Goal: Answer question/provide support: Share knowledge or assist other users

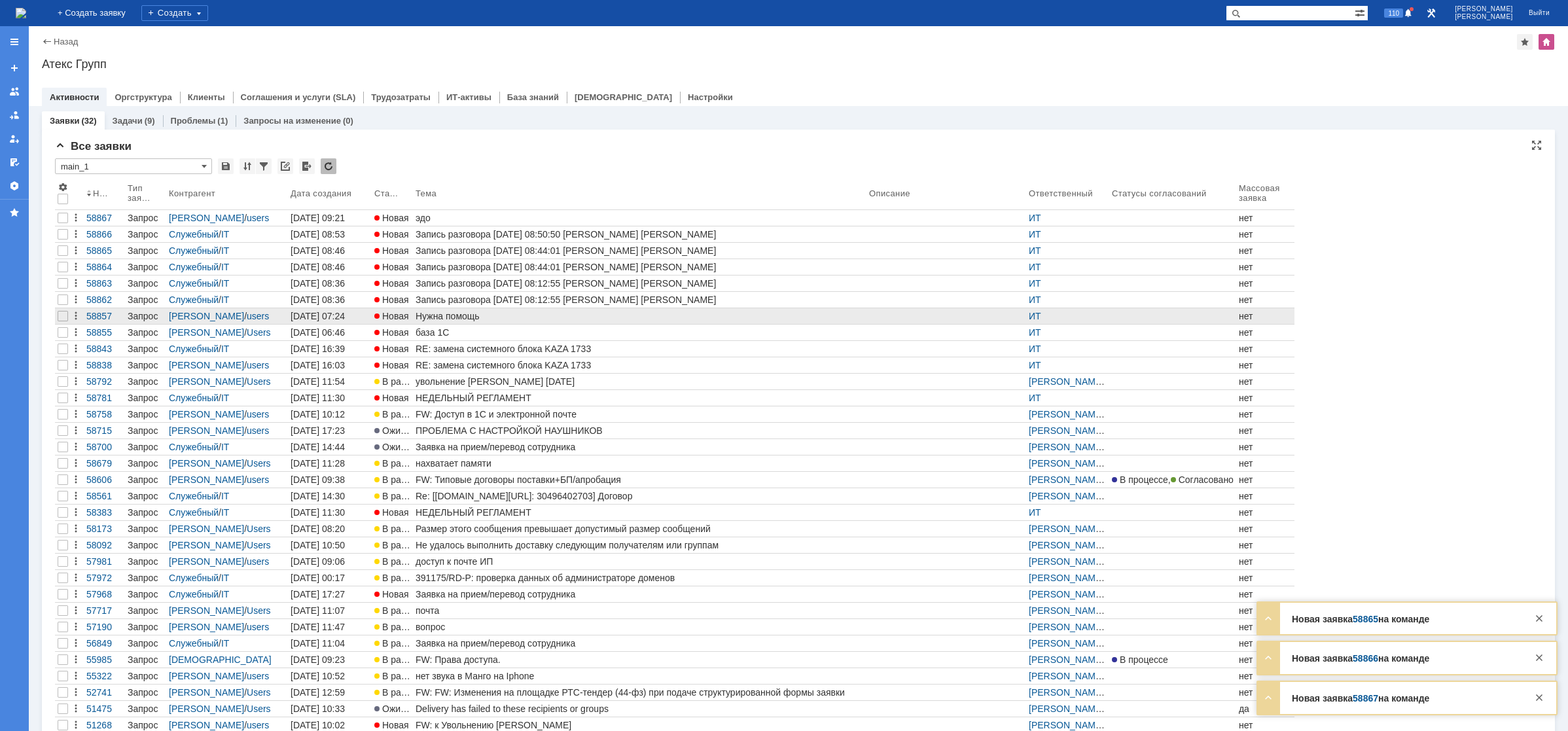
click at [449, 317] on div "Нужна помощь" at bounding box center [639, 316] width 449 height 11
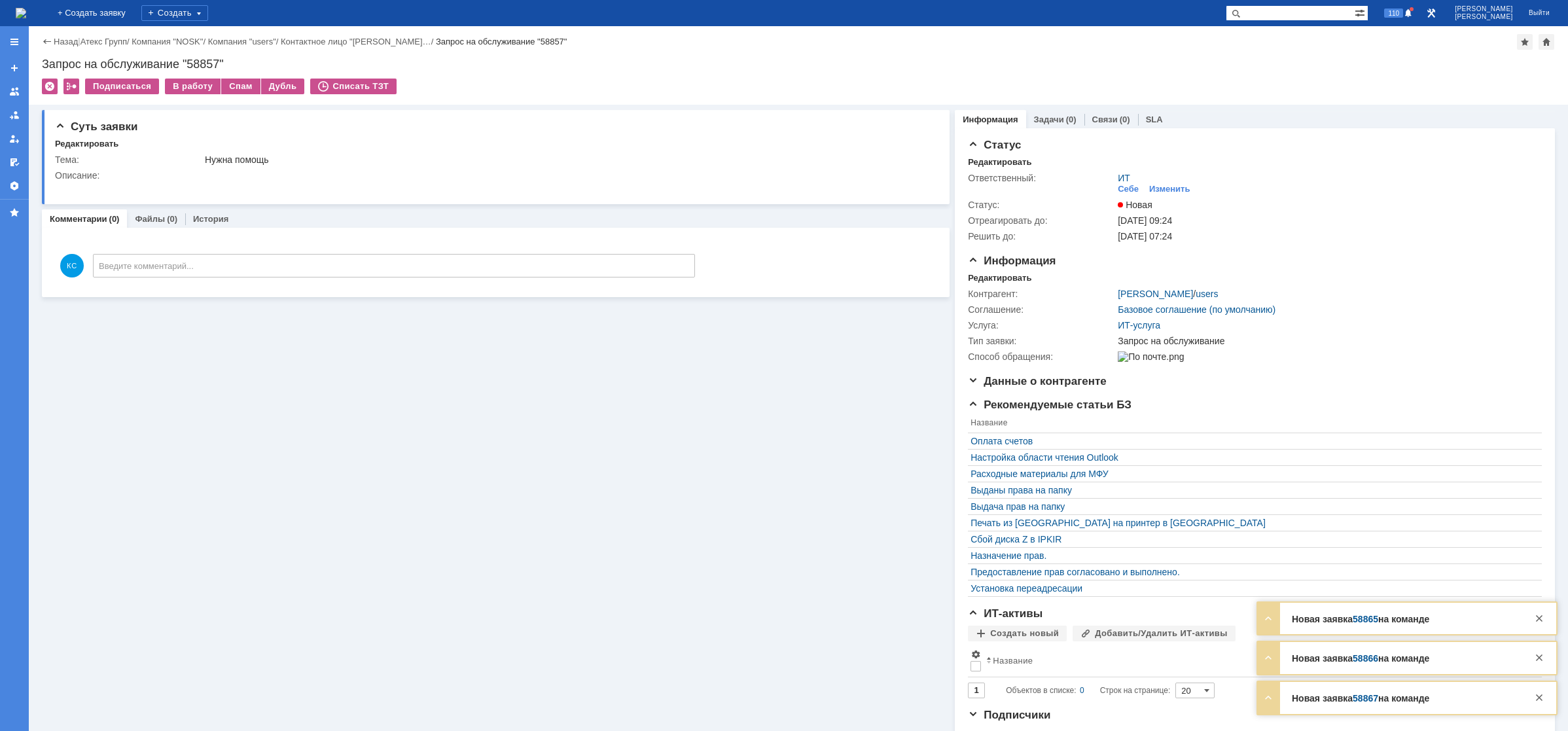
click at [26, 11] on img at bounding box center [21, 13] width 11 height 11
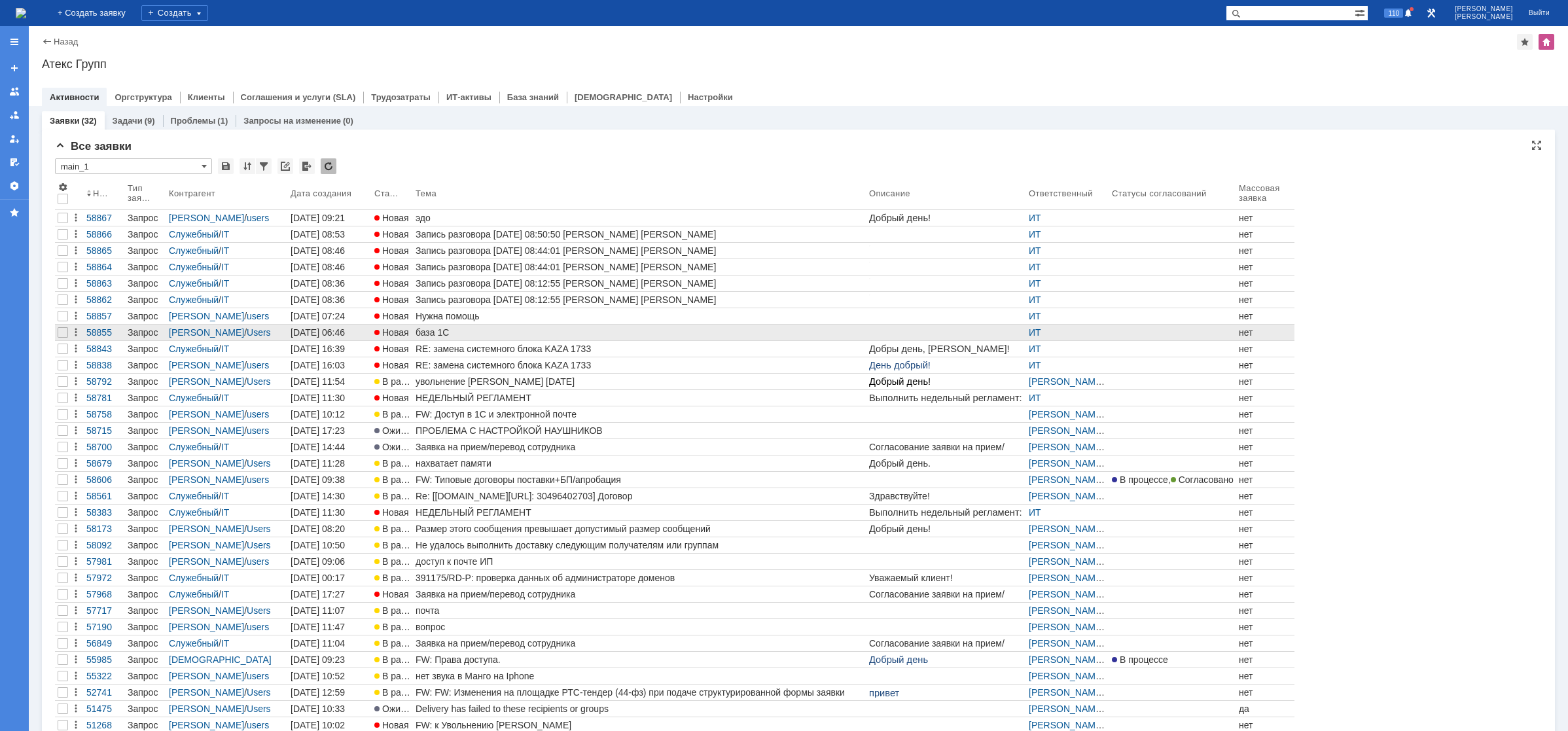
click at [429, 335] on div "база 1С" at bounding box center [639, 333] width 449 height 11
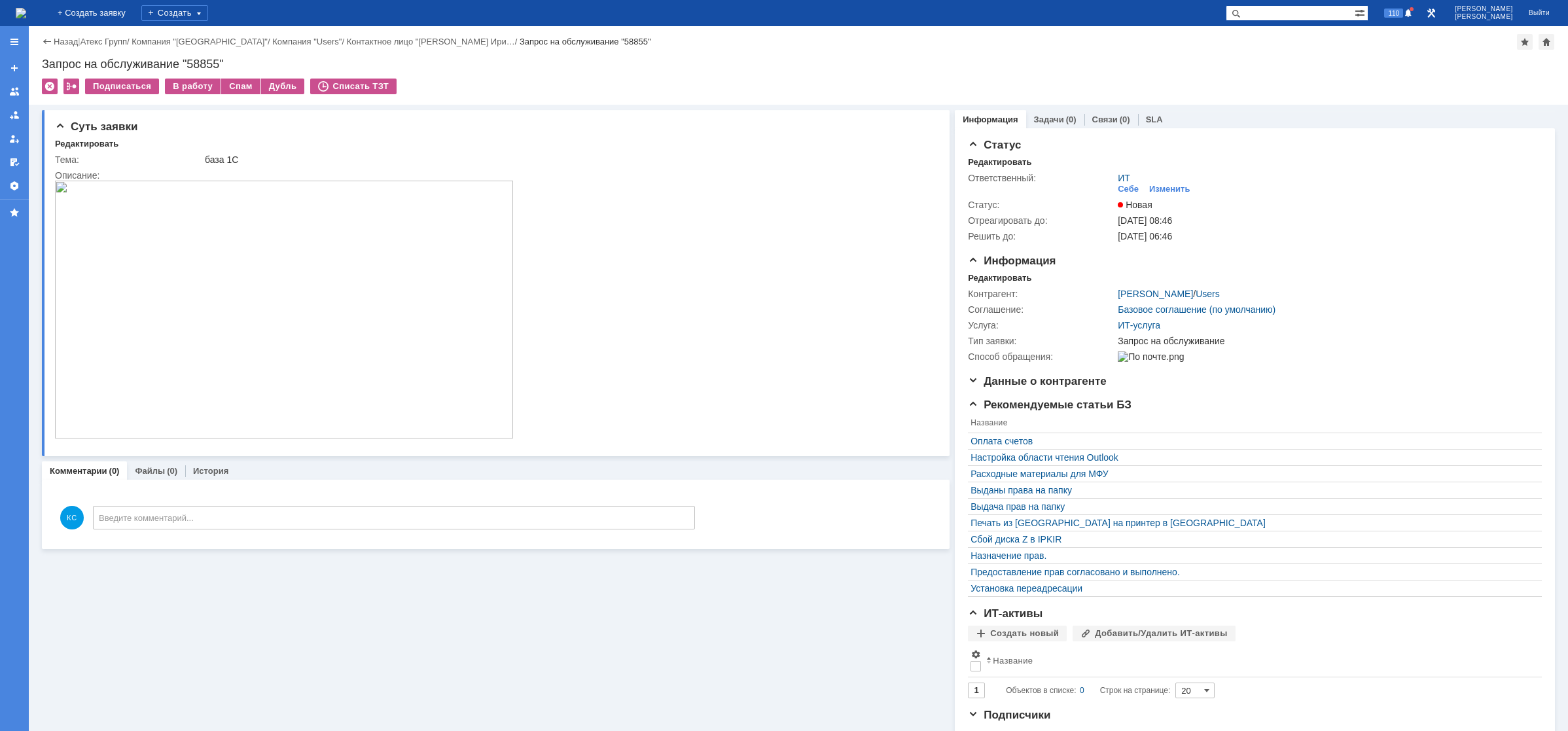
click at [194, 227] on img at bounding box center [284, 309] width 458 height 258
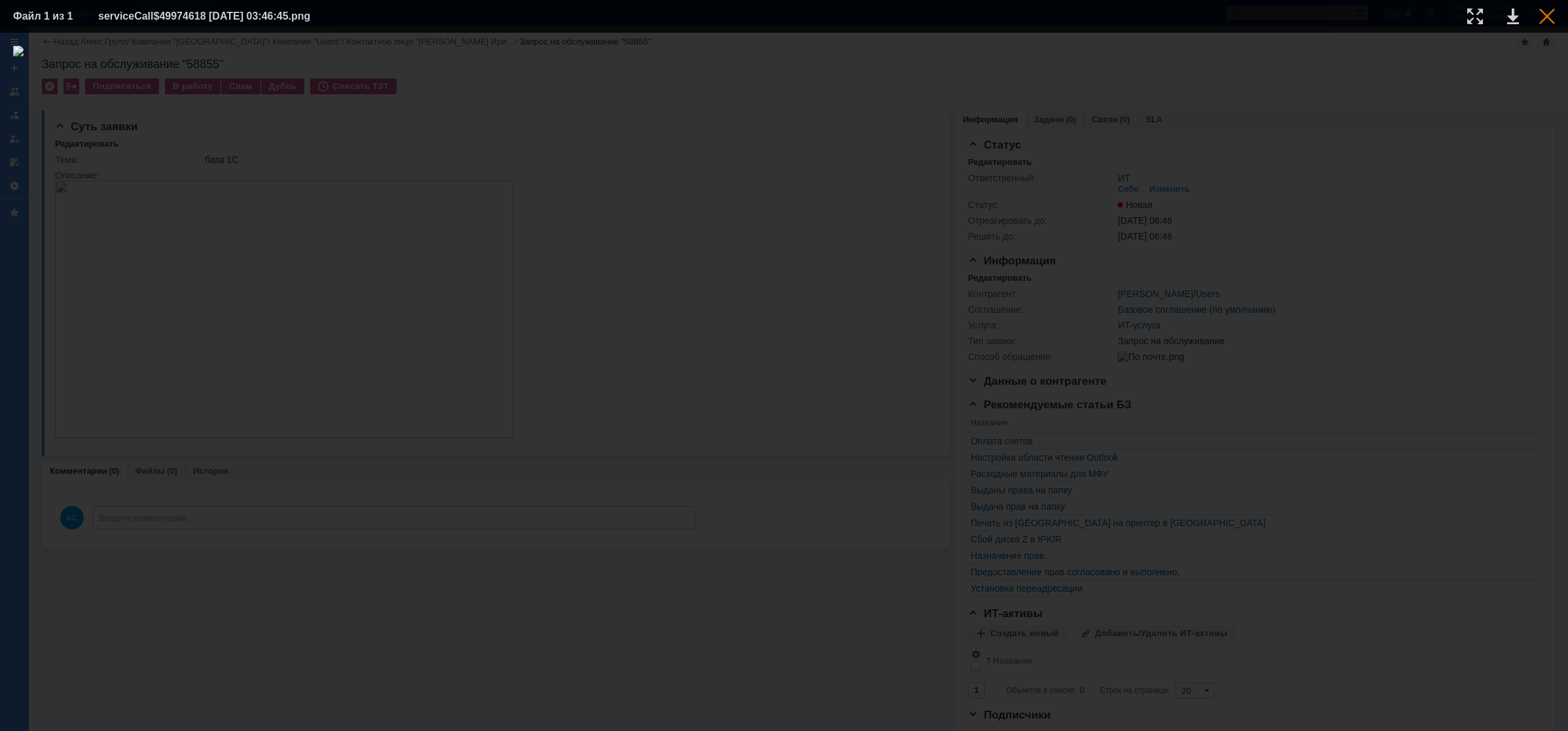
click at [1548, 12] on div at bounding box center [1546, 16] width 15 height 16
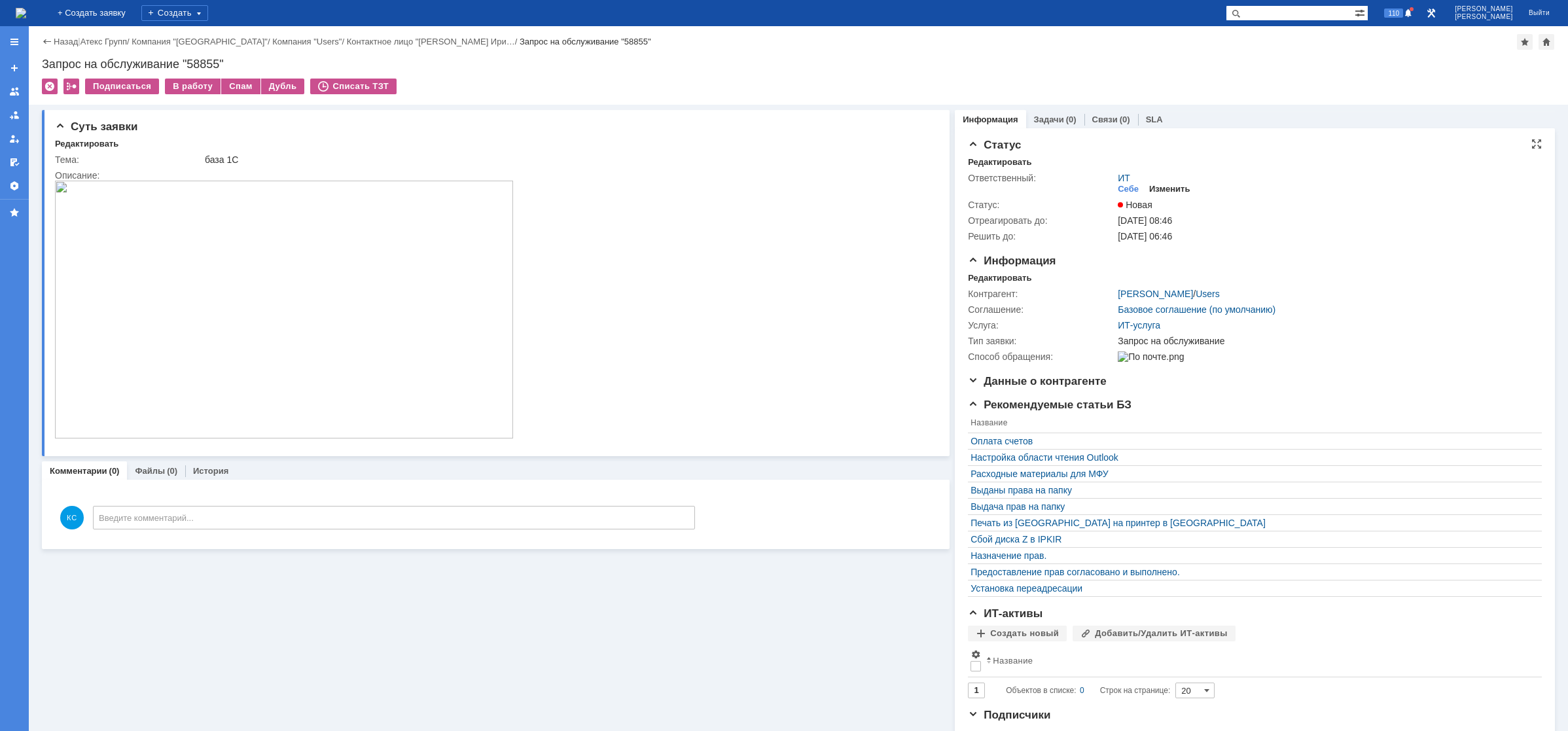
click at [1176, 190] on div "Изменить" at bounding box center [1169, 189] width 41 height 11
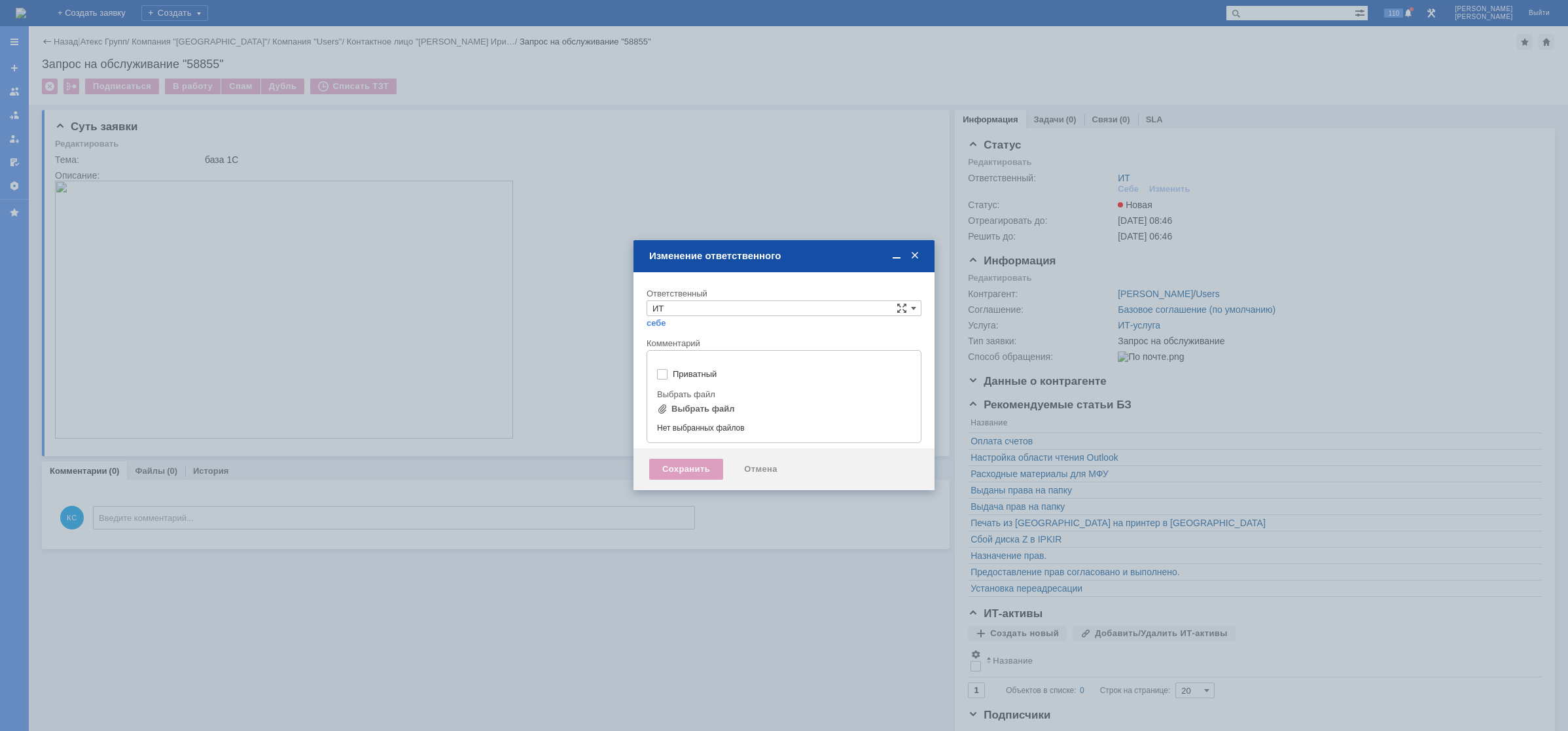
type input "[не указано]"
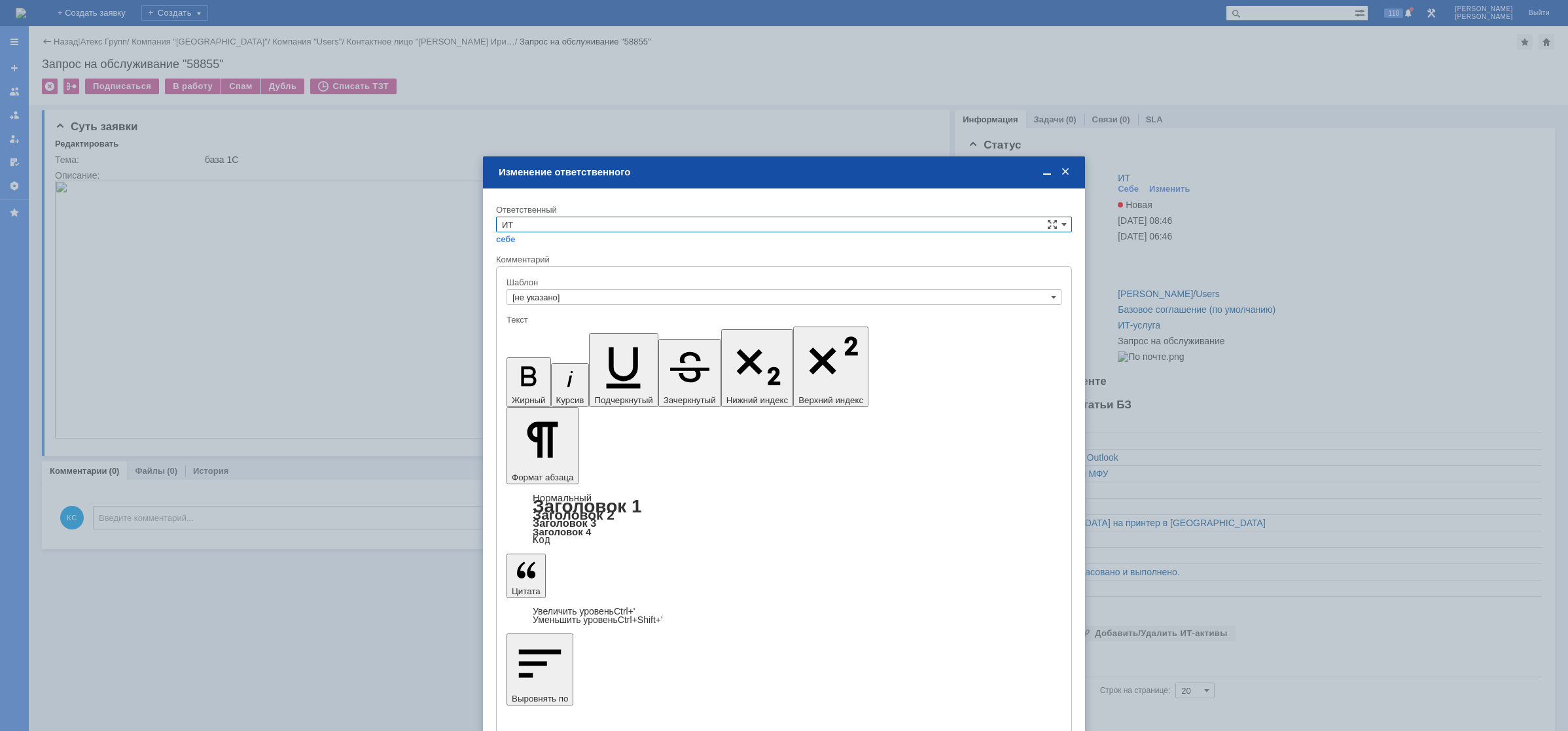
click at [678, 226] on input "ИТ" at bounding box center [783, 225] width 576 height 16
click at [517, 335] on span "АСУ" at bounding box center [784, 333] width 564 height 11
type input "АСУ"
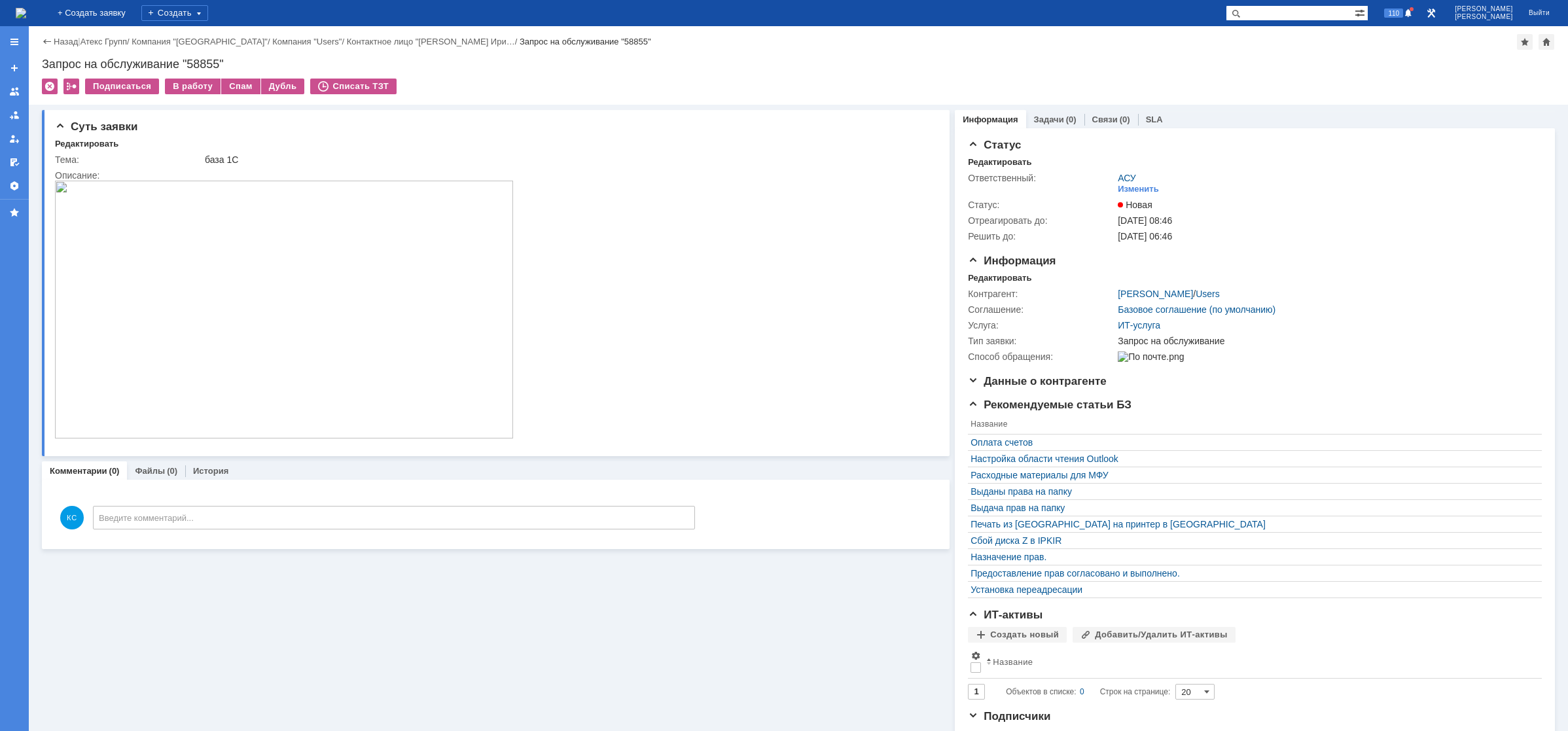
click at [26, 12] on img at bounding box center [21, 13] width 11 height 11
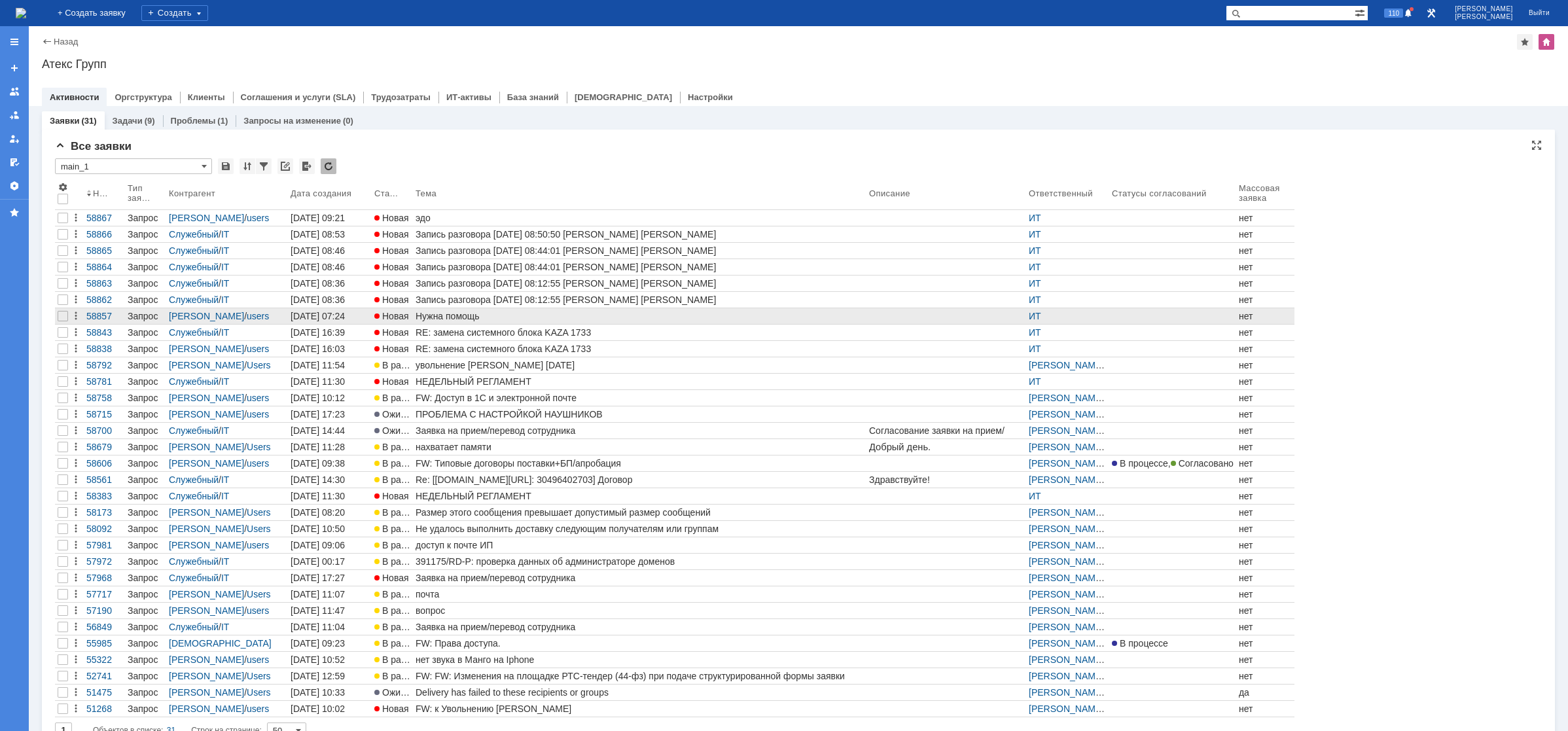
click at [440, 317] on div "Нужна помощь" at bounding box center [639, 316] width 449 height 11
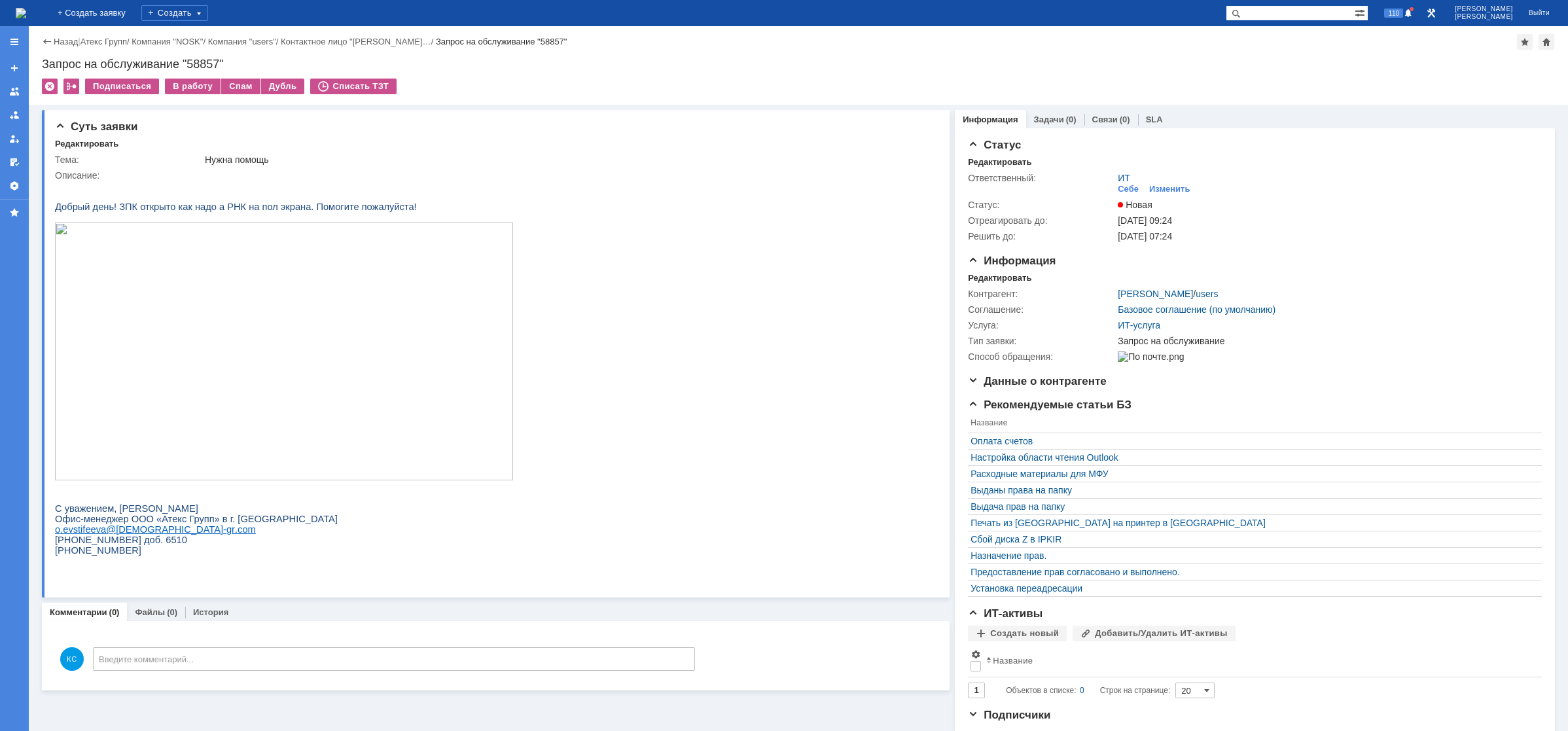
click at [199, 212] on span "Добрый день! ЗПК открыто как надо а РНК на пол экрана. Помогите пожалуйста!" at bounding box center [236, 207] width 362 height 11
drag, startPoint x: 236, startPoint y: 214, endPoint x: 266, endPoint y: 213, distance: 30.0
click at [248, 212] on span "Добрый день! ЗПК открыто как надо а РНК на пол экрана. Помогите пожалуйста!" at bounding box center [236, 207] width 362 height 11
click at [303, 208] on span "Добрый день! ЗПК открыто как надо а РНК на пол экрана. Помогите пожалуйста!" at bounding box center [236, 207] width 362 height 11
click at [26, 8] on img at bounding box center [21, 13] width 11 height 11
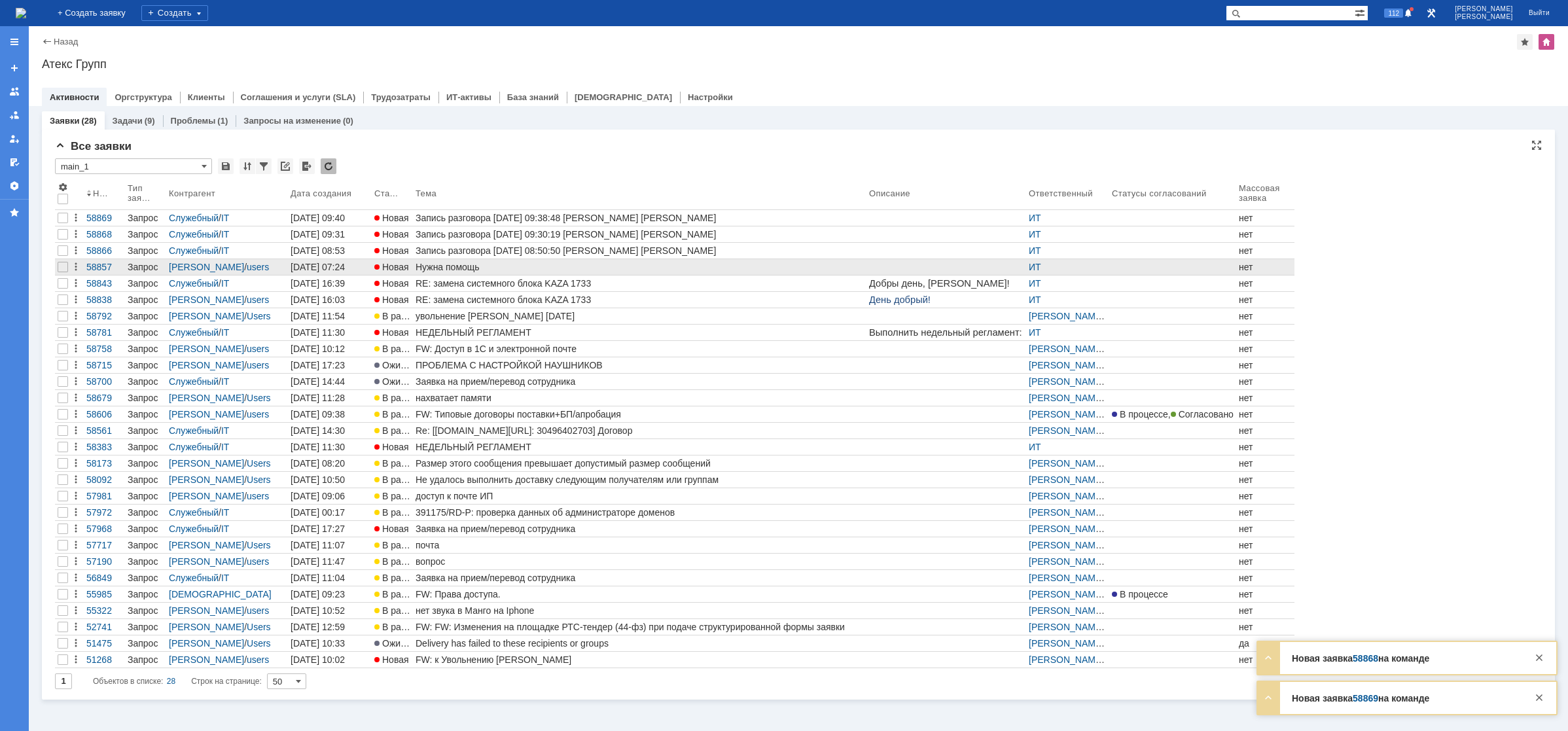
click at [428, 263] on div "Нужна помощь" at bounding box center [639, 267] width 449 height 11
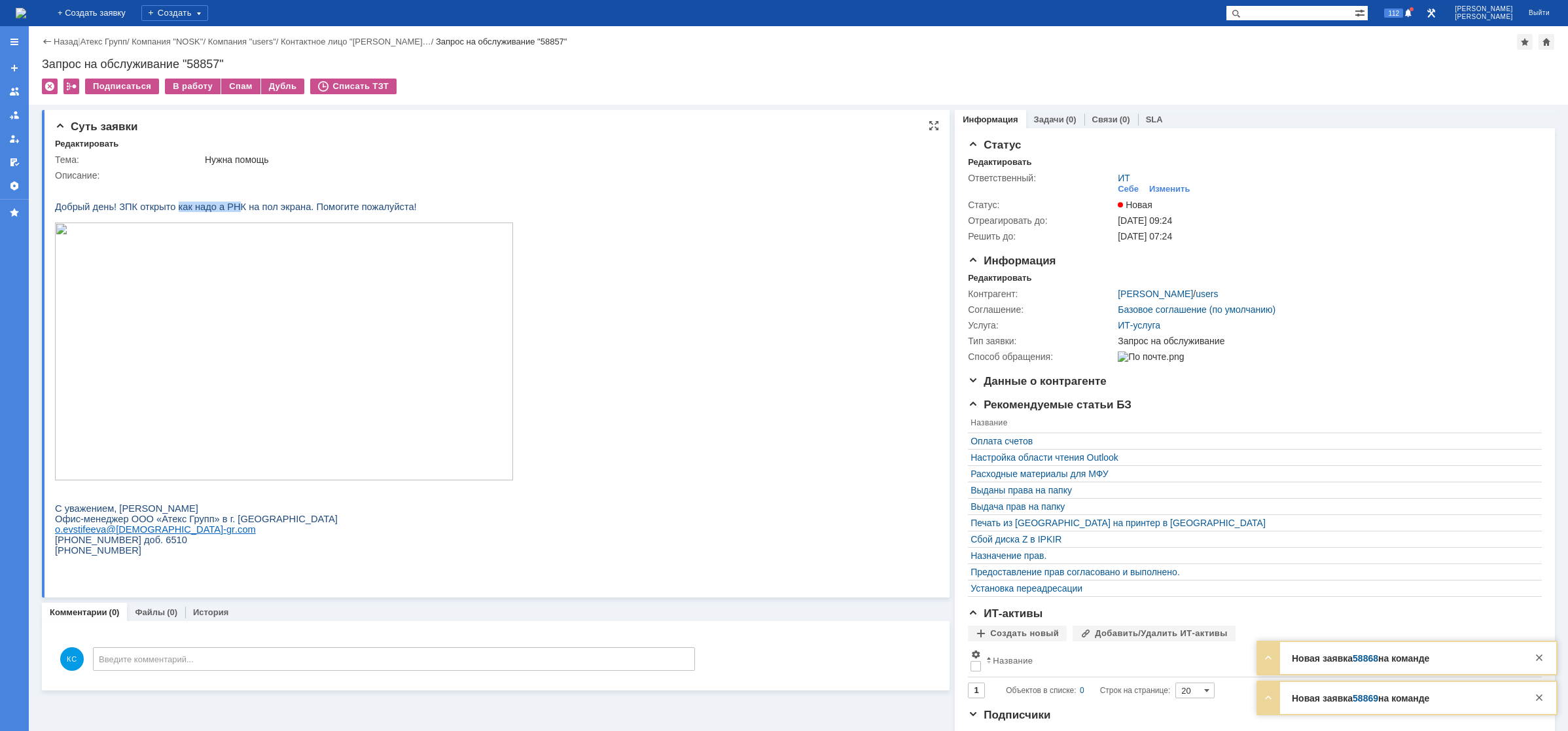
drag, startPoint x: 170, startPoint y: 205, endPoint x: 228, endPoint y: 206, distance: 58.0
click at [228, 206] on span "Добрый день! ЗПК открыто как надо а РНК на пол экрана. Помогите пожалуйста!" at bounding box center [236, 207] width 362 height 11
drag, startPoint x: 264, startPoint y: 208, endPoint x: 346, endPoint y: 206, distance: 82.0
click at [340, 209] on span "Добрый день! ЗПК открыто как надо а РНК на пол экрана. Помогите пожалуйста!" at bounding box center [236, 207] width 362 height 11
click at [26, 14] on img at bounding box center [21, 13] width 11 height 11
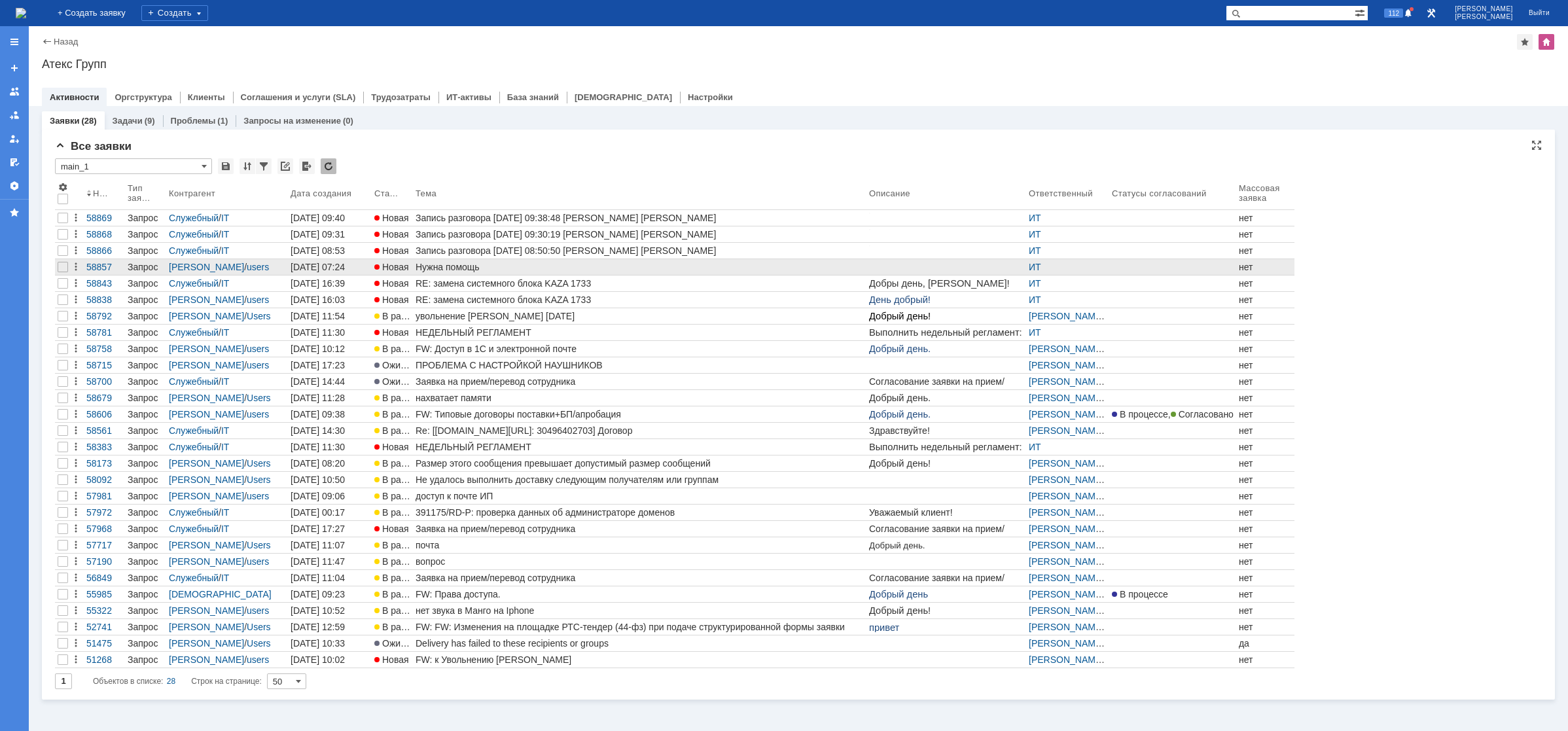
click at [428, 269] on div "Нужна помощь" at bounding box center [639, 267] width 449 height 11
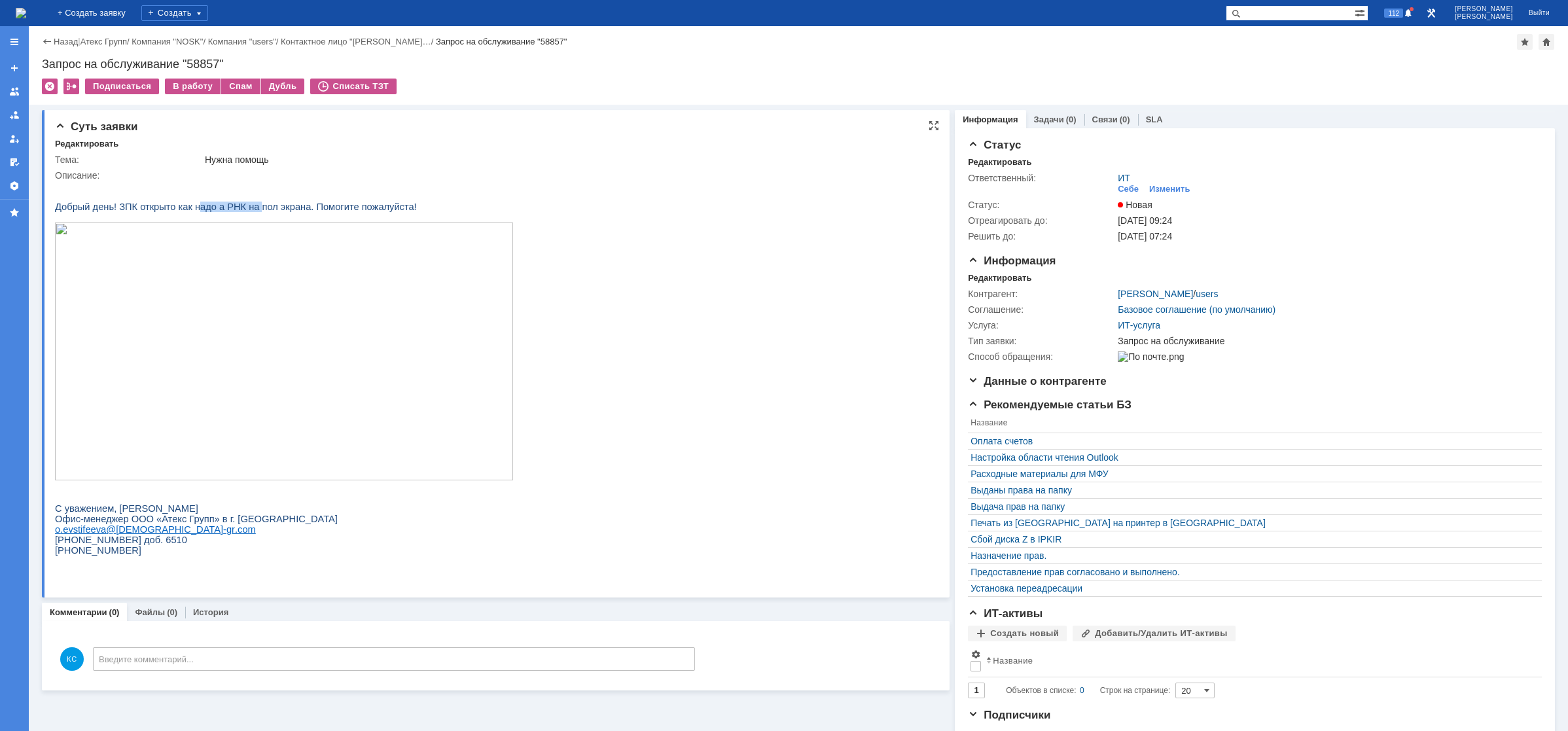
drag, startPoint x: 187, startPoint y: 209, endPoint x: 263, endPoint y: 209, distance: 76.0
click at [259, 209] on span "Добрый день! ЗПК открыто как надо а РНК на пол экрана. Помогите пожалуйста!" at bounding box center [236, 207] width 362 height 11
click at [126, 12] on div "На домашнюю + Создать заявку Создать 112 [PERSON_NAME]" at bounding box center [784, 13] width 1568 height 26
click at [26, 8] on img at bounding box center [21, 13] width 11 height 11
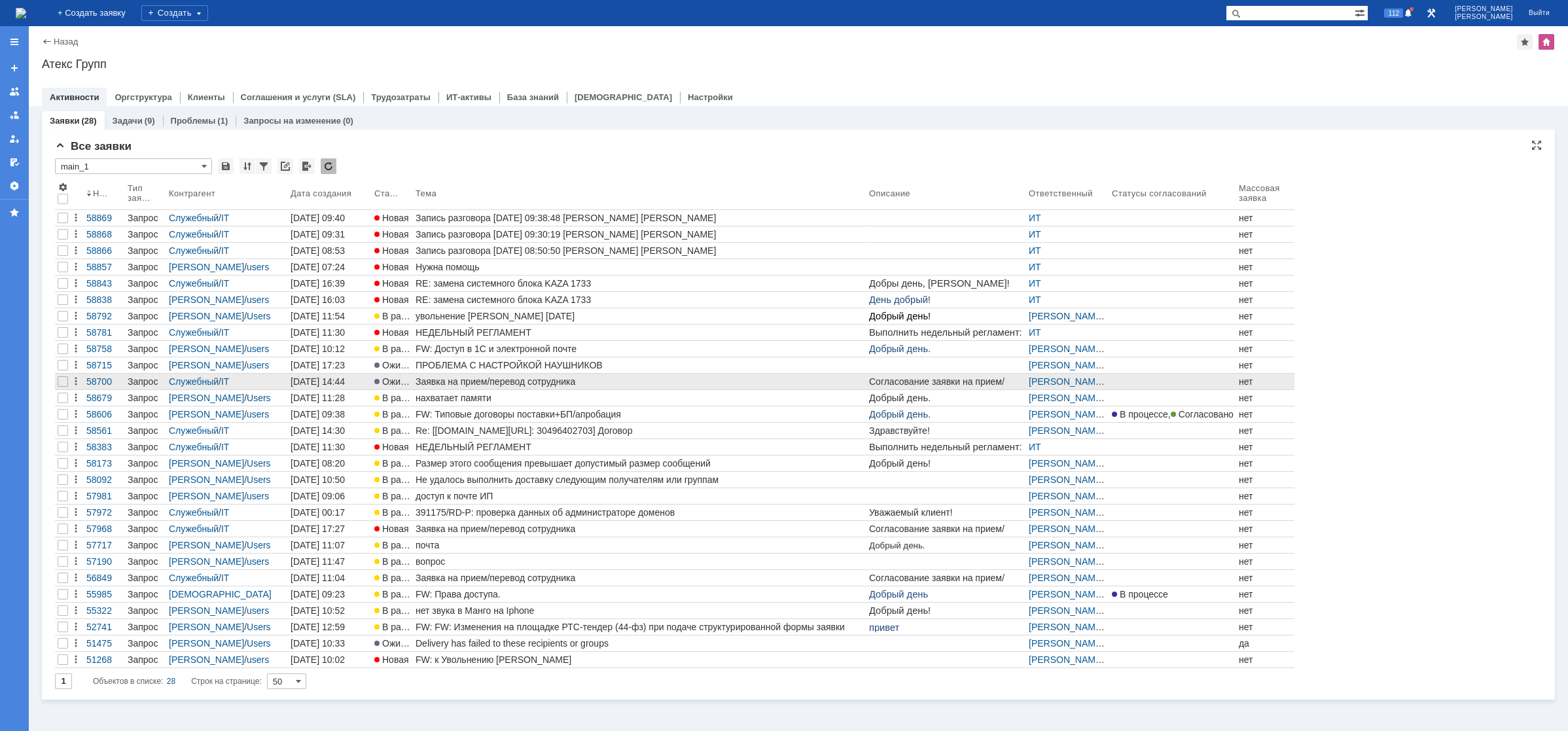
click at [445, 384] on div "Заявка на прием/перевод сотрудника" at bounding box center [639, 382] width 449 height 11
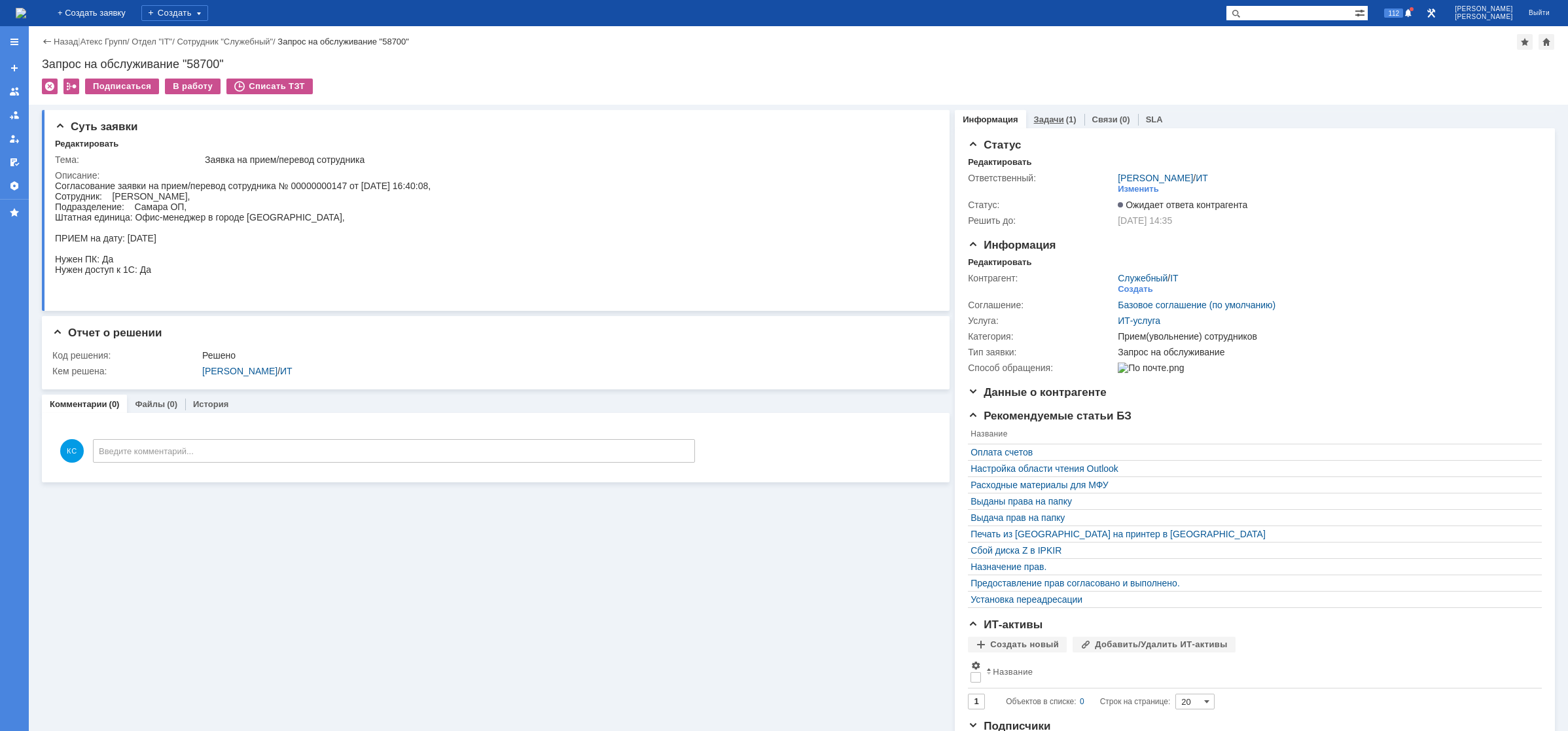
click at [1066, 116] on div "(1)" at bounding box center [1071, 119] width 11 height 10
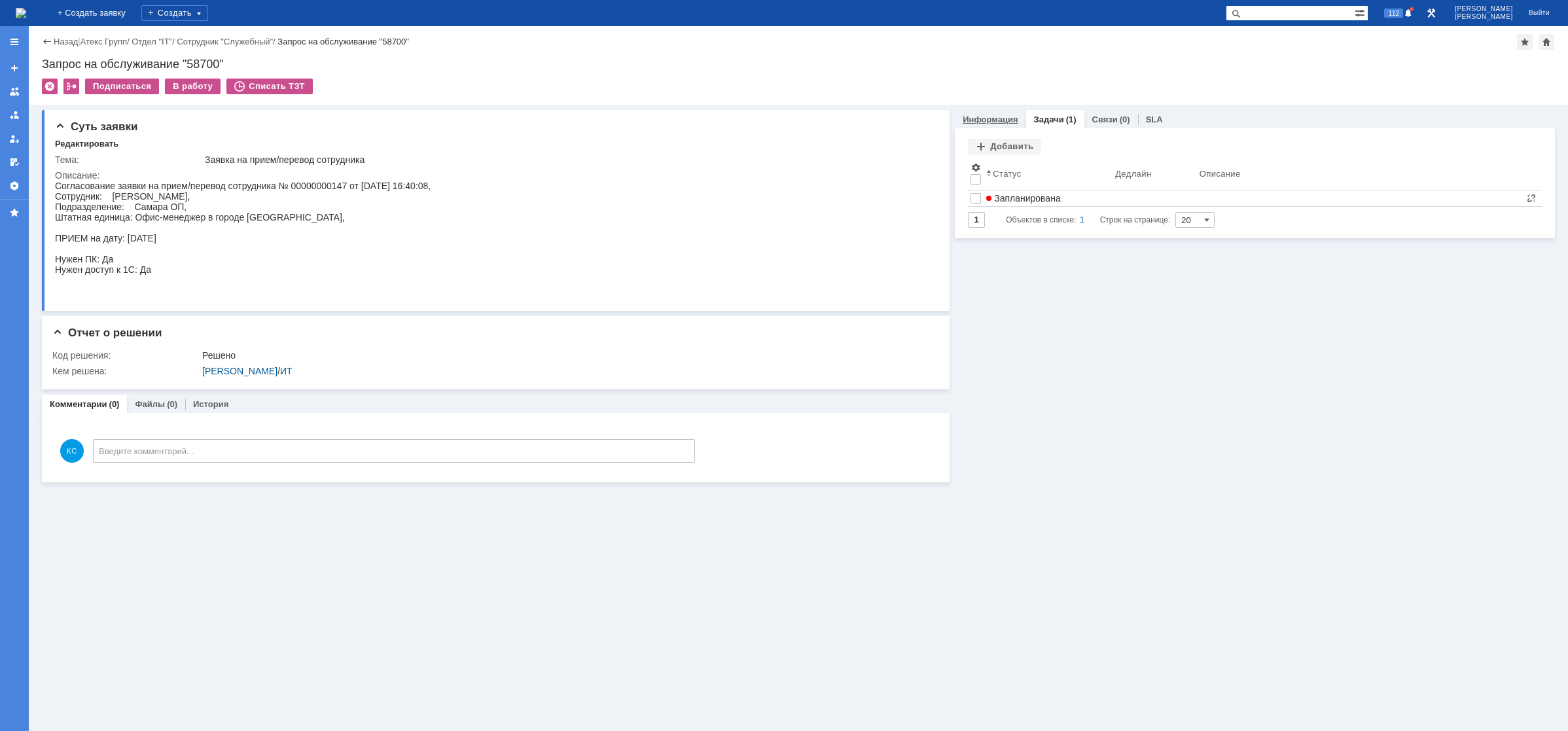
click at [1006, 122] on link "Информация" at bounding box center [989, 119] width 55 height 10
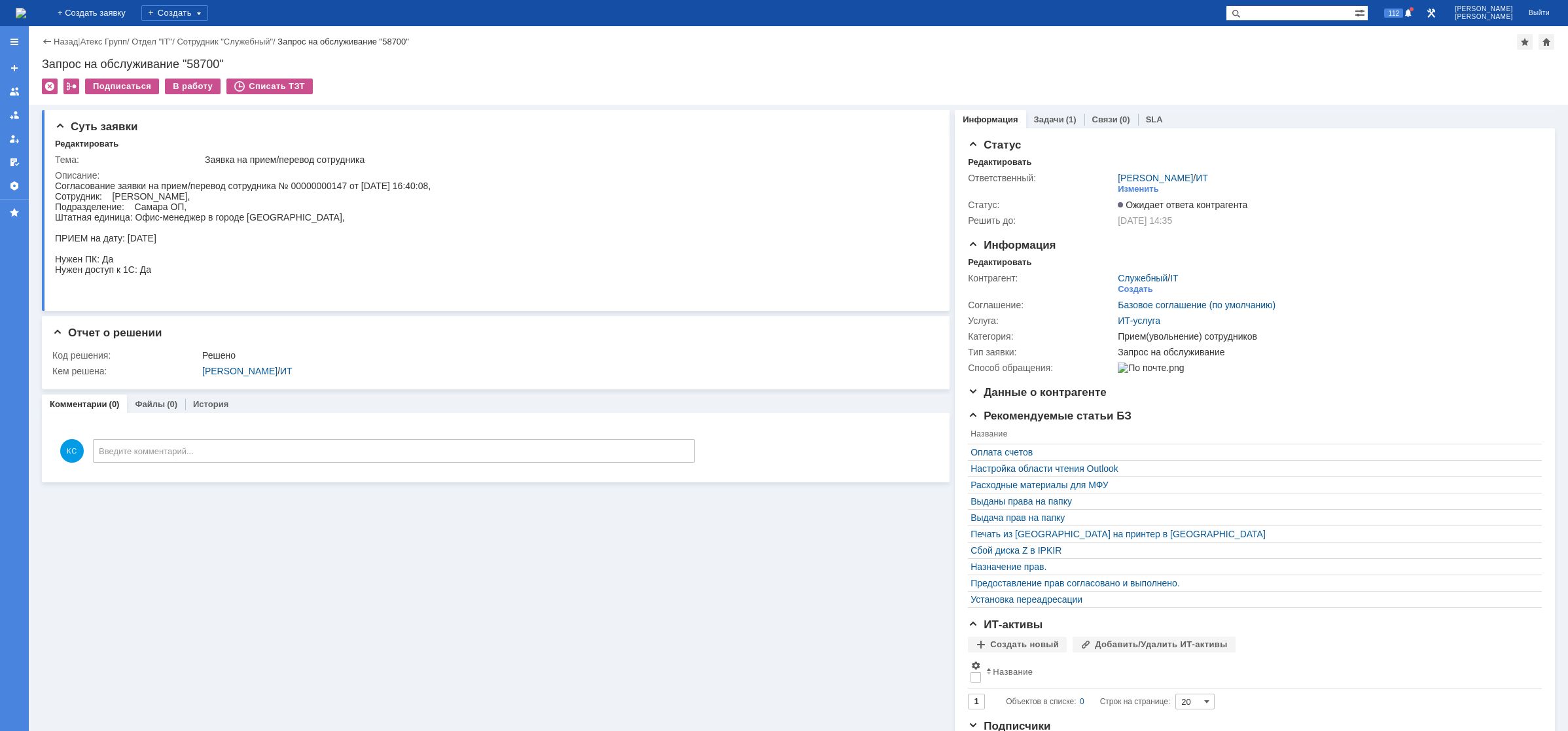
click at [26, 8] on img at bounding box center [21, 13] width 11 height 11
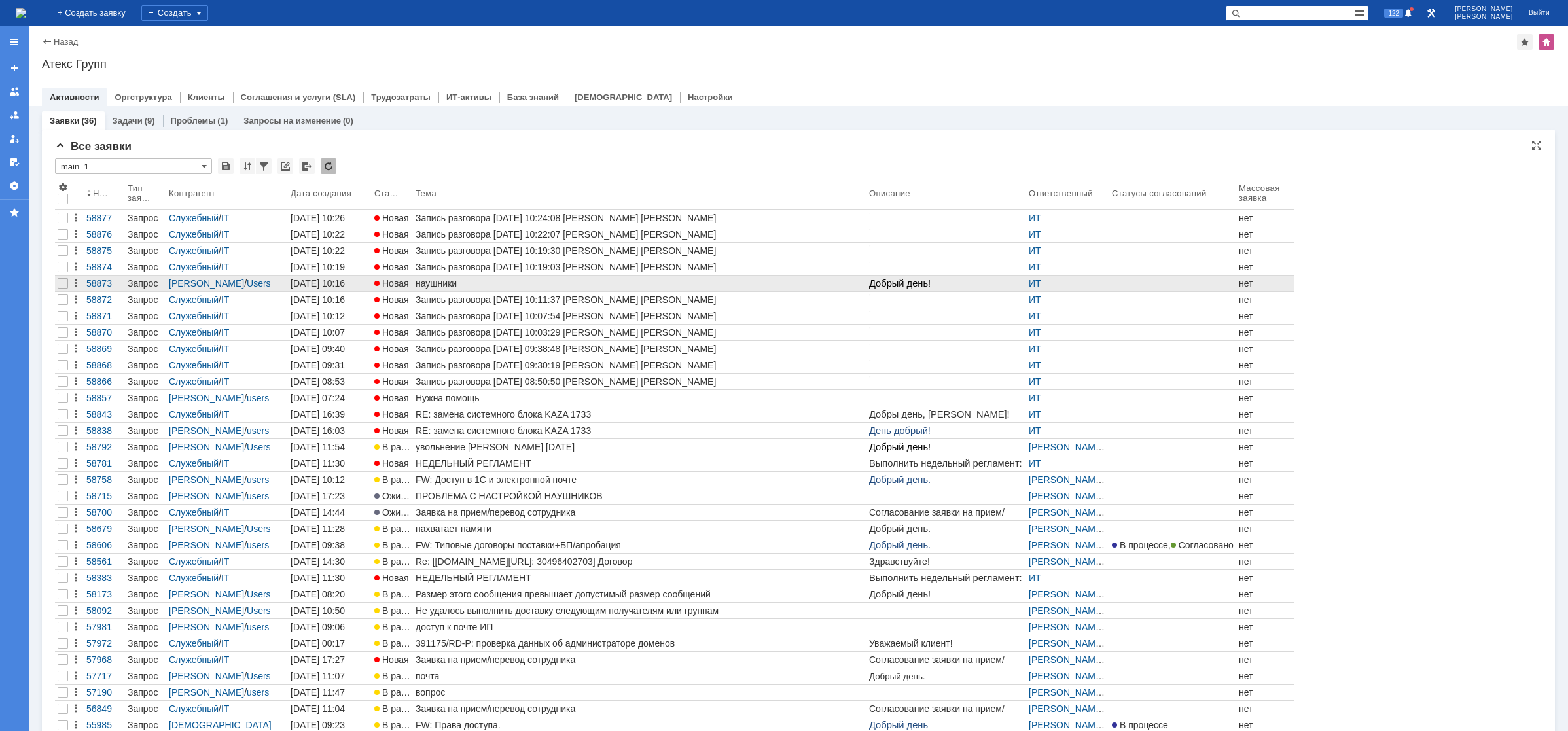
click at [456, 284] on div "наушники" at bounding box center [639, 284] width 449 height 11
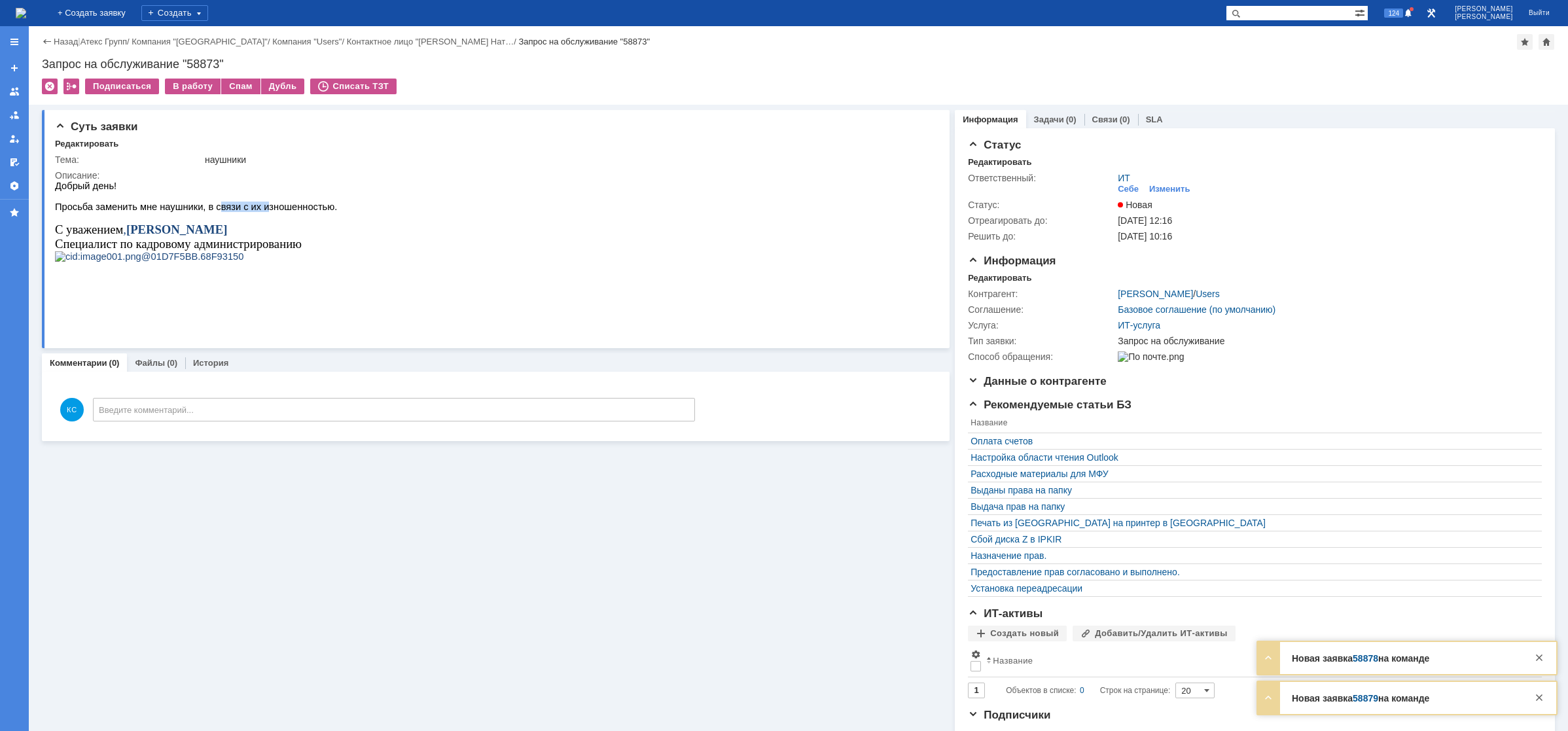
drag, startPoint x: 208, startPoint y: 212, endPoint x: 251, endPoint y: 209, distance: 43.1
click at [251, 209] on span "Просьба заменить мне наушники, в связи с их изношенностью." at bounding box center [196, 207] width 282 height 11
click at [270, 209] on span "Просьба заменить мне наушники, в связи с их изношенностью." at bounding box center [196, 207] width 282 height 11
click at [26, 17] on img at bounding box center [21, 13] width 11 height 11
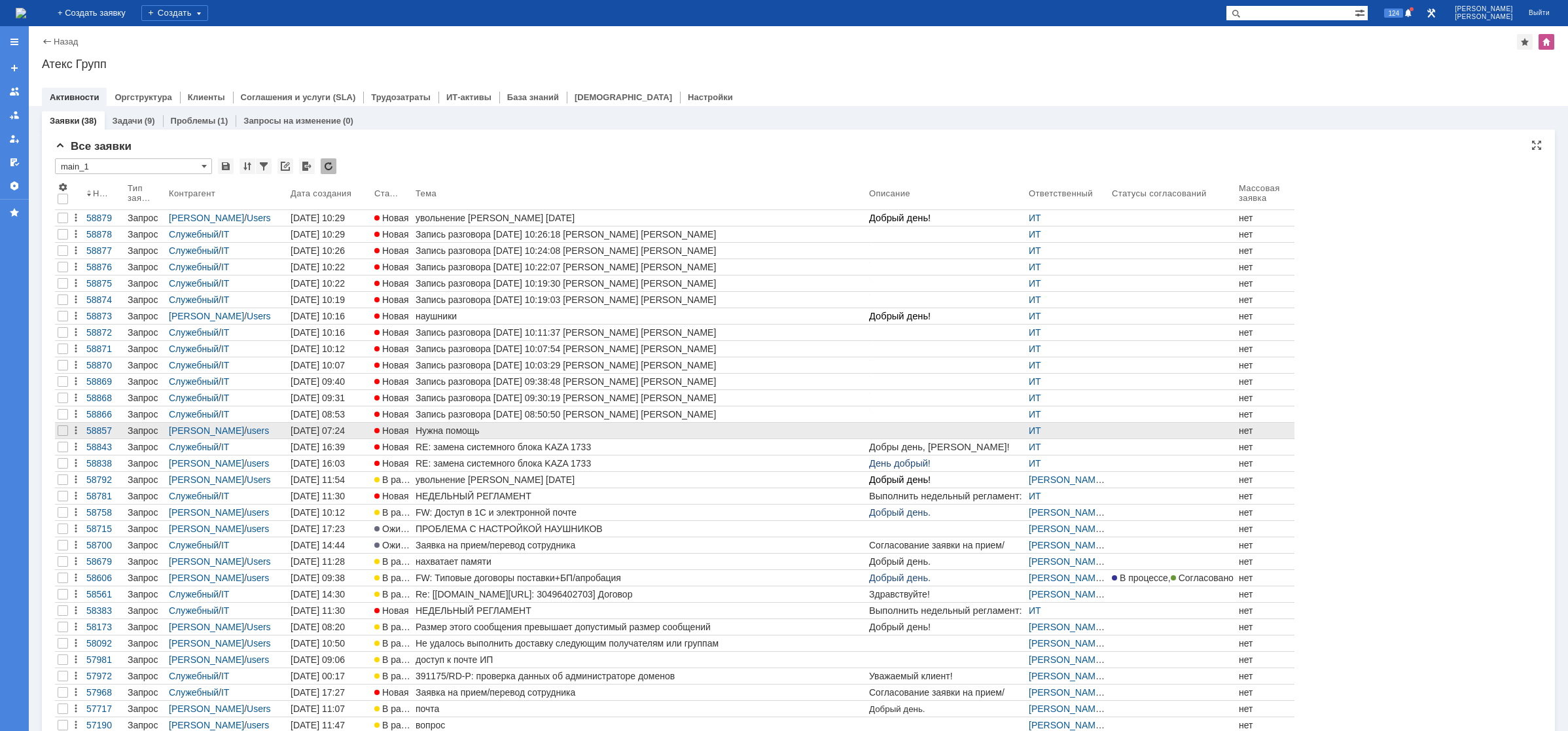
click at [445, 429] on div "Нужна помощь" at bounding box center [639, 431] width 449 height 11
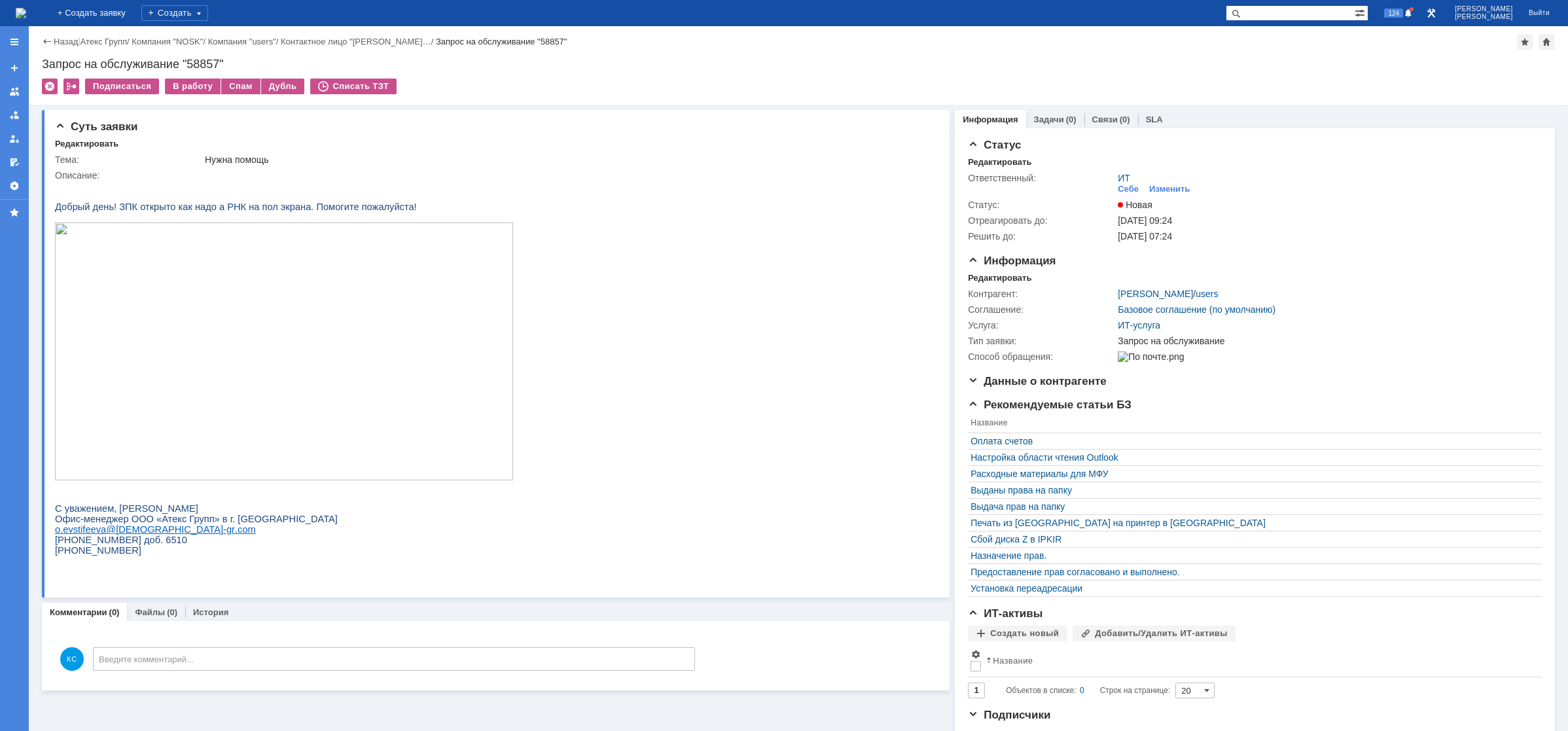
click at [194, 95] on td "В работу" at bounding box center [193, 87] width 57 height 17
click at [192, 87] on div "В работу" at bounding box center [193, 86] width 56 height 16
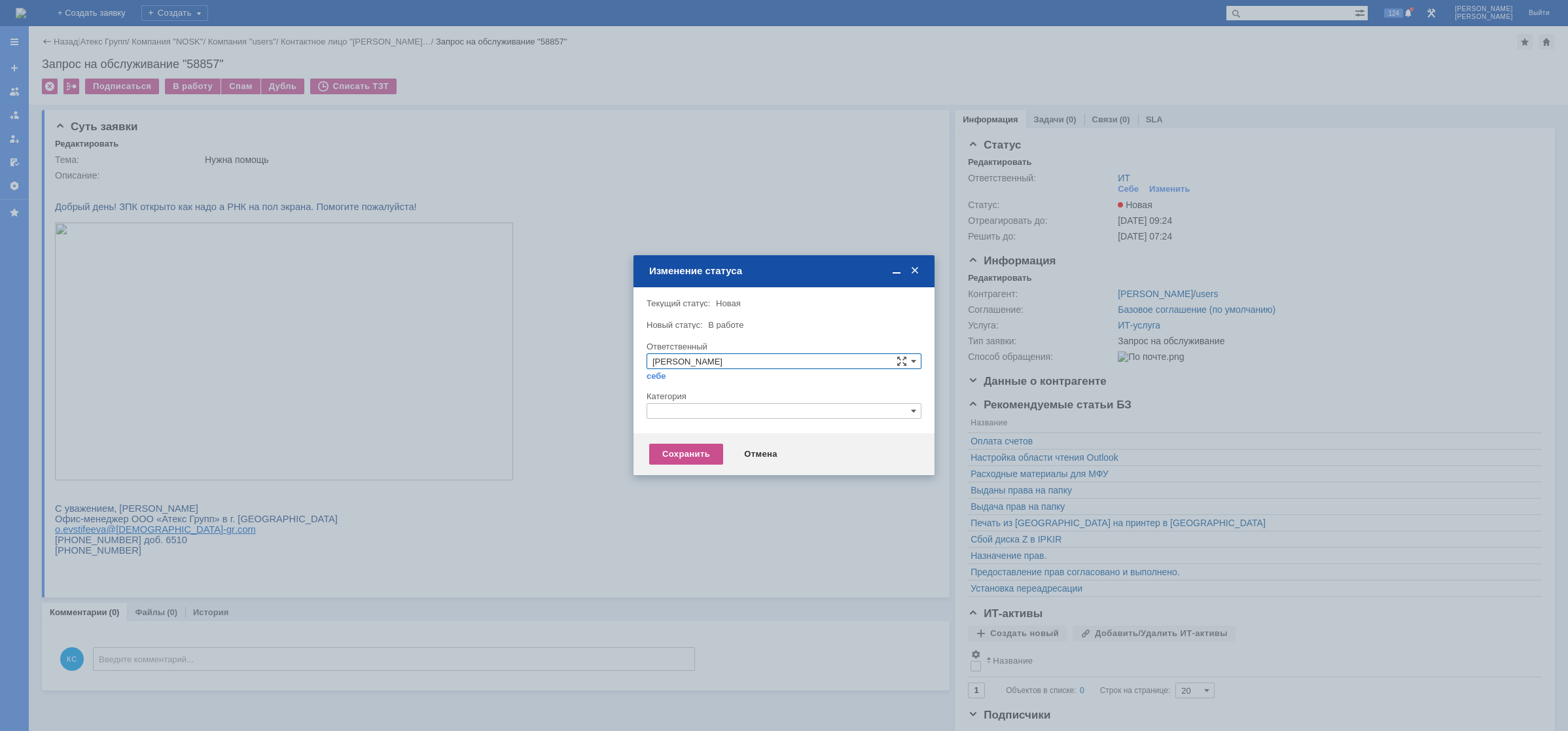
click at [679, 414] on input "text" at bounding box center [783, 411] width 275 height 16
drag, startPoint x: 686, startPoint y: 409, endPoint x: 617, endPoint y: 406, distance: 69.1
click at [617, 406] on body "Идет загрузка, пожалуйста, подождите. На домашнюю + Создать заявку Создать 124 …" at bounding box center [784, 365] width 1568 height 731
click at [677, 474] on span "Прочее" at bounding box center [784, 473] width 263 height 11
type input "Прочее"
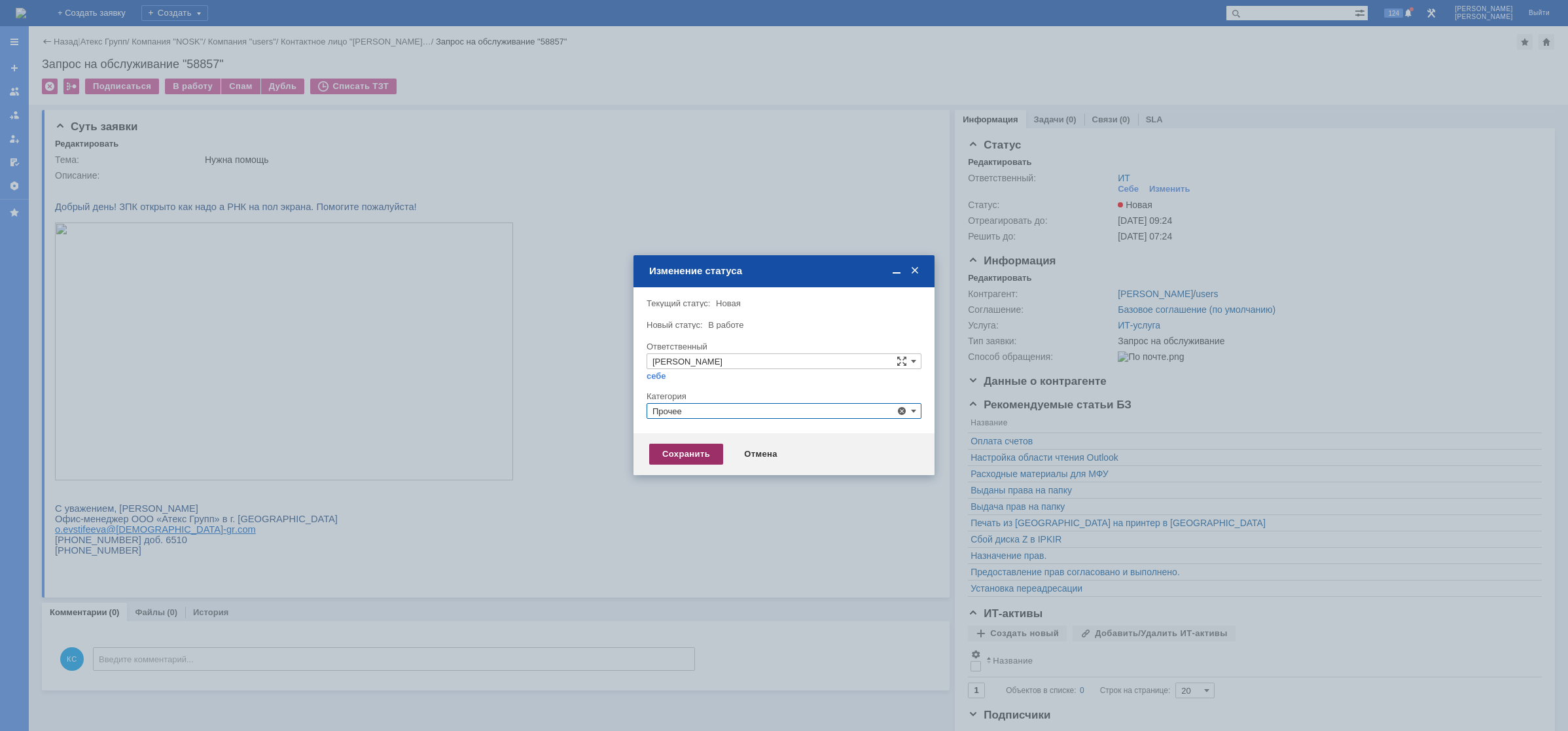
click at [664, 457] on div "Сохранить" at bounding box center [686, 454] width 74 height 21
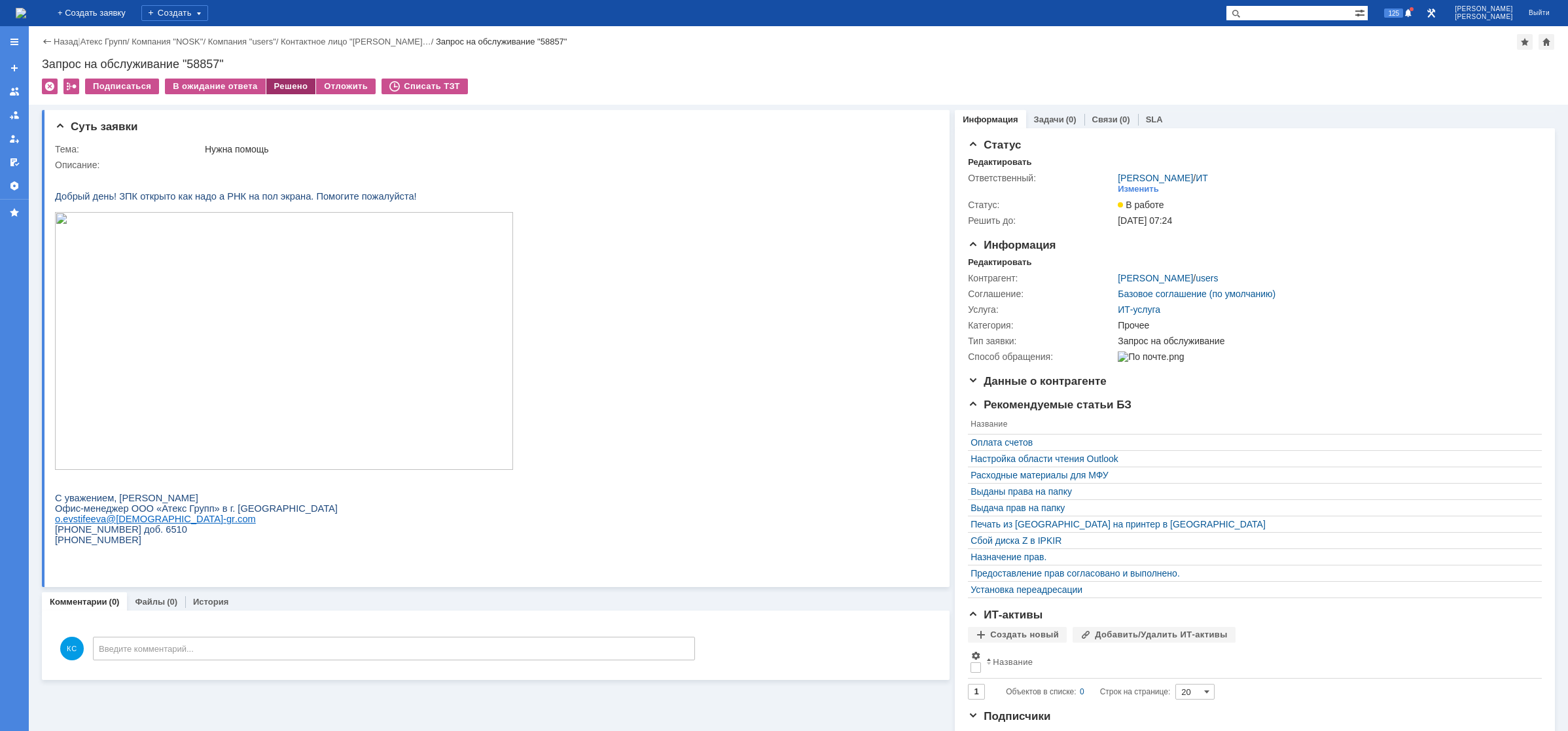
click at [287, 83] on div "Решено" at bounding box center [291, 86] width 50 height 16
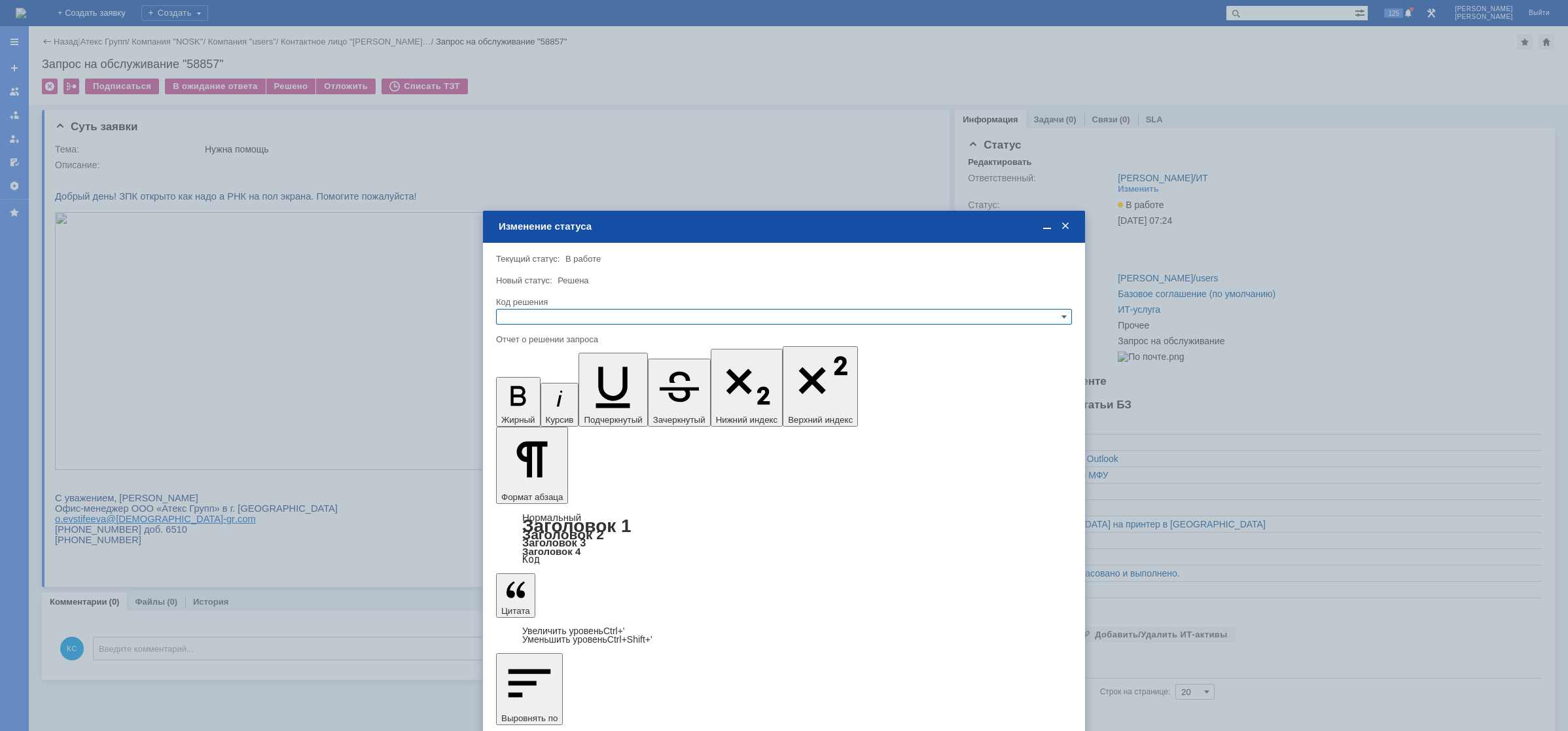
click at [614, 317] on input "text" at bounding box center [783, 317] width 576 height 16
click at [552, 383] on span "Решено" at bounding box center [784, 381] width 564 height 11
type input "Решено"
click at [989, 232] on div "Изменение статуса" at bounding box center [786, 226] width 573 height 12
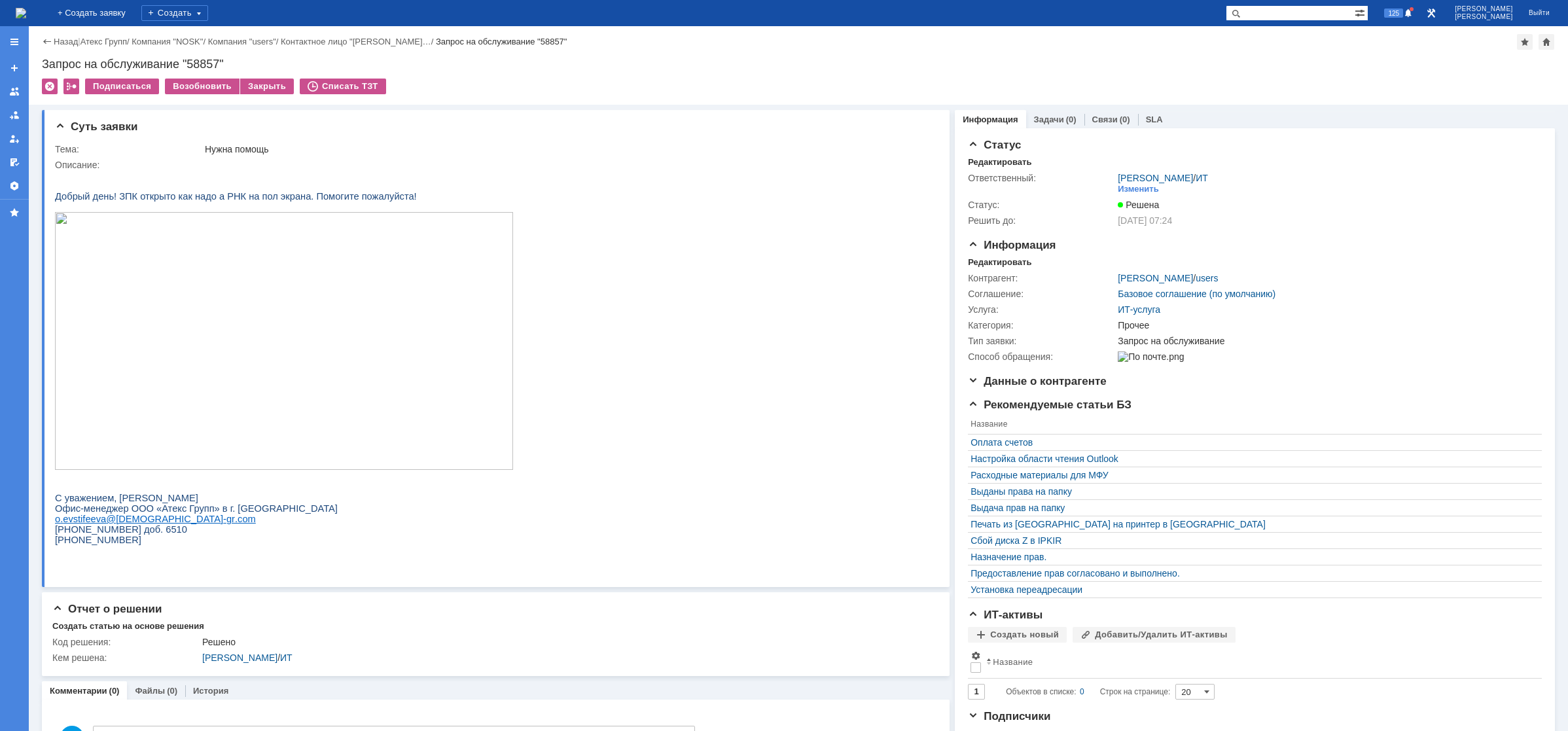
click at [26, 15] on img at bounding box center [21, 13] width 11 height 11
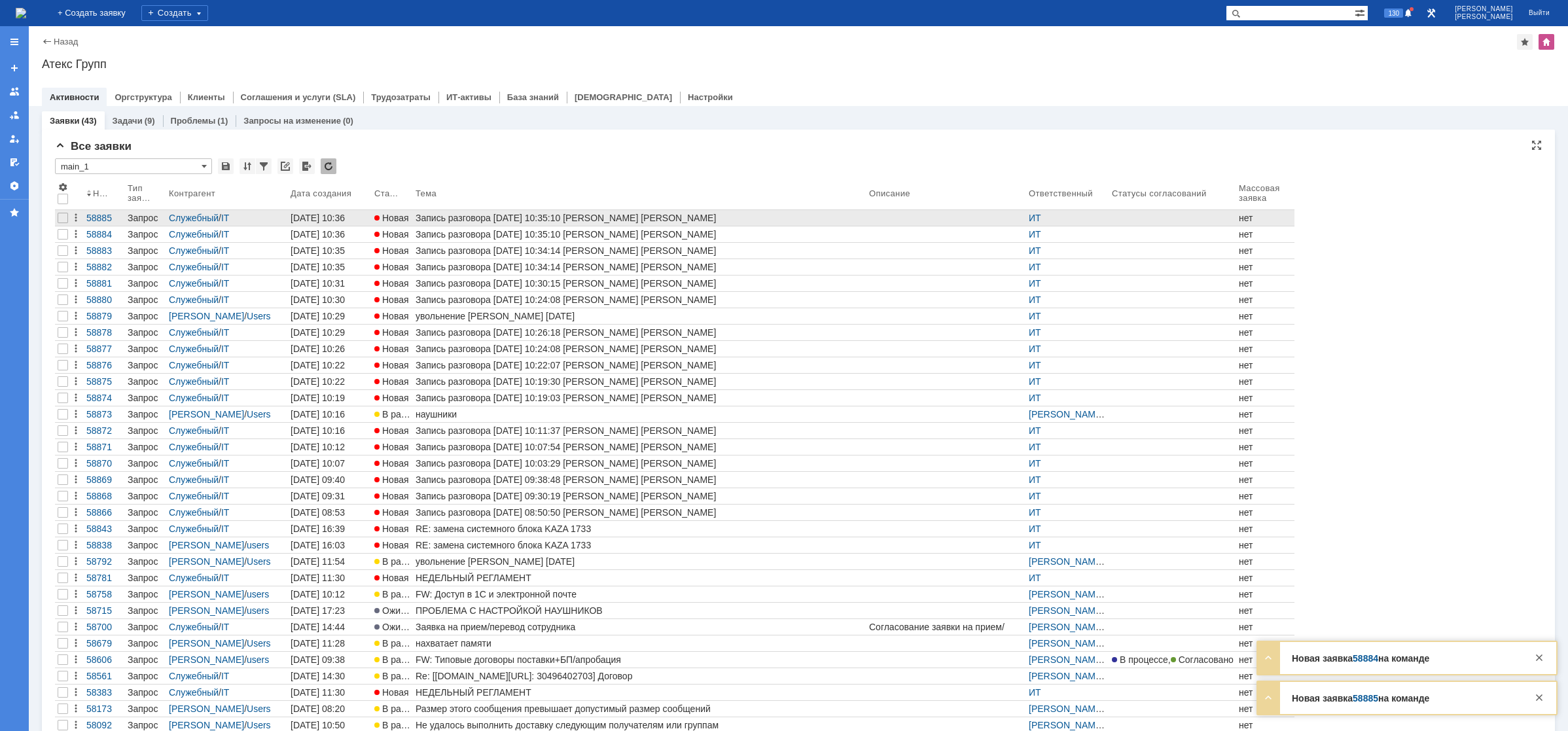
click at [57, 216] on div at bounding box center [63, 218] width 15 height 16
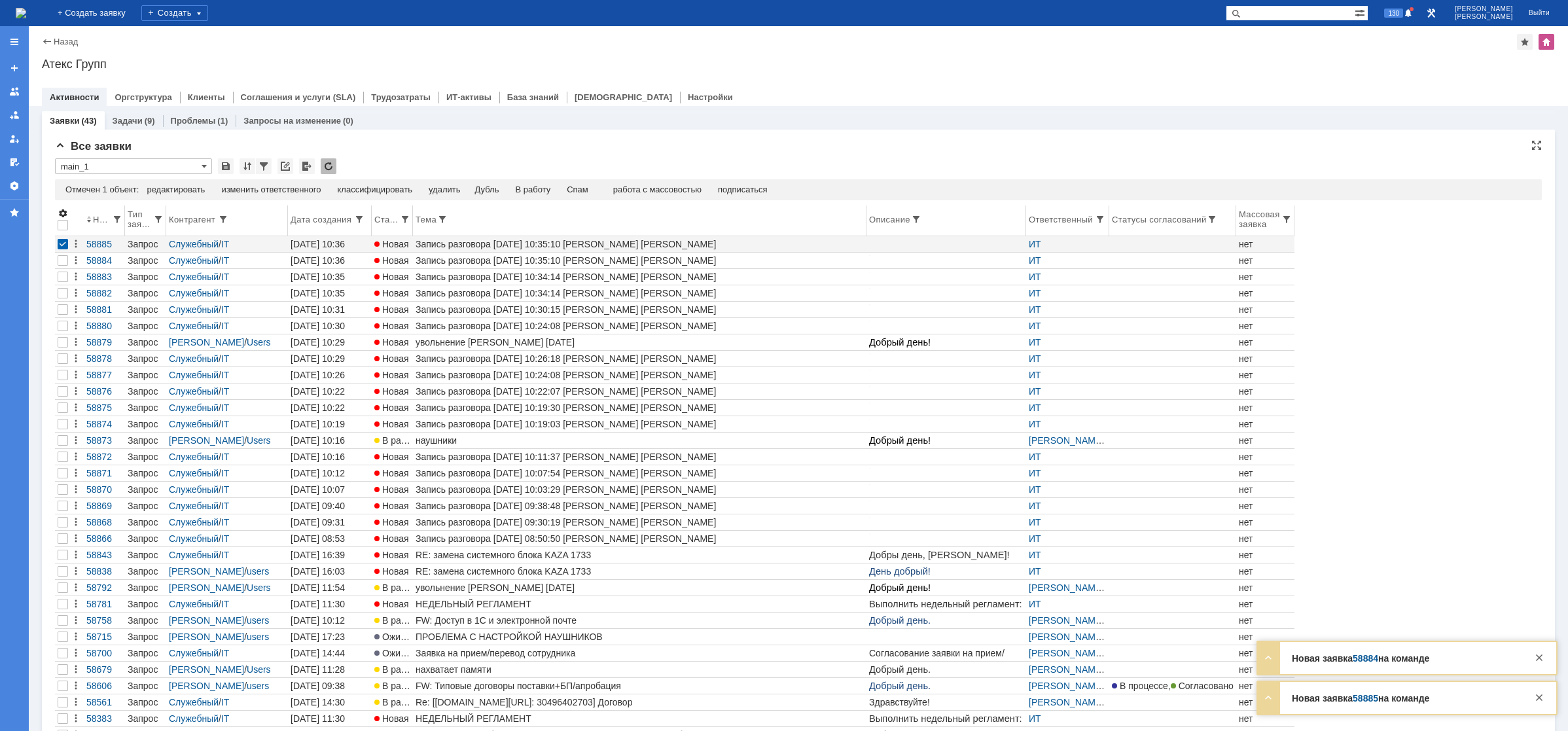
click at [60, 217] on span at bounding box center [63, 214] width 11 height 11
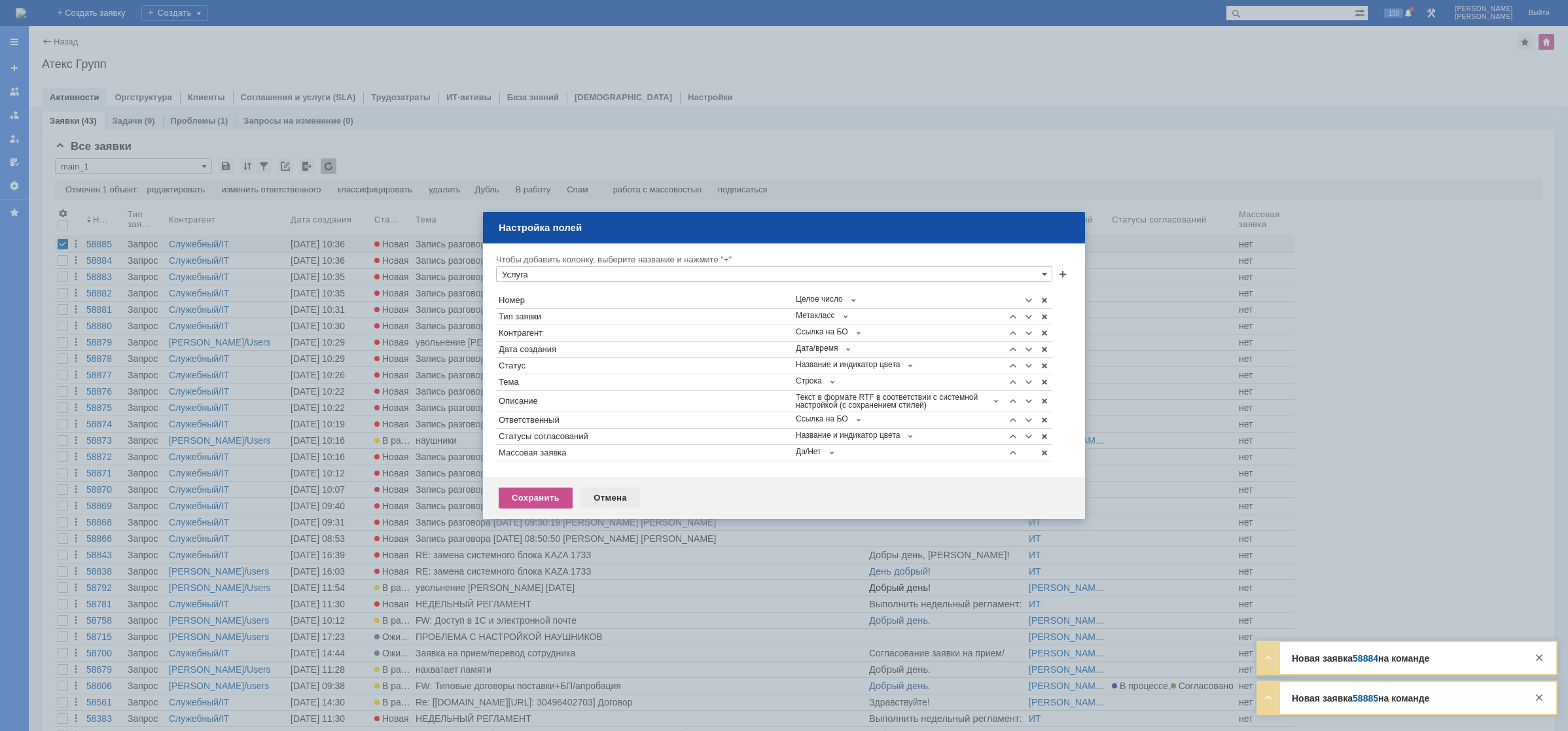
click at [600, 499] on div "Отмена" at bounding box center [610, 498] width 60 height 21
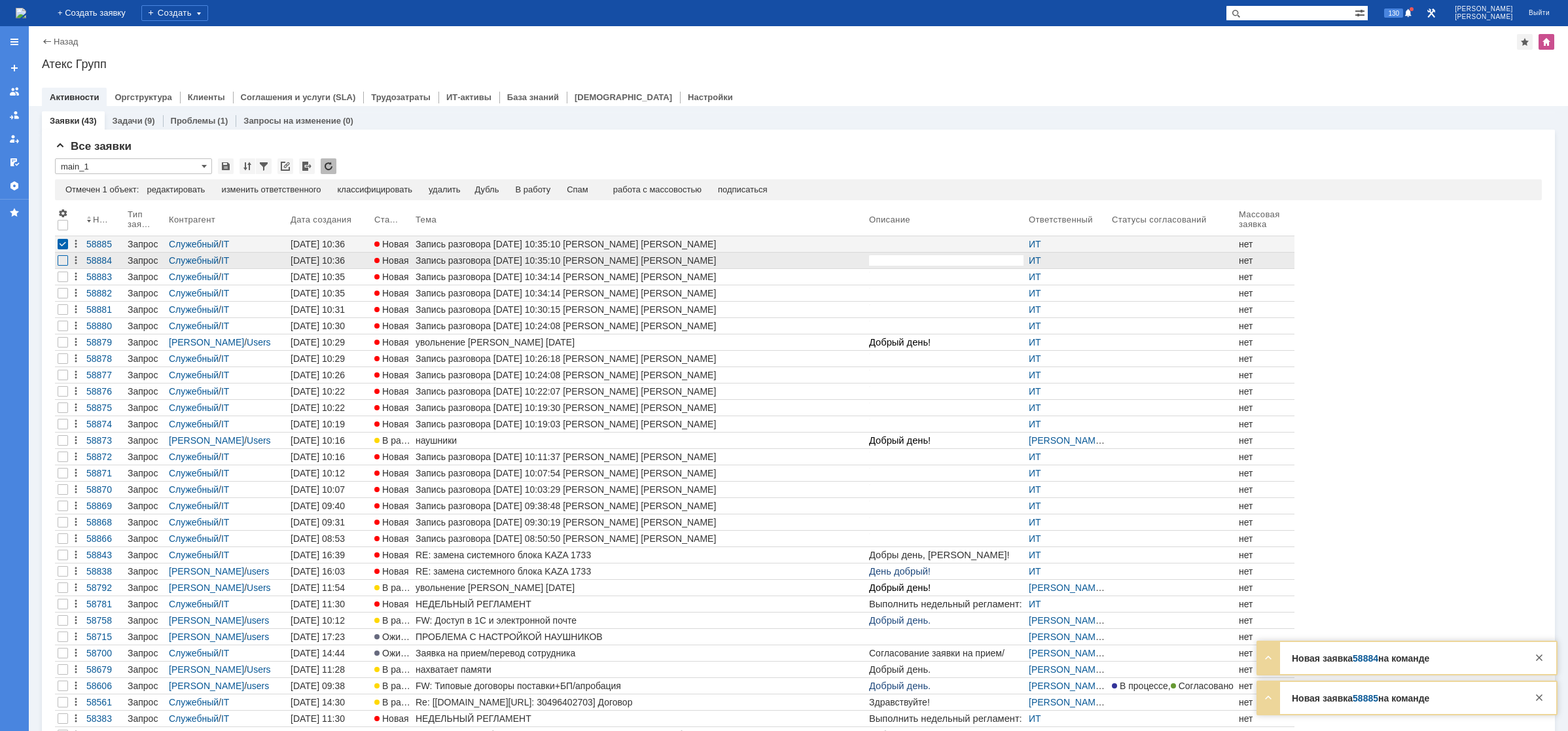
click at [61, 266] on div at bounding box center [63, 260] width 11 height 11
click at [66, 283] on div at bounding box center [63, 277] width 15 height 16
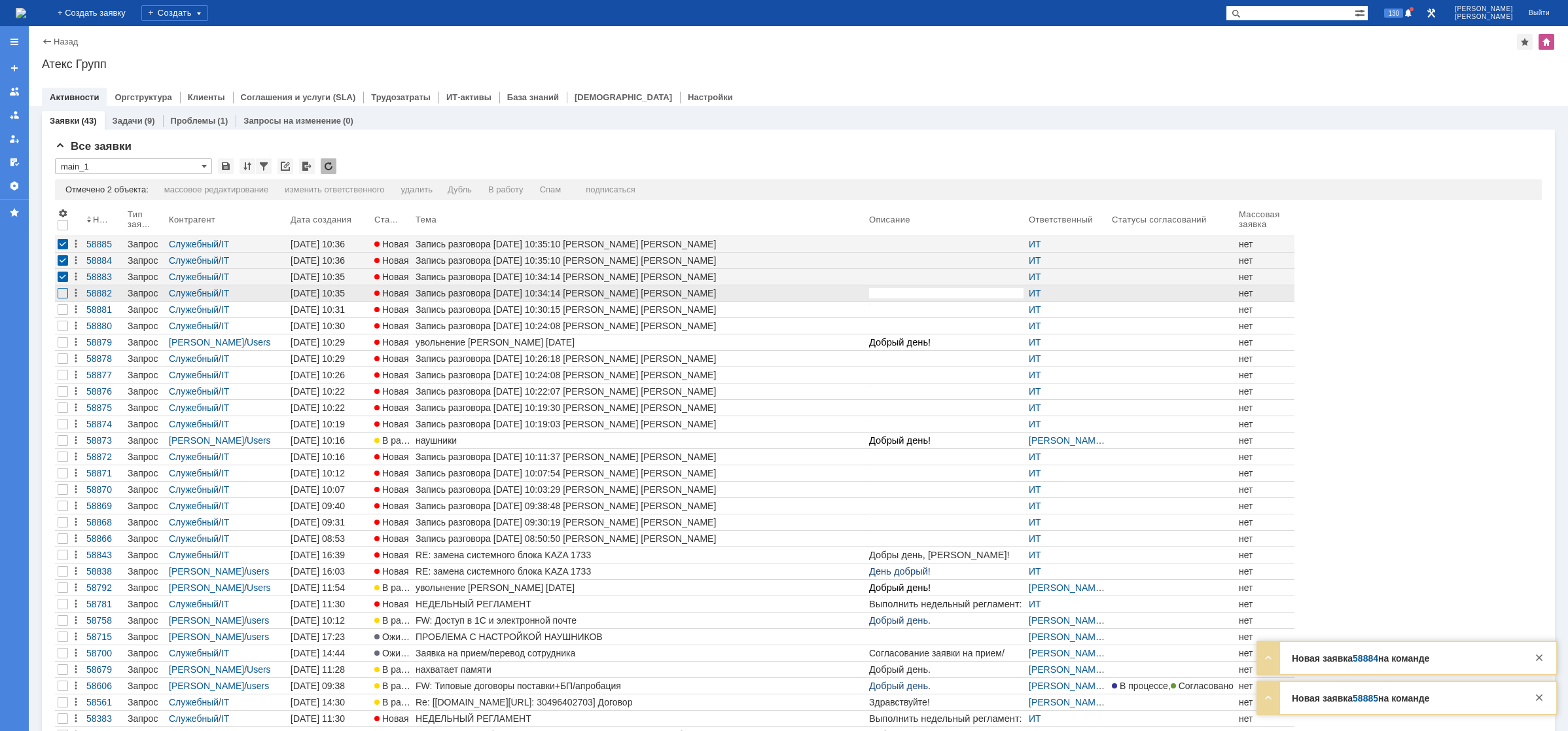
click at [61, 293] on div at bounding box center [63, 294] width 11 height 11
click at [65, 309] on div at bounding box center [63, 310] width 11 height 11
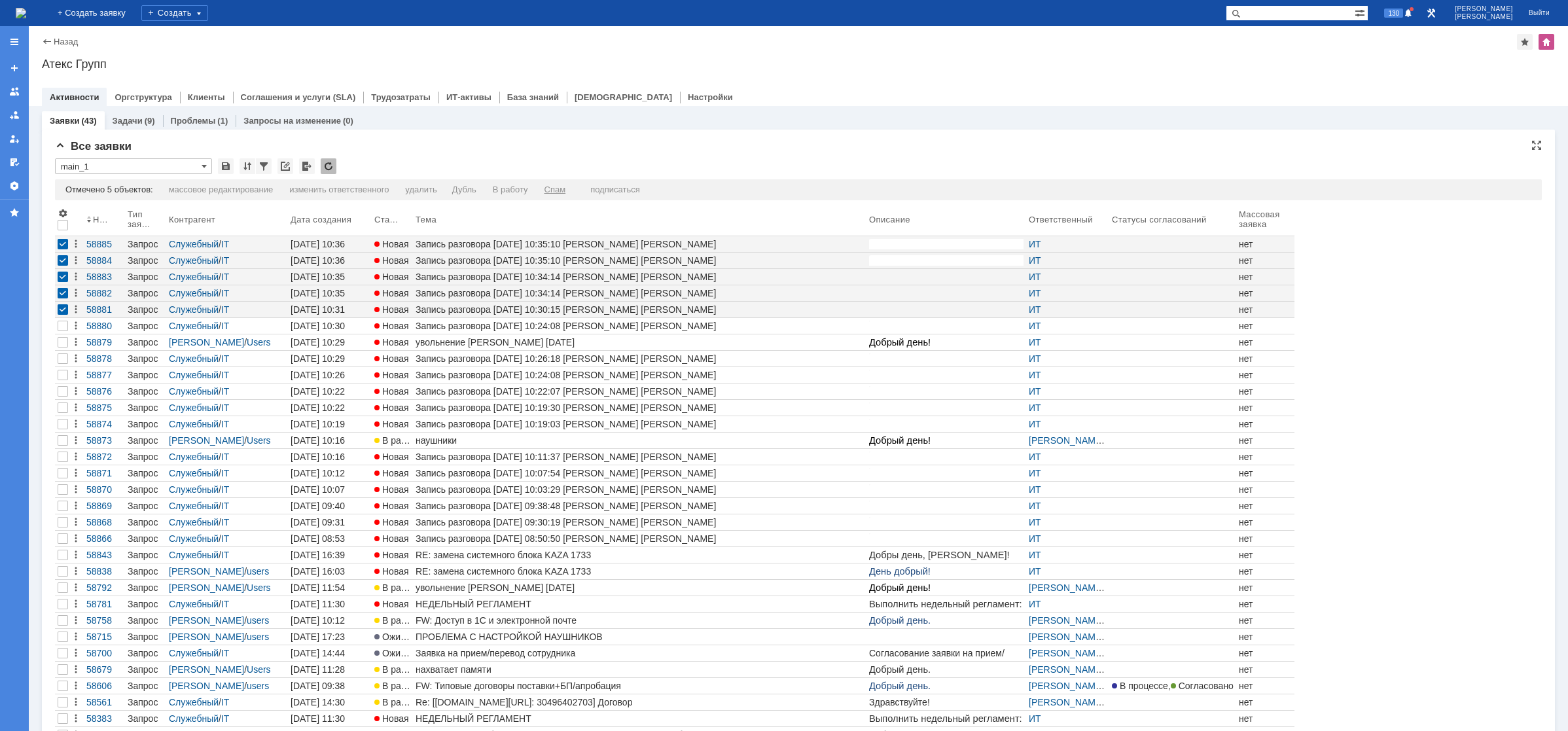
click at [562, 191] on div "Спам" at bounding box center [555, 190] width 22 height 11
click at [562, 191] on div "Спам" at bounding box center [555, 190] width 22 height 11
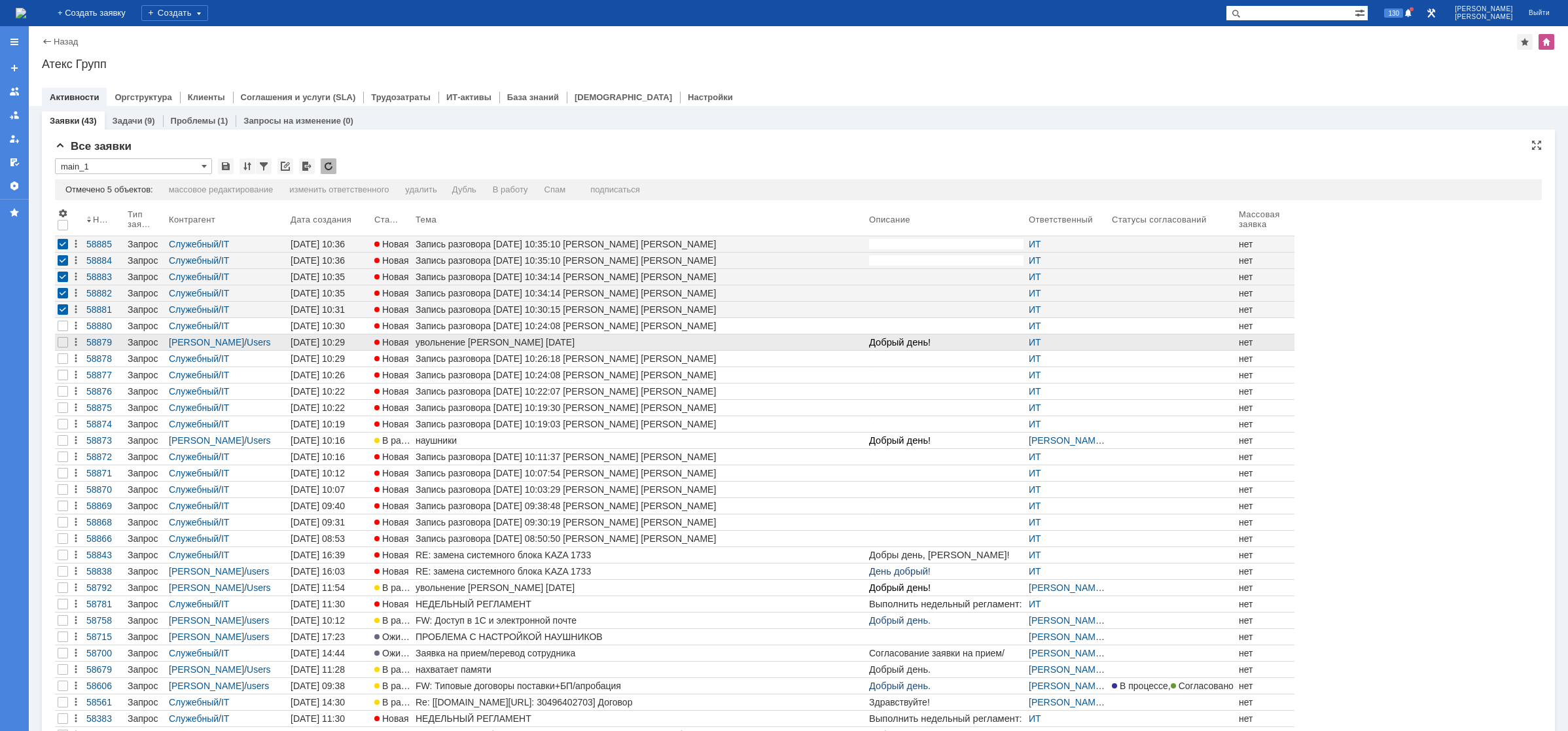
click at [528, 342] on div "увольнение [PERSON_NAME] [DATE]" at bounding box center [639, 343] width 449 height 11
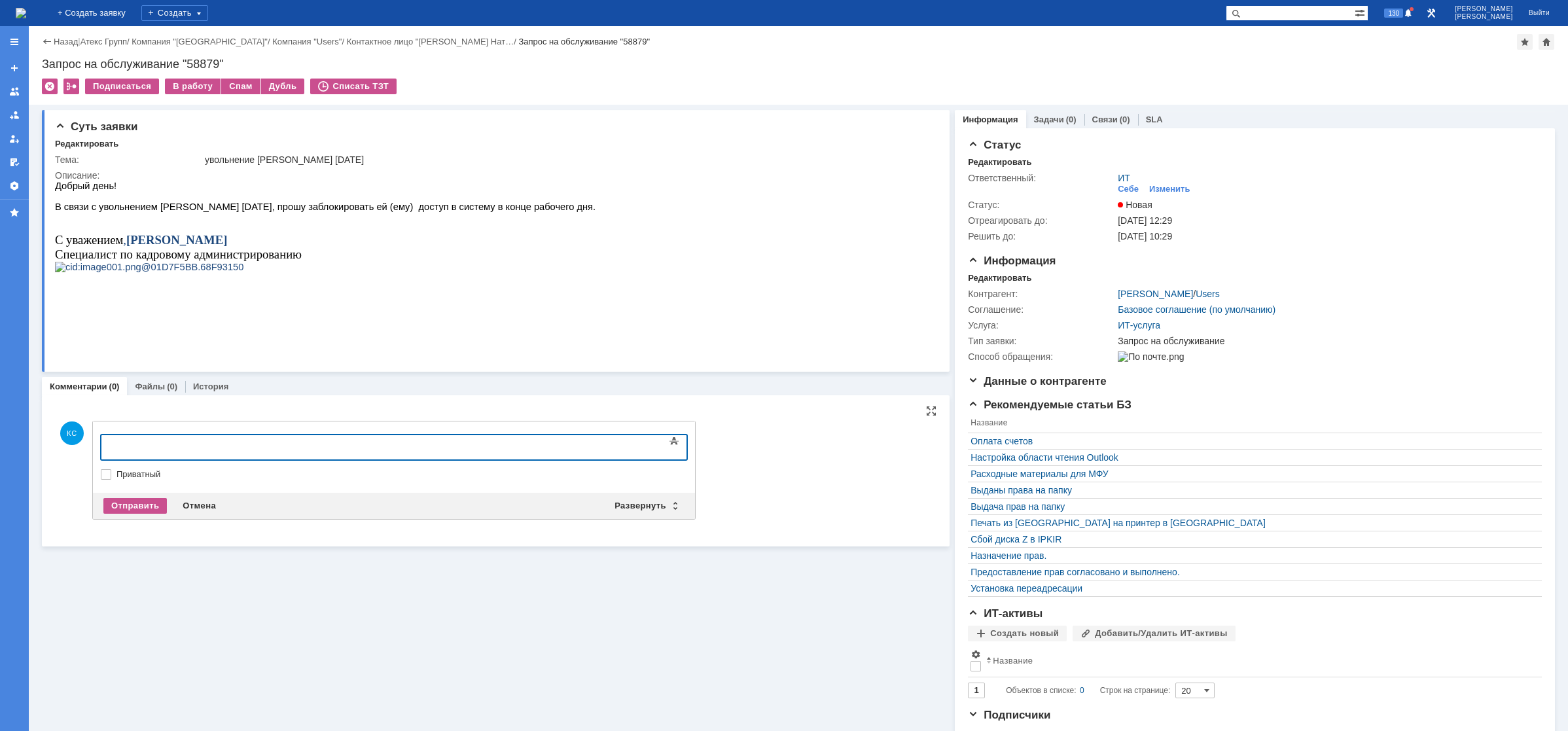
click at [156, 444] on div at bounding box center [208, 446] width 186 height 11
drag, startPoint x: 174, startPoint y: 449, endPoint x: 56, endPoint y: 439, distance: 118.4
click at [109, 439] on html "АПП сделал" at bounding box center [207, 447] width 196 height 22
click at [197, 86] on div "В работу" at bounding box center [193, 86] width 56 height 16
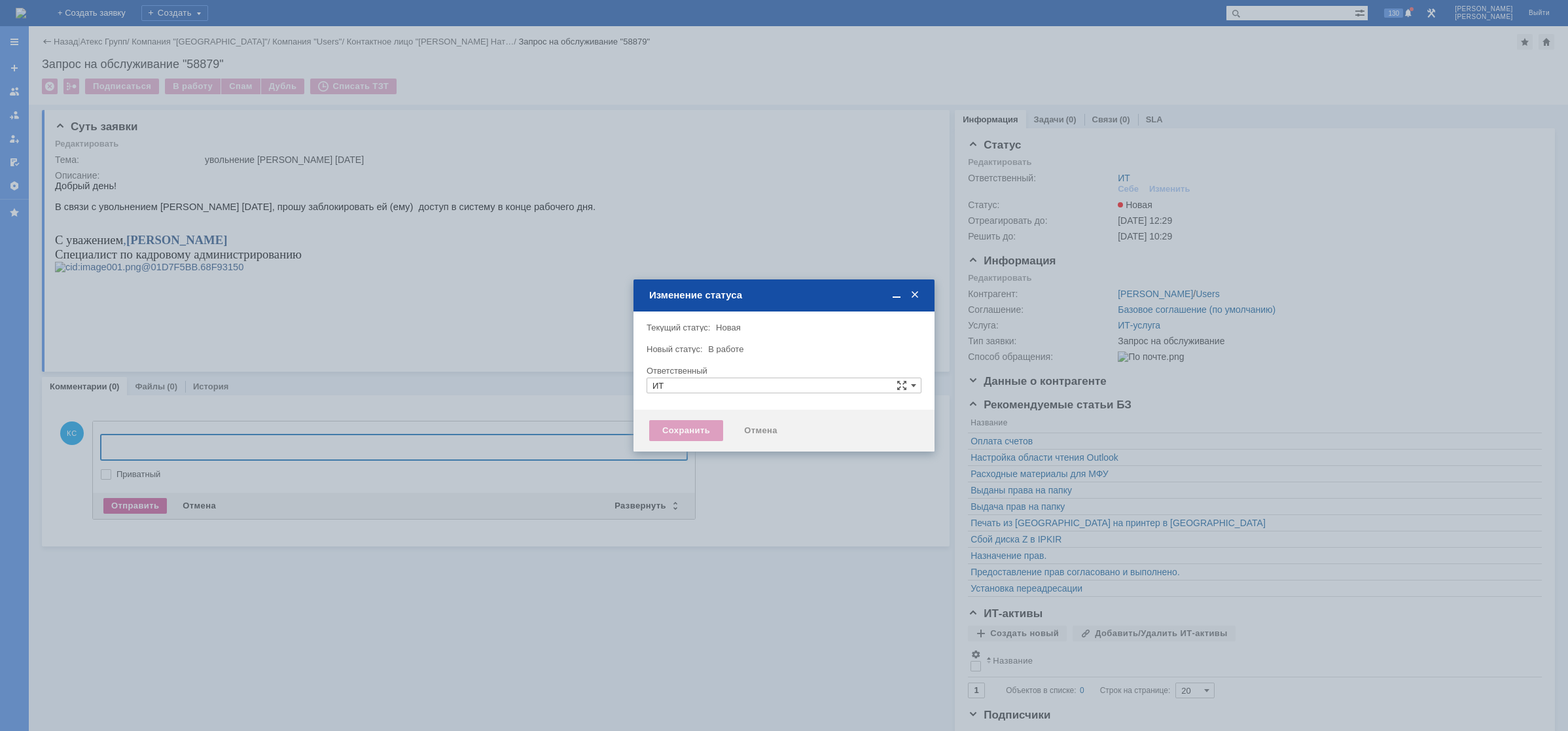
type input "[PERSON_NAME]"
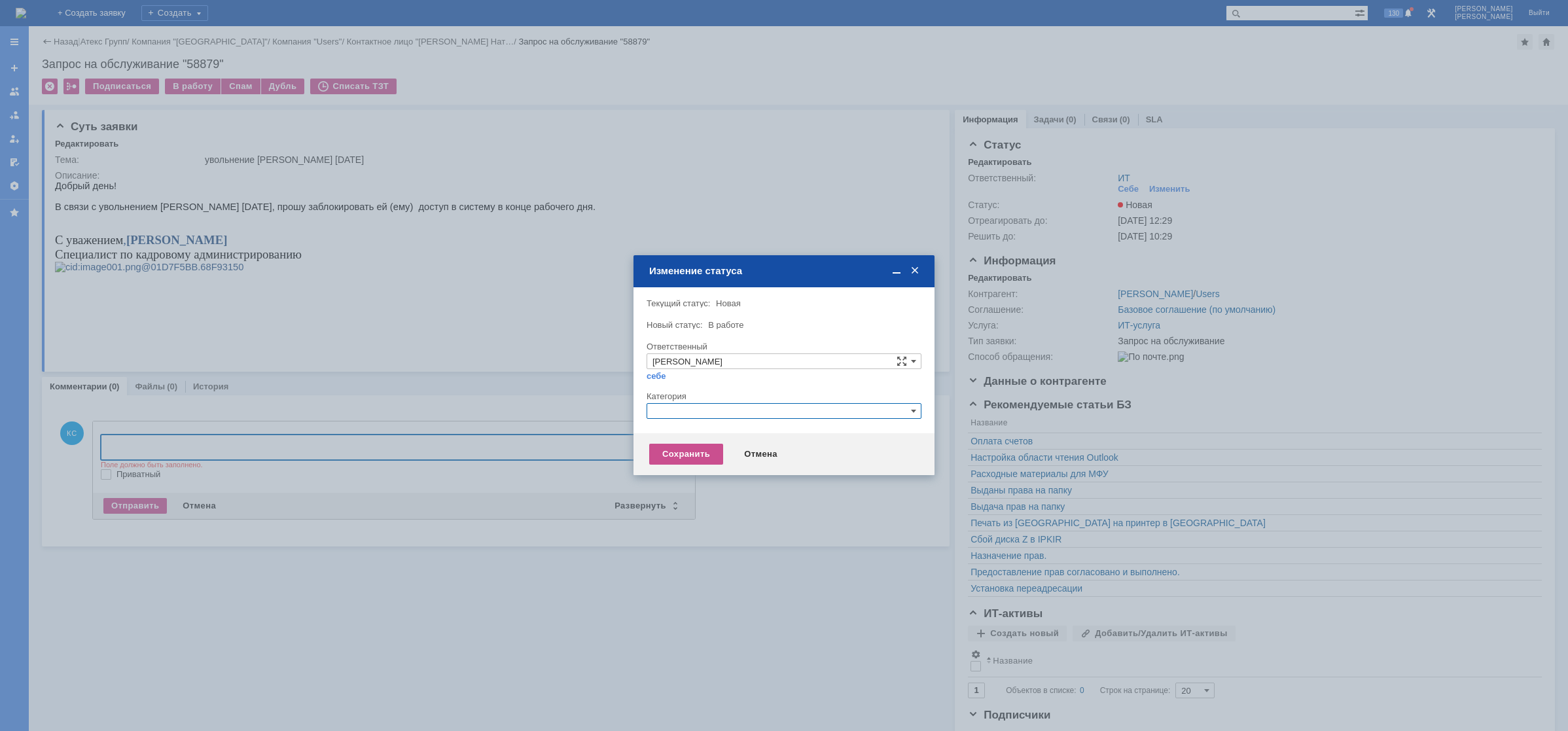
click at [746, 414] on input "text" at bounding box center [783, 411] width 275 height 16
click at [683, 488] on span "Прием(увольнение) сотрудников" at bounding box center [784, 488] width 263 height 11
click at [680, 460] on div "Сохранить" at bounding box center [686, 454] width 74 height 21
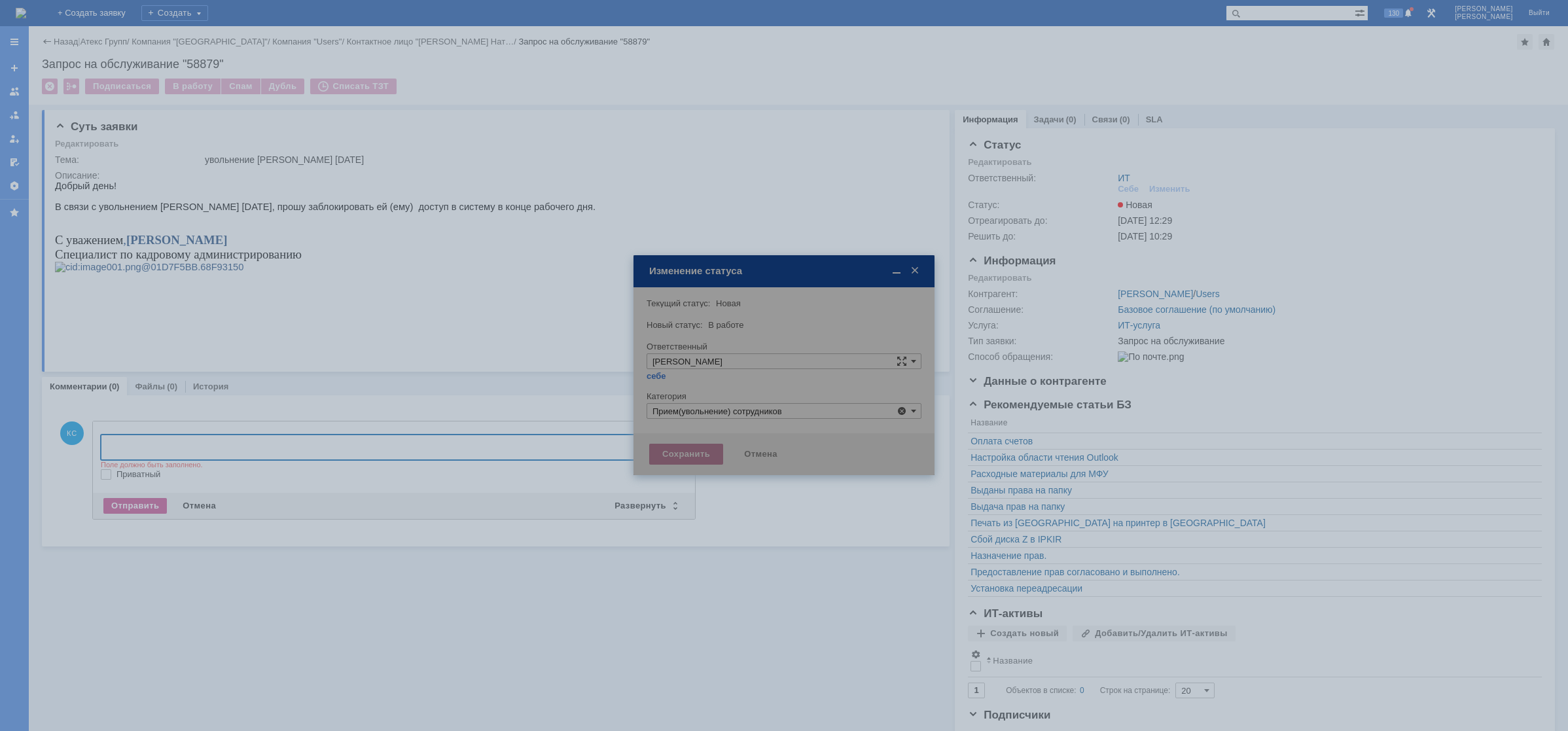
type input "Прием(увольнение) сотрудников"
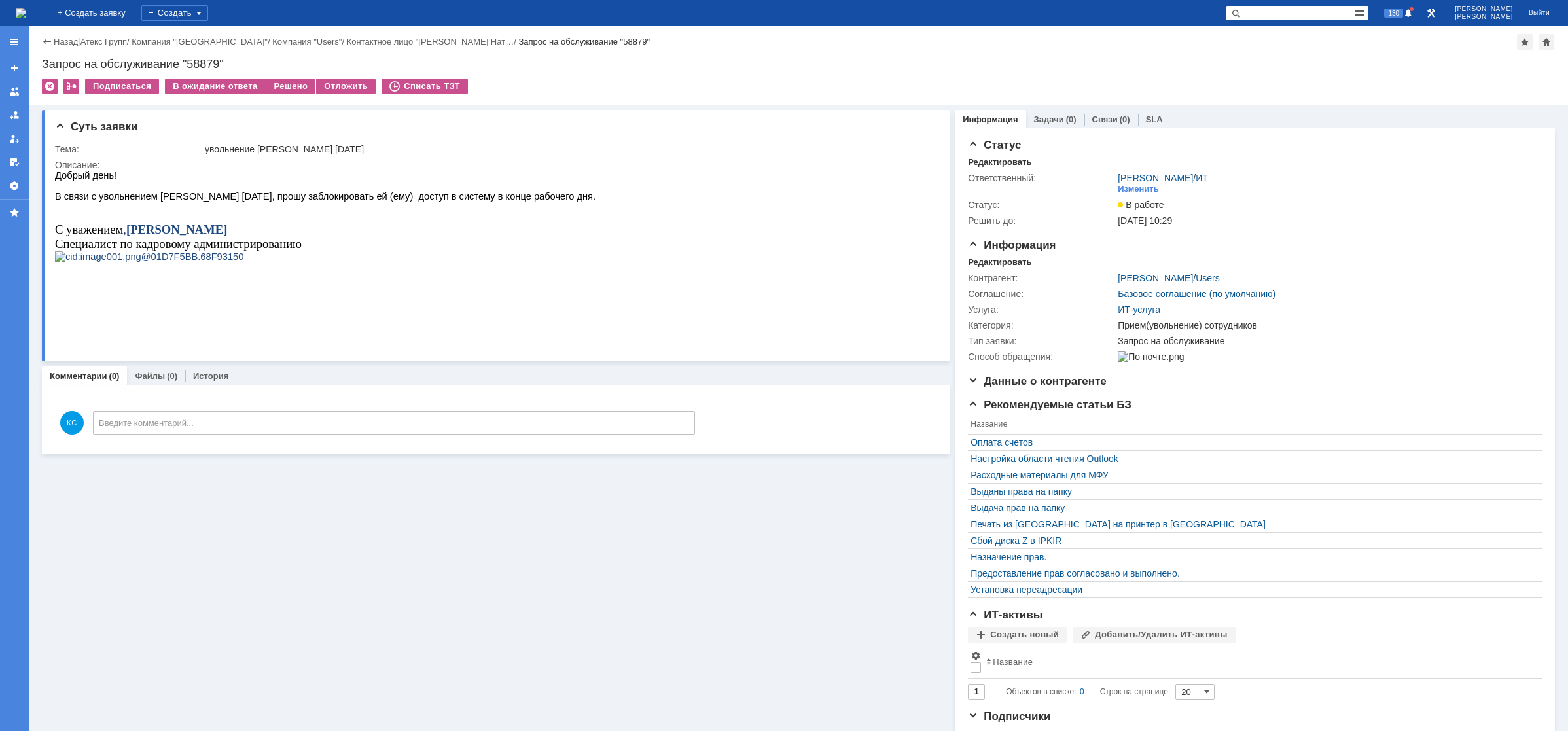
click at [218, 78] on div "Назад | Атекс Групп / Компания "Moscow" / Компания "Users" / Контактное лицо "[…" at bounding box center [798, 65] width 1539 height 78
click at [218, 84] on div "В ожидание ответа" at bounding box center [215, 86] width 100 height 16
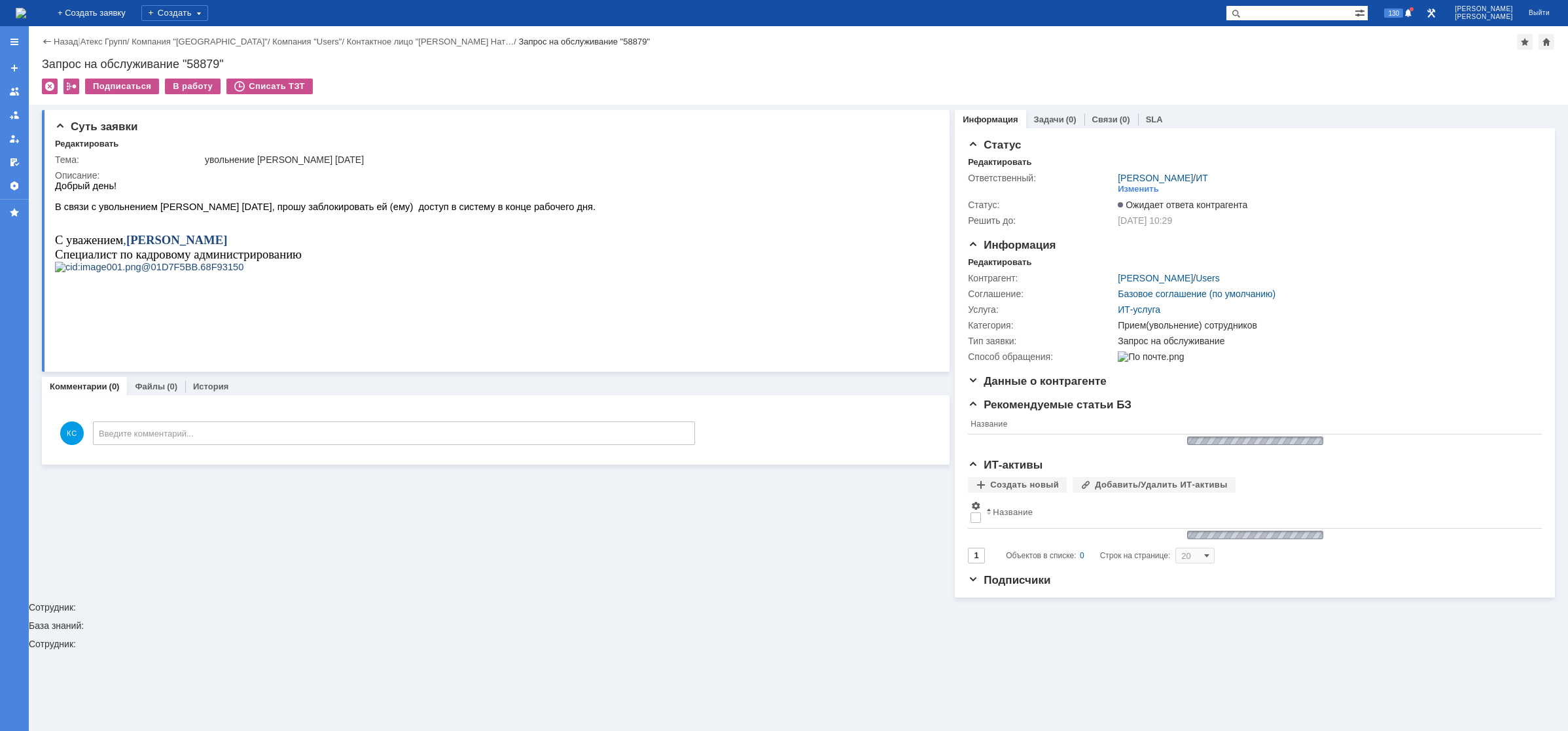
click at [26, 15] on img at bounding box center [21, 13] width 11 height 11
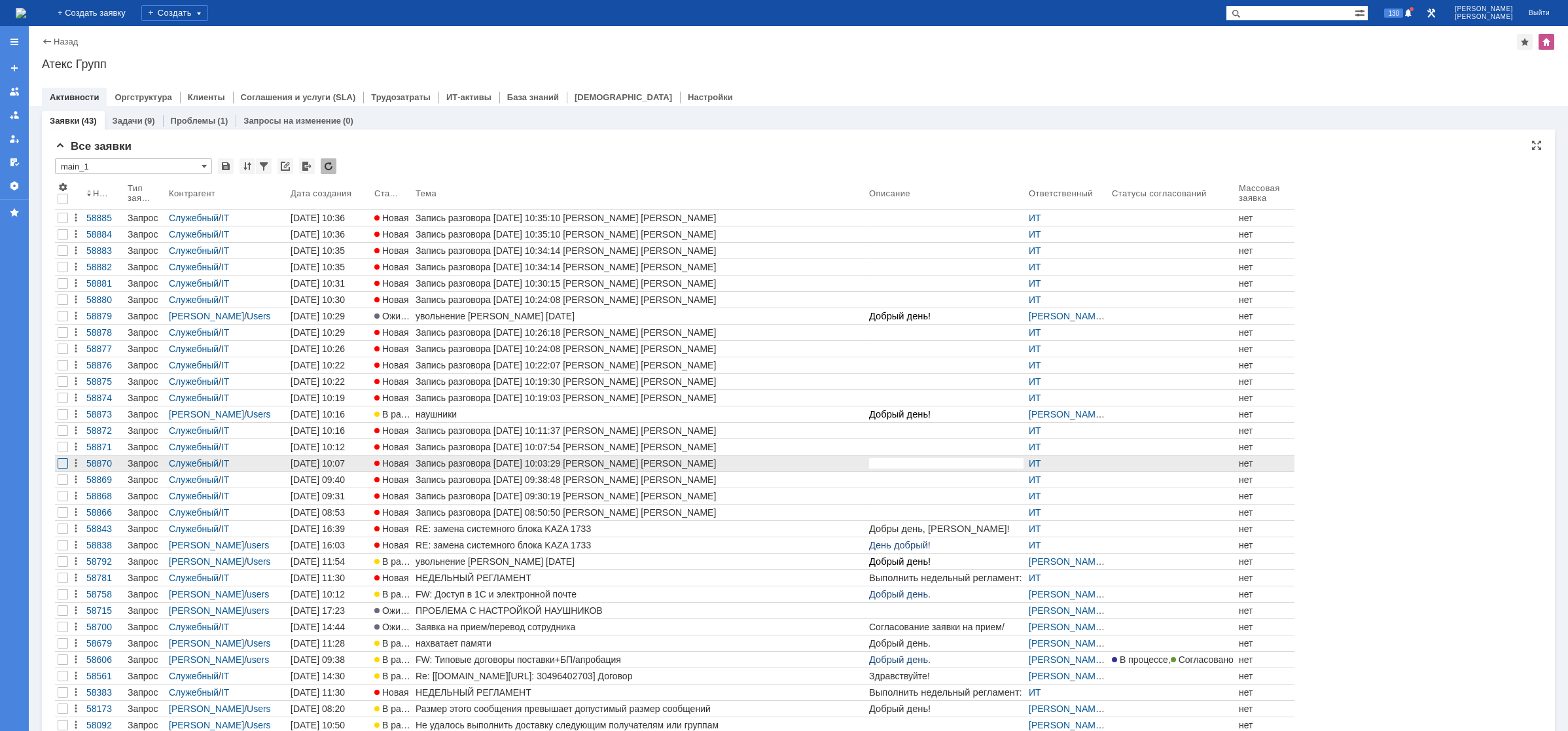
click at [62, 465] on div at bounding box center [63, 464] width 11 height 11
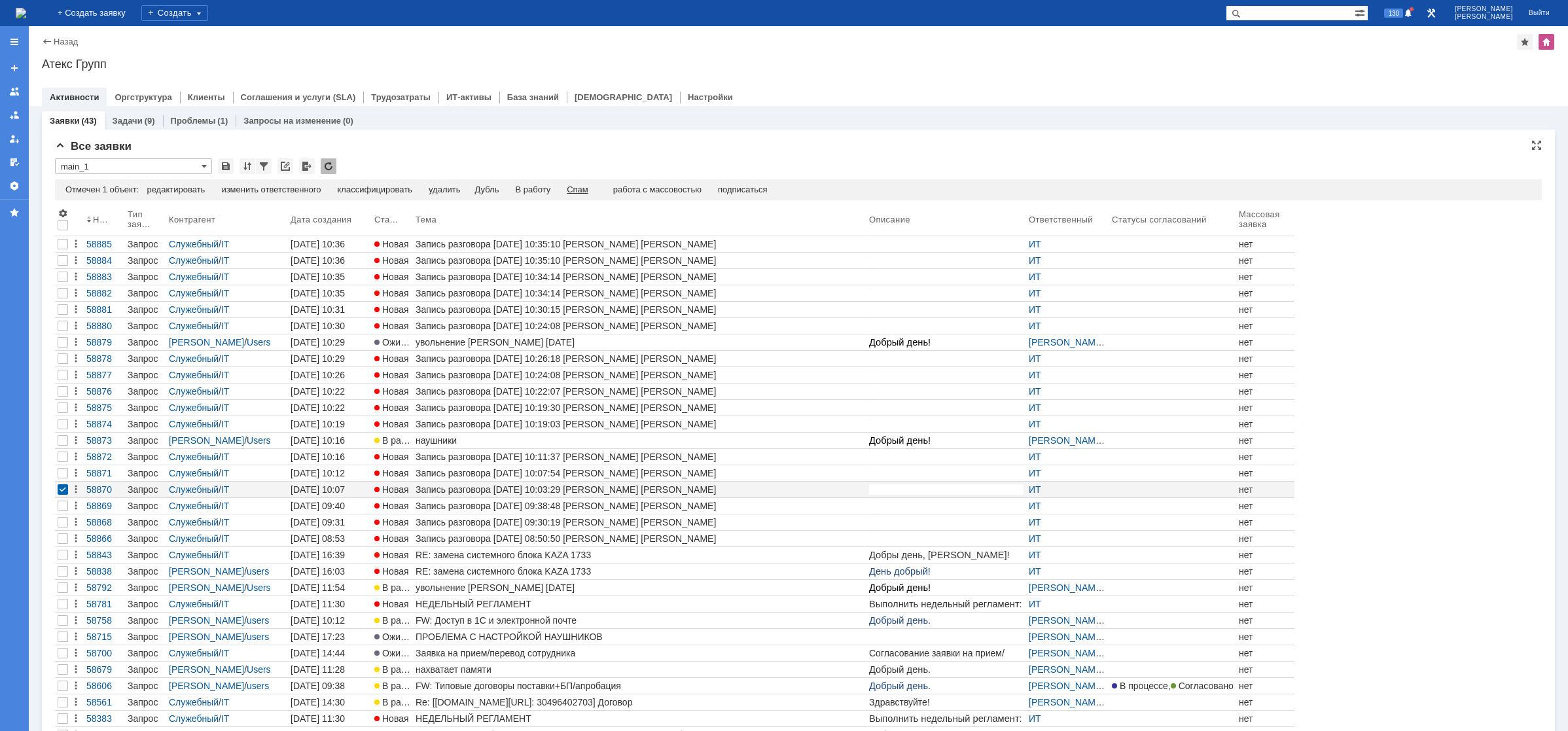
click at [587, 187] on div "Спам" at bounding box center [577, 190] width 22 height 11
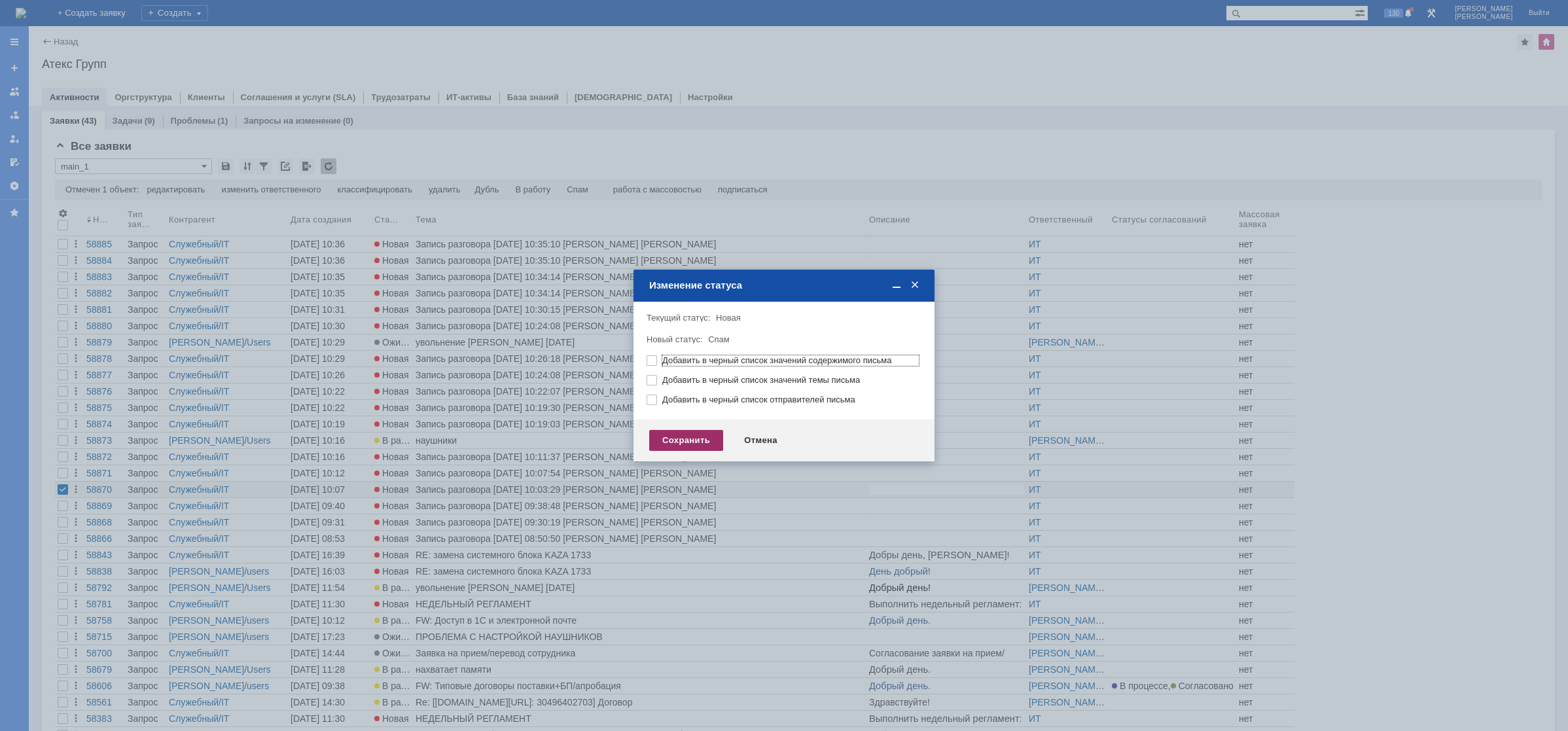
click at [683, 440] on div "Сохранить" at bounding box center [686, 440] width 74 height 21
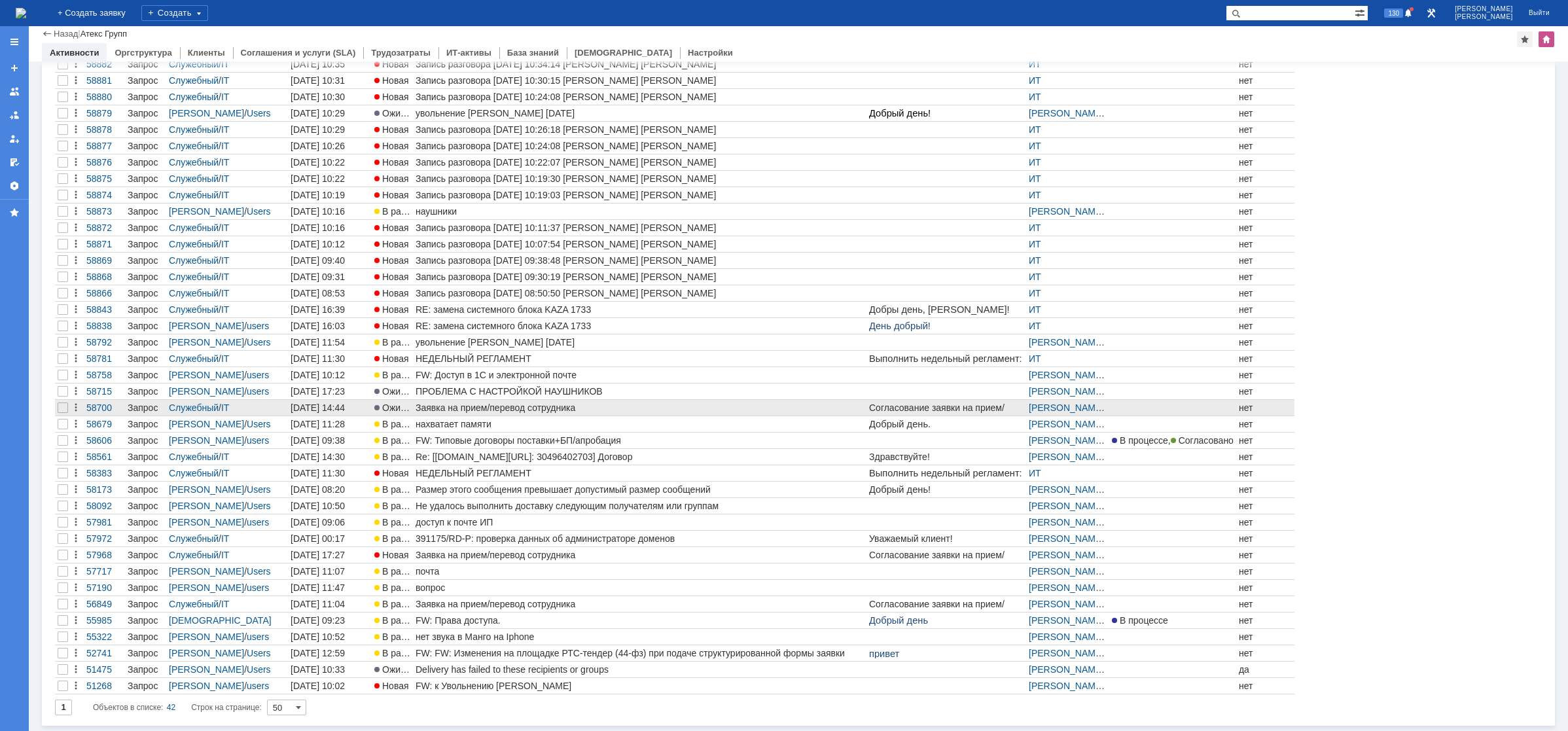
click at [487, 407] on div "Заявка на прием/перевод сотрудника" at bounding box center [639, 408] width 449 height 11
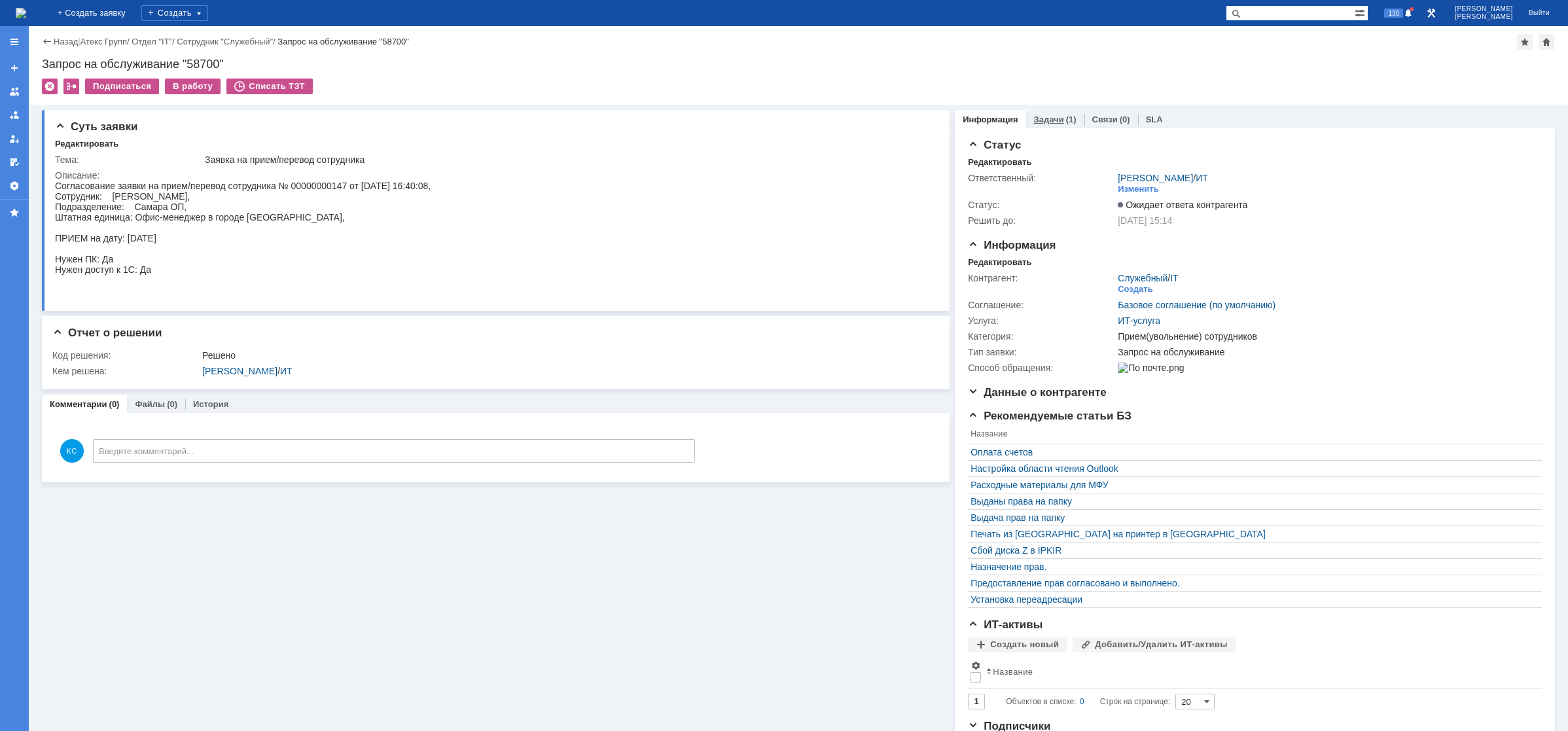
click at [1033, 120] on link "Задачи" at bounding box center [1048, 119] width 30 height 10
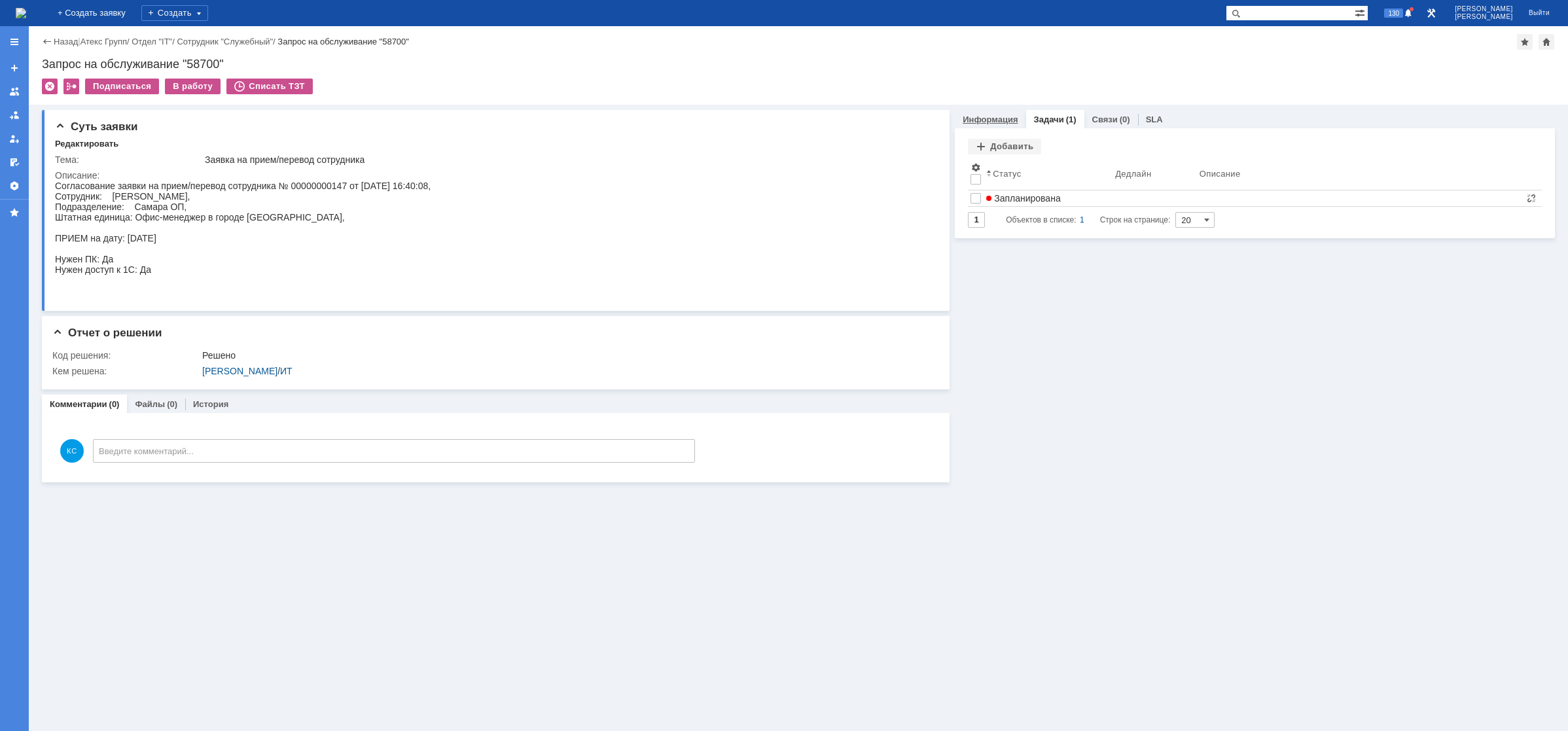
click at [992, 124] on link "Информация" at bounding box center [989, 119] width 55 height 10
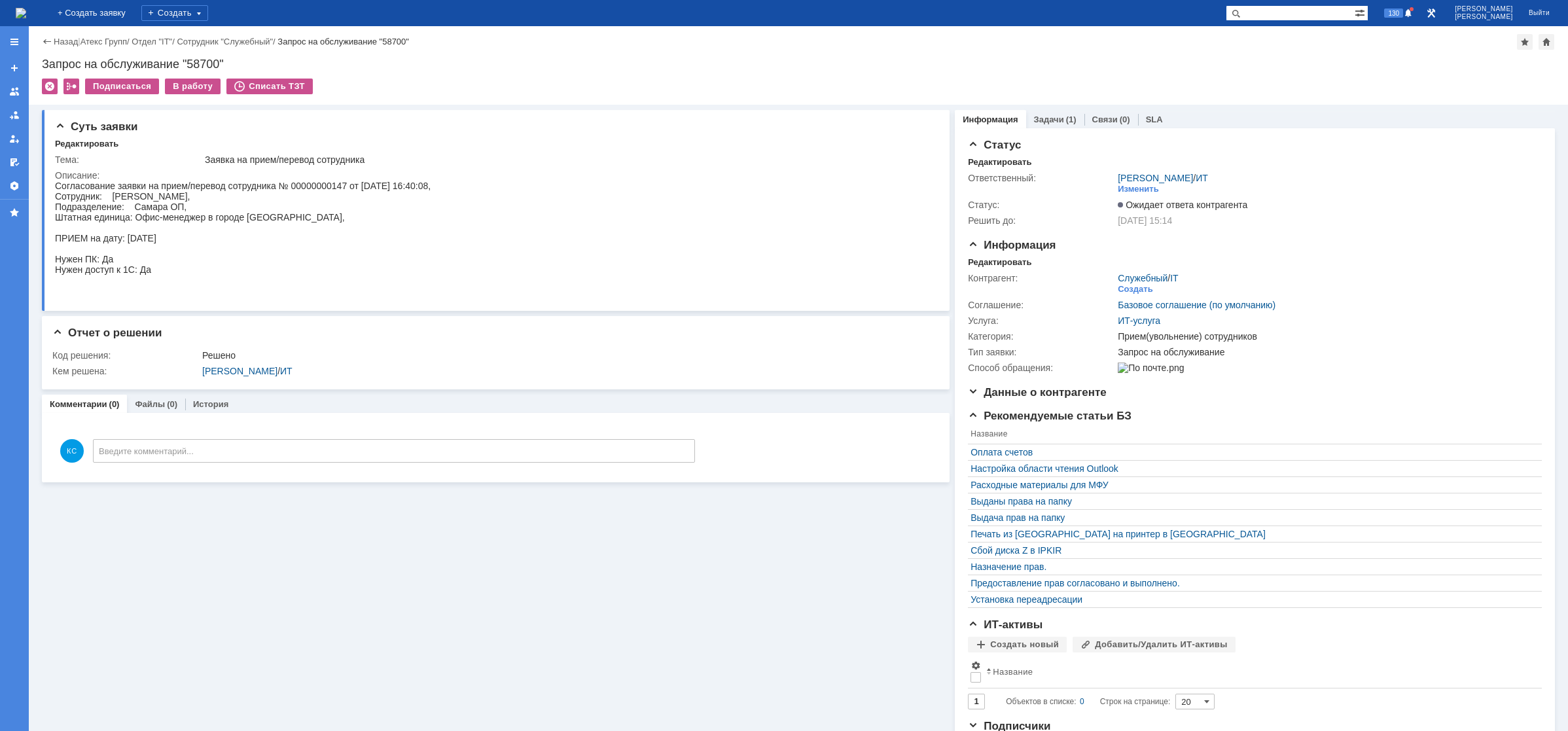
click at [26, 8] on img at bounding box center [21, 13] width 11 height 11
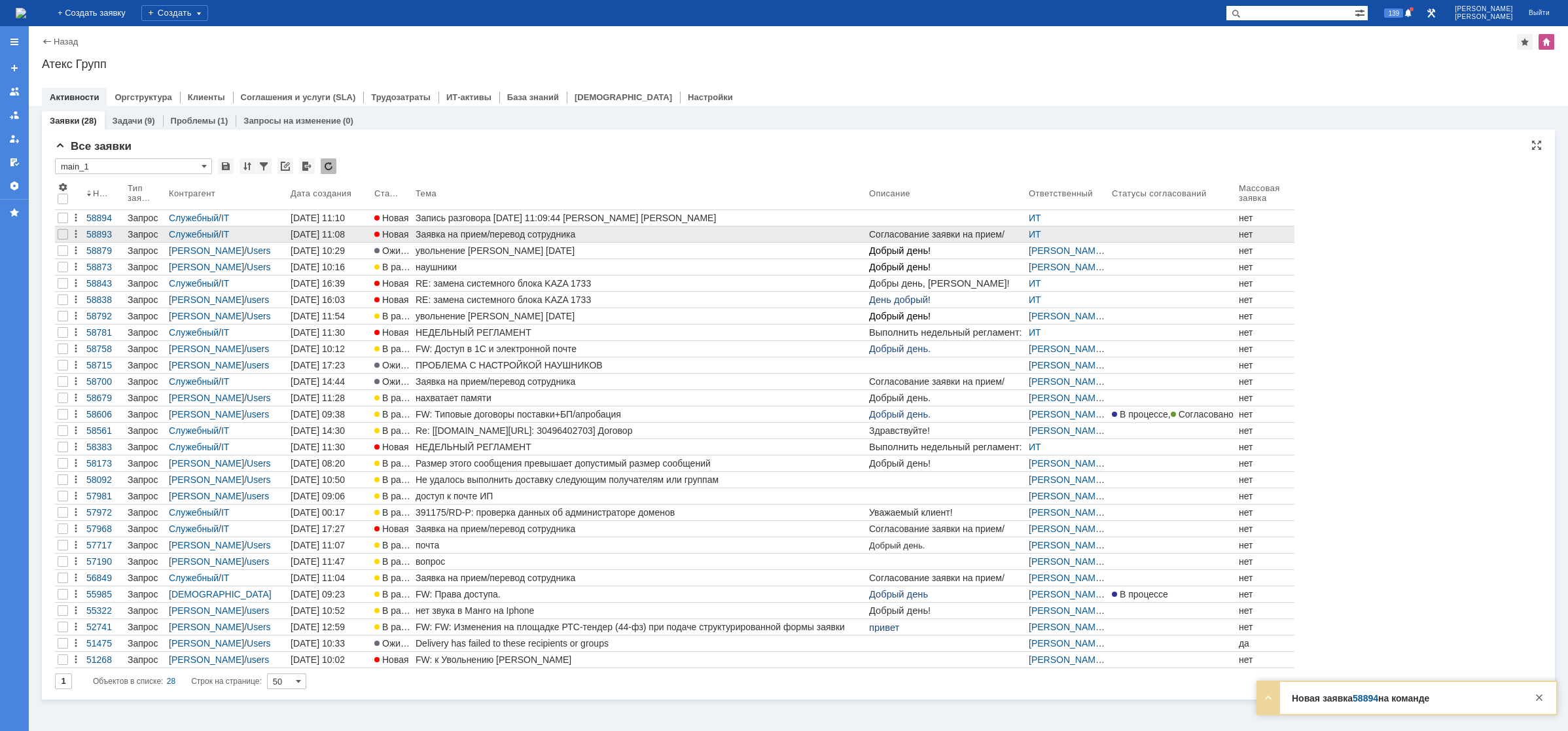
click at [432, 232] on div "Заявка на прием/перевод сотрудника" at bounding box center [639, 235] width 449 height 11
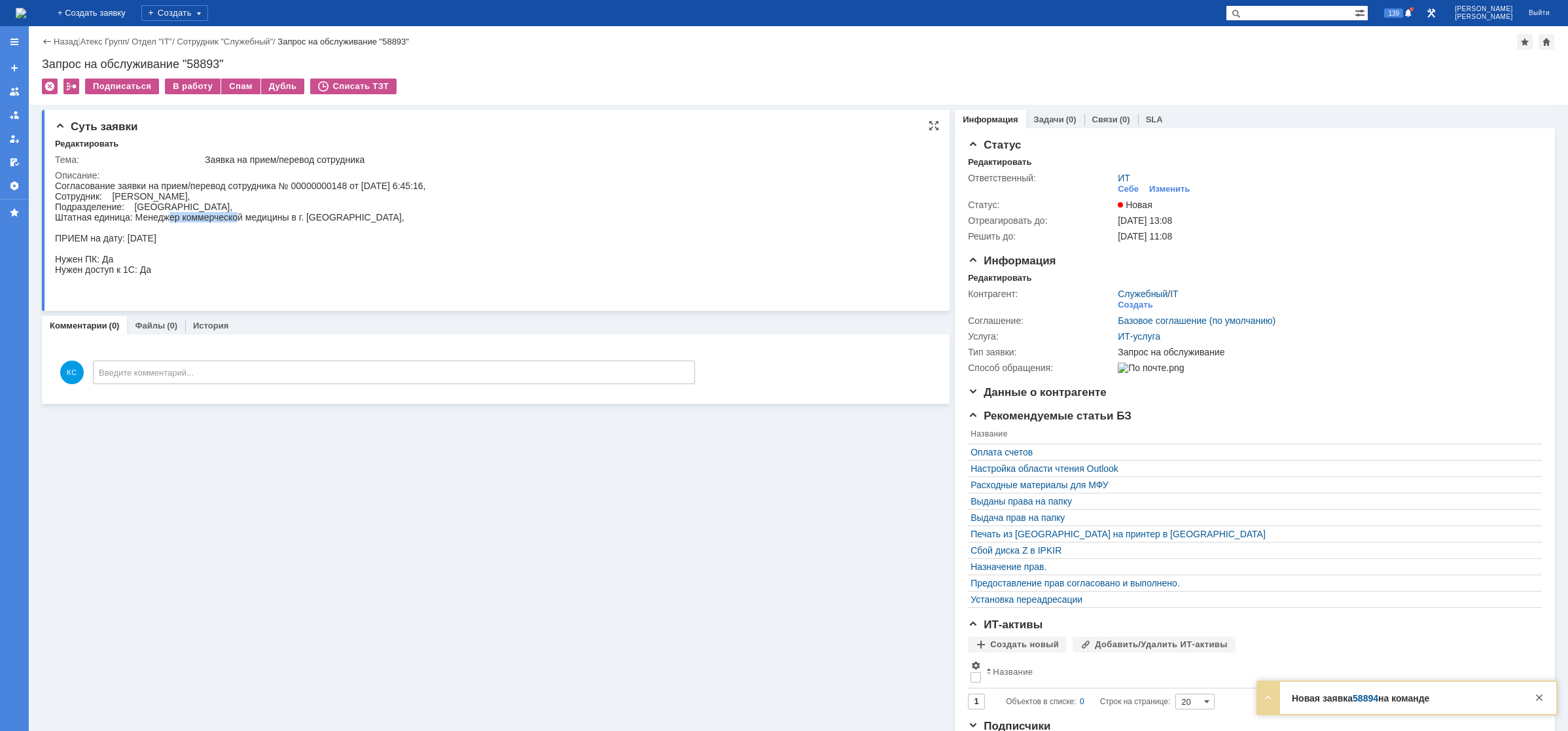
drag, startPoint x: 167, startPoint y: 221, endPoint x: 267, endPoint y: 221, distance: 100.0
click at [241, 221] on div "Согласование заявки на прием/перевод сотрудника № 00000000148 от 15.09.2025 6:4…" at bounding box center [240, 238] width 370 height 116
drag, startPoint x: 280, startPoint y: 221, endPoint x: 304, endPoint y: 220, distance: 24.0
click at [303, 220] on div "Согласование заявки на прием/перевод сотрудника № 00000000148 от 15.09.2025 6:4…" at bounding box center [240, 238] width 370 height 116
drag, startPoint x: 137, startPoint y: 238, endPoint x: 152, endPoint y: 239, distance: 15.0
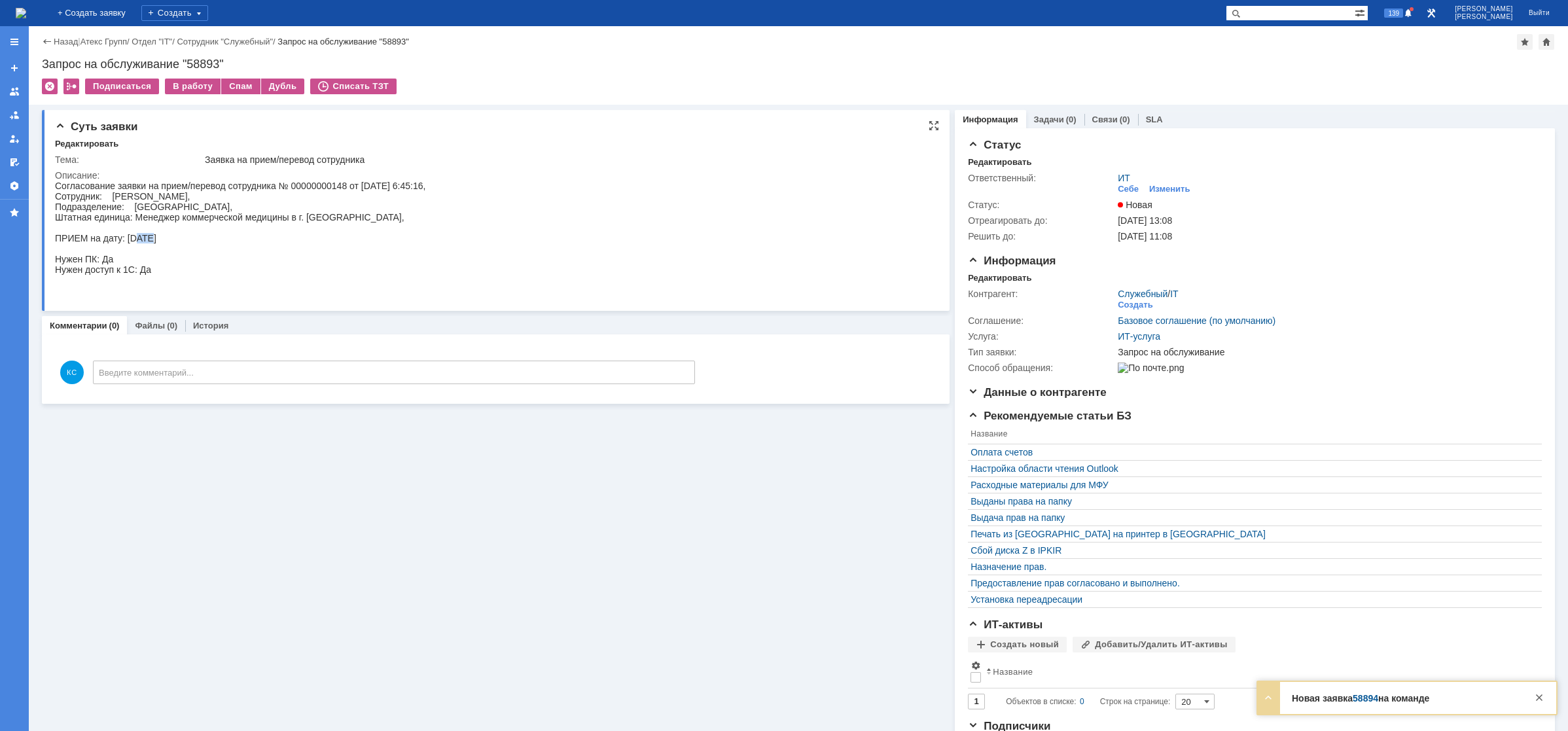
click at [152, 239] on div "Согласование заявки на прием/перевод сотрудника № 00000000148 от 15.09.2025 6:4…" at bounding box center [240, 238] width 370 height 116
click at [166, 240] on div "Согласование заявки на прием/перевод сотрудника № 00000000148 от 15.09.2025 6:4…" at bounding box center [240, 238] width 370 height 116
click at [26, 12] on img at bounding box center [21, 13] width 11 height 11
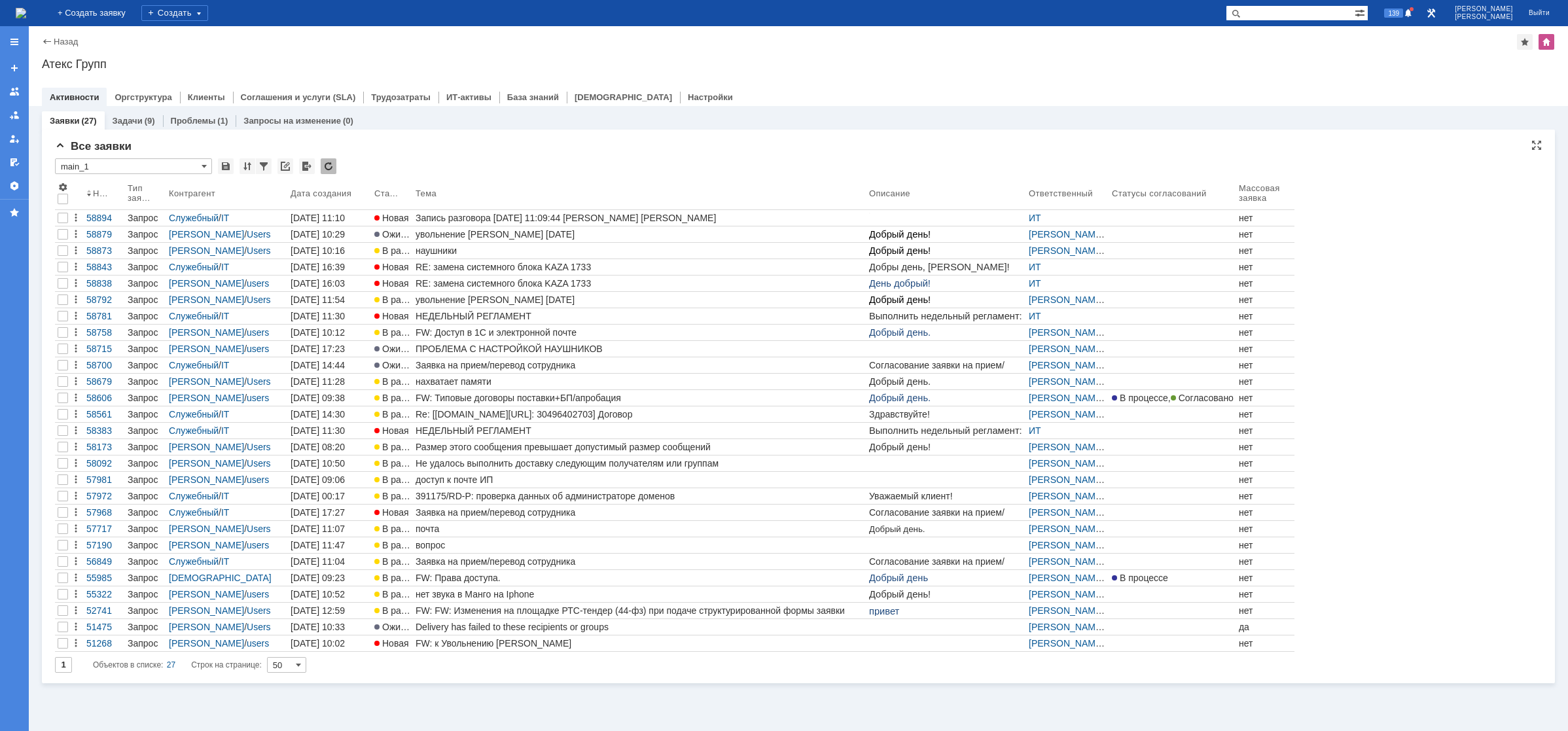
click at [26, 13] on img at bounding box center [21, 13] width 11 height 11
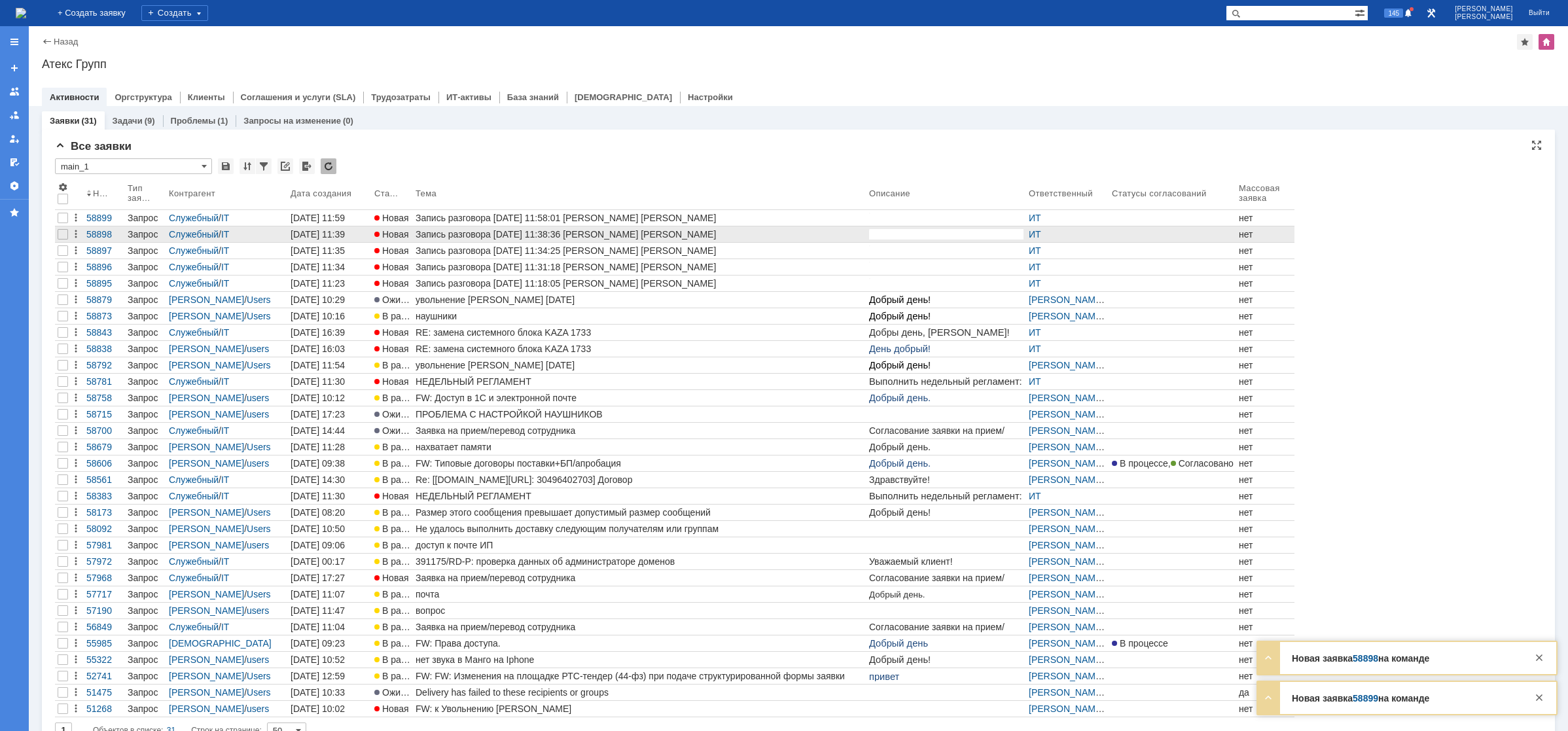
click at [62, 240] on div at bounding box center [63, 234] width 15 height 16
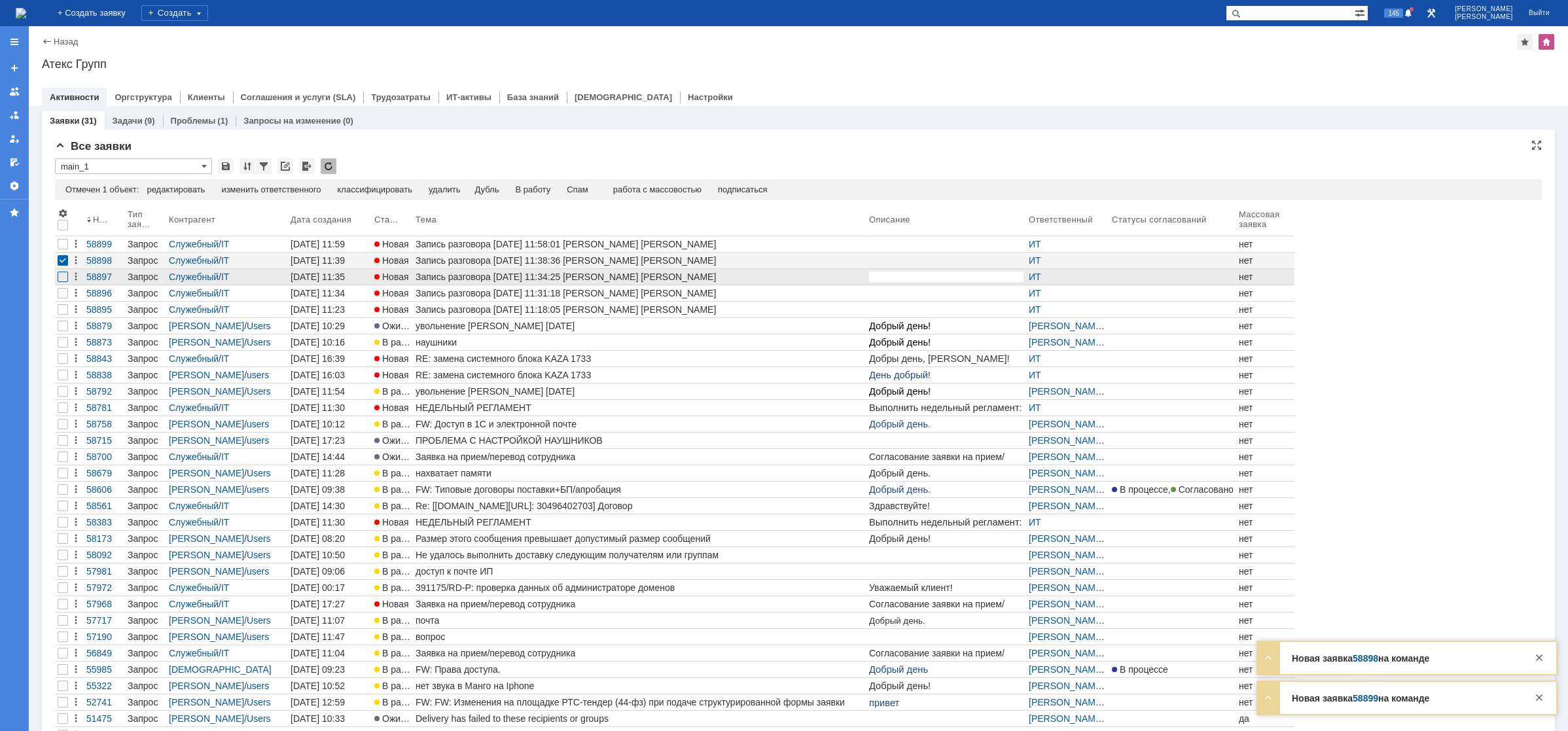
click at [63, 276] on div at bounding box center [63, 278] width 11 height 11
click at [63, 298] on div at bounding box center [63, 294] width 11 height 11
click at [58, 293] on div at bounding box center [63, 294] width 11 height 11
click at [61, 277] on div at bounding box center [63, 278] width 11 height 11
click at [64, 267] on div at bounding box center [63, 260] width 15 height 16
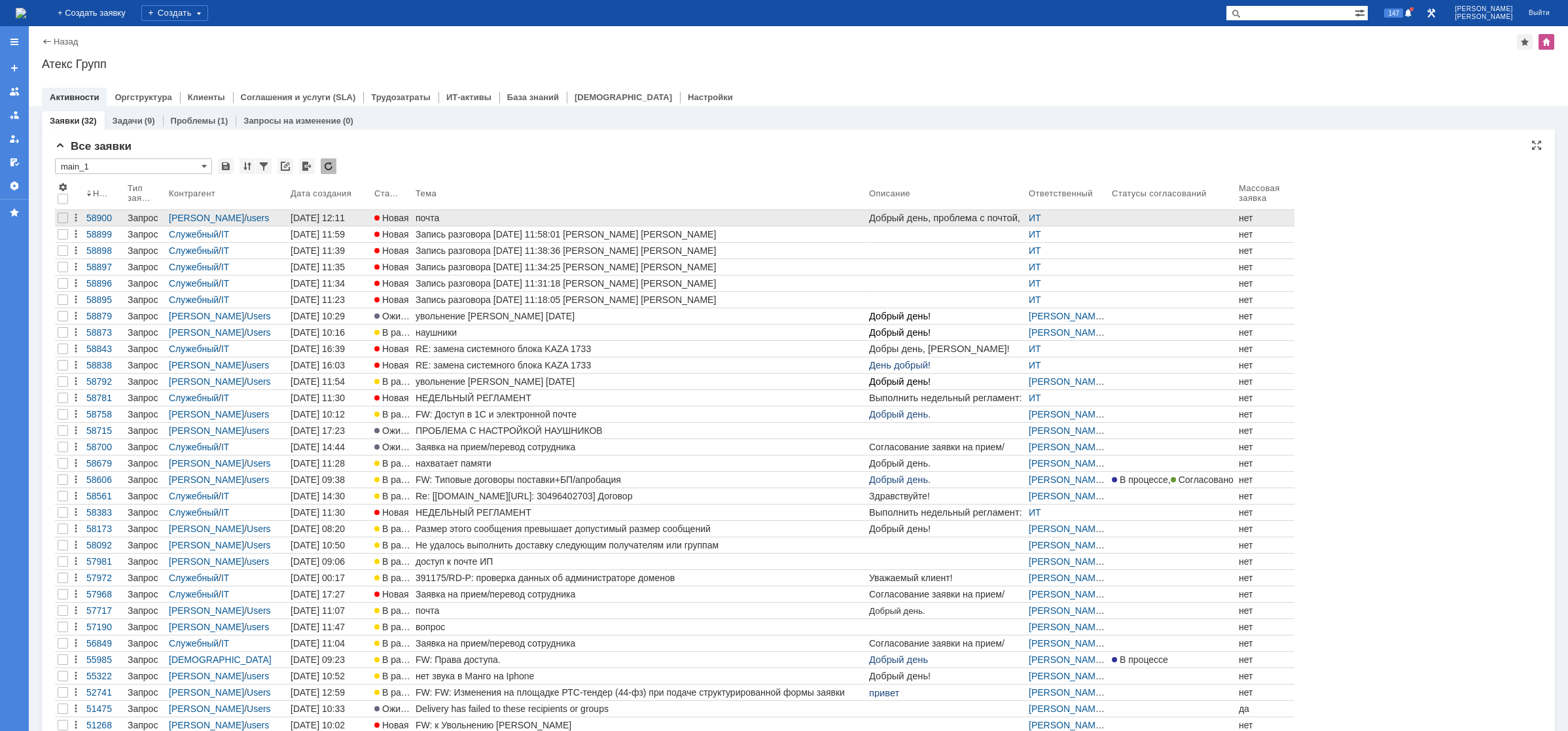
click at [427, 215] on div "почта" at bounding box center [639, 218] width 449 height 11
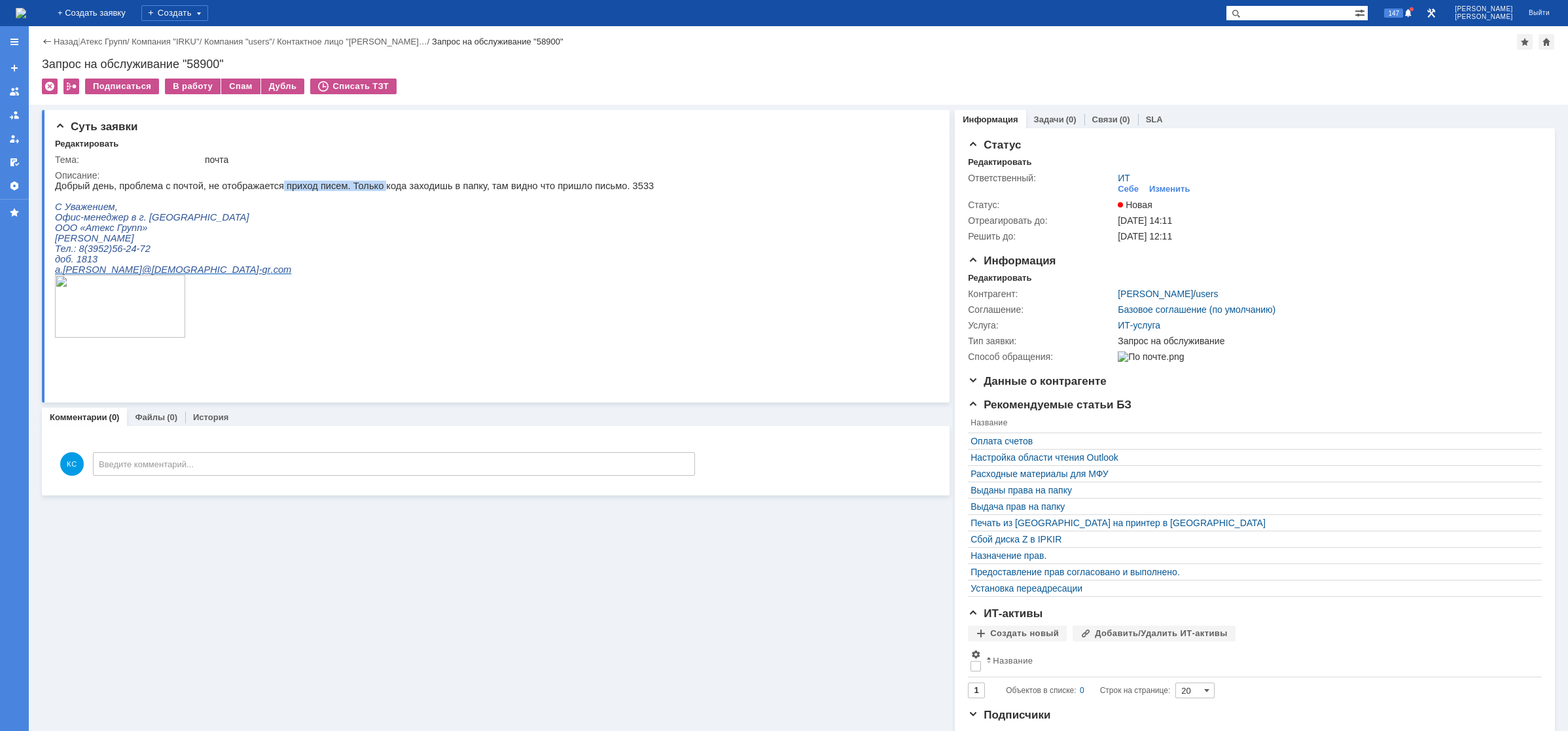
drag, startPoint x: 263, startPoint y: 188, endPoint x: 365, endPoint y: 181, distance: 102.2
click at [364, 181] on p "Добрый день, проблема с почтой, не отображается приход писем. Только кода заход…" at bounding box center [354, 186] width 599 height 11
drag, startPoint x: 392, startPoint y: 177, endPoint x: 451, endPoint y: 179, distance: 59.0
click at [439, 178] on div "Описание:" at bounding box center [493, 176] width 875 height 11
drag, startPoint x: 464, startPoint y: 187, endPoint x: 510, endPoint y: 187, distance: 46.0
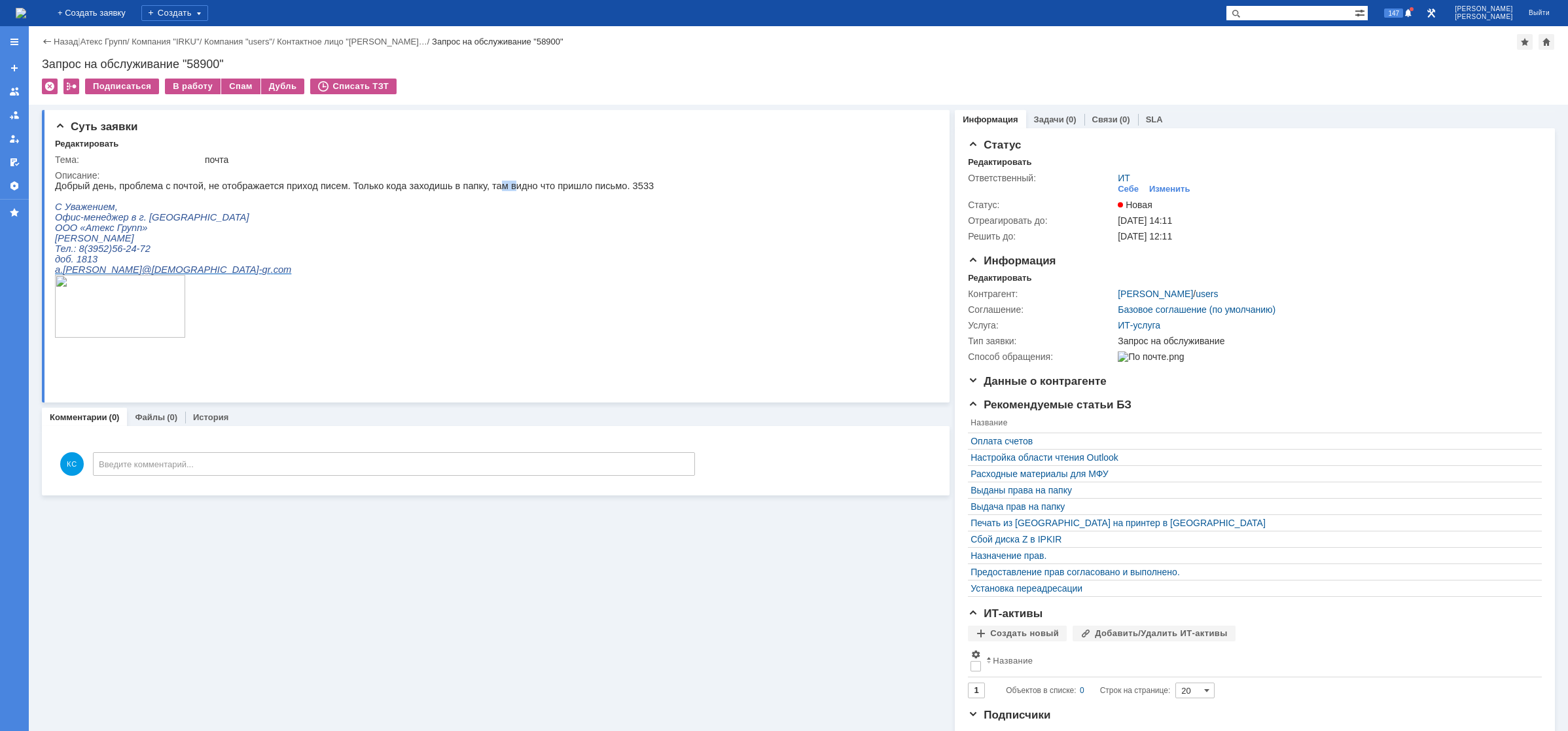
click at [480, 187] on p "Добрый день, проблема с почтой, не отображается приход писем. Только кода заход…" at bounding box center [354, 186] width 599 height 11
drag, startPoint x: 531, startPoint y: 187, endPoint x: 540, endPoint y: 187, distance: 9.0
click at [539, 187] on p "Добрый день, проблема с почтой, не отображается приход писем. Только кода заход…" at bounding box center [354, 186] width 599 height 11
drag, startPoint x: 562, startPoint y: 188, endPoint x: 573, endPoint y: 188, distance: 11.0
click at [569, 188] on p "Добрый день, проблема с почтой, не отображается приход писем. Только кода заход…" at bounding box center [354, 186] width 599 height 11
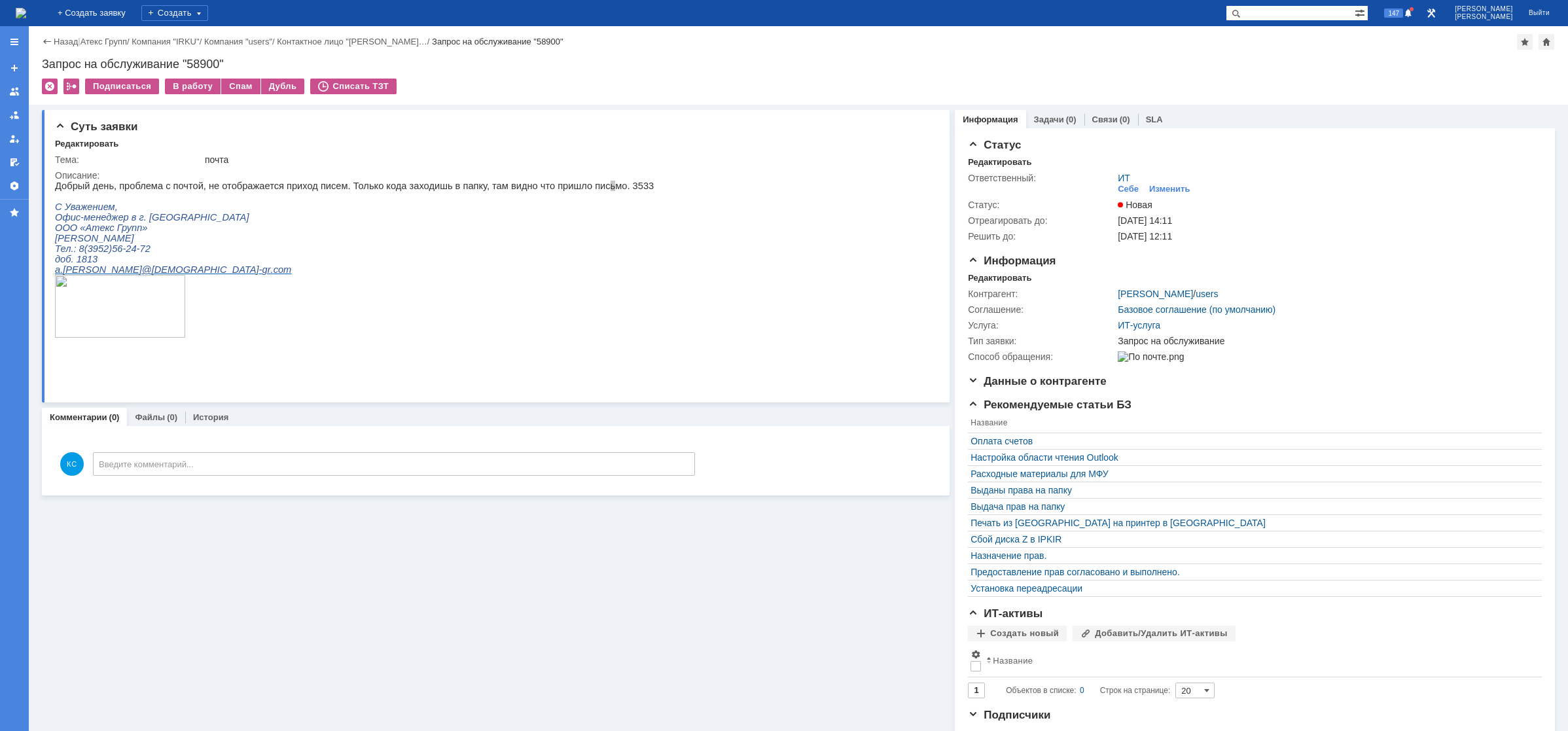
drag, startPoint x: 461, startPoint y: 360, endPoint x: 432, endPoint y: 181, distance: 181.3
click at [26, 9] on img at bounding box center [21, 13] width 11 height 11
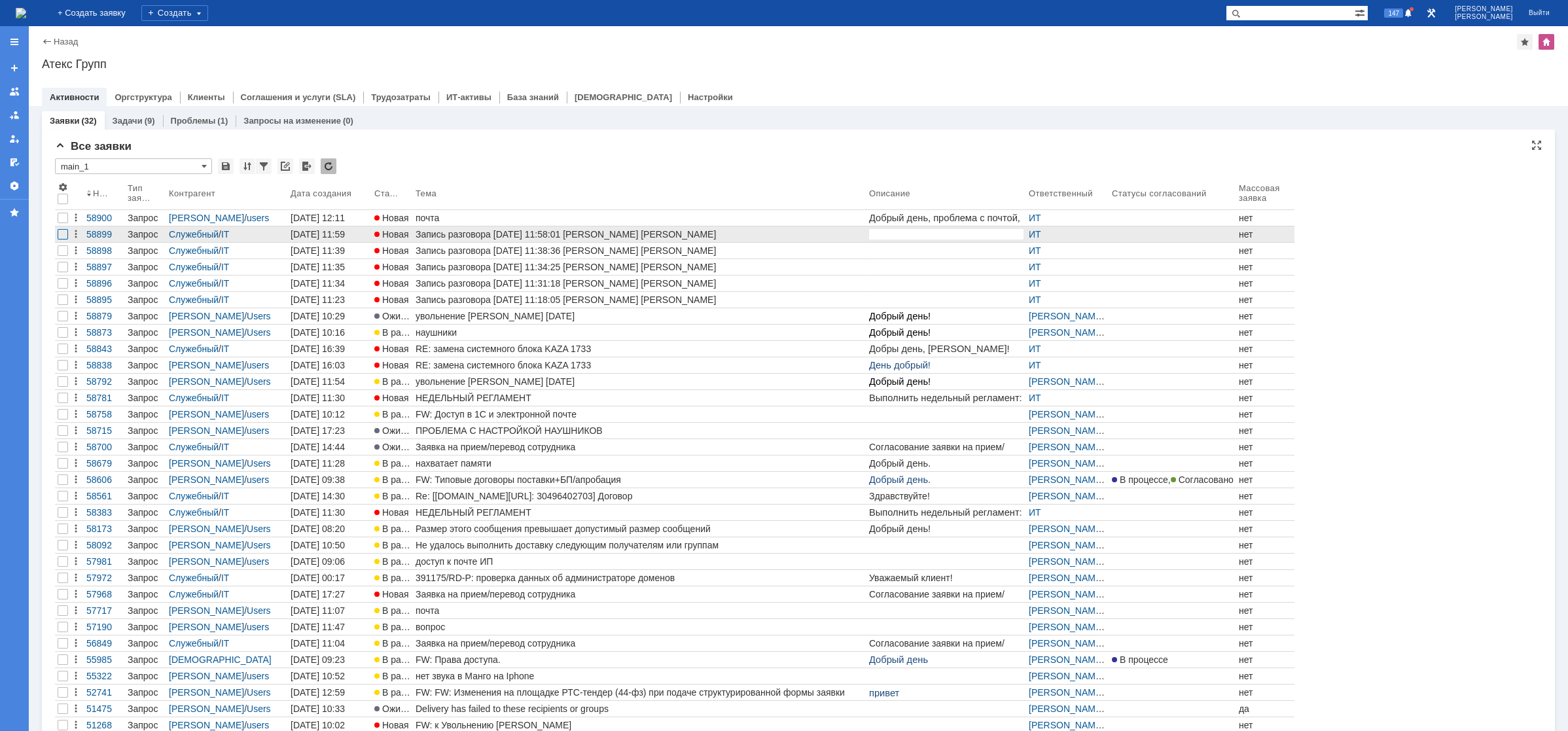
click at [63, 234] on div at bounding box center [63, 235] width 11 height 11
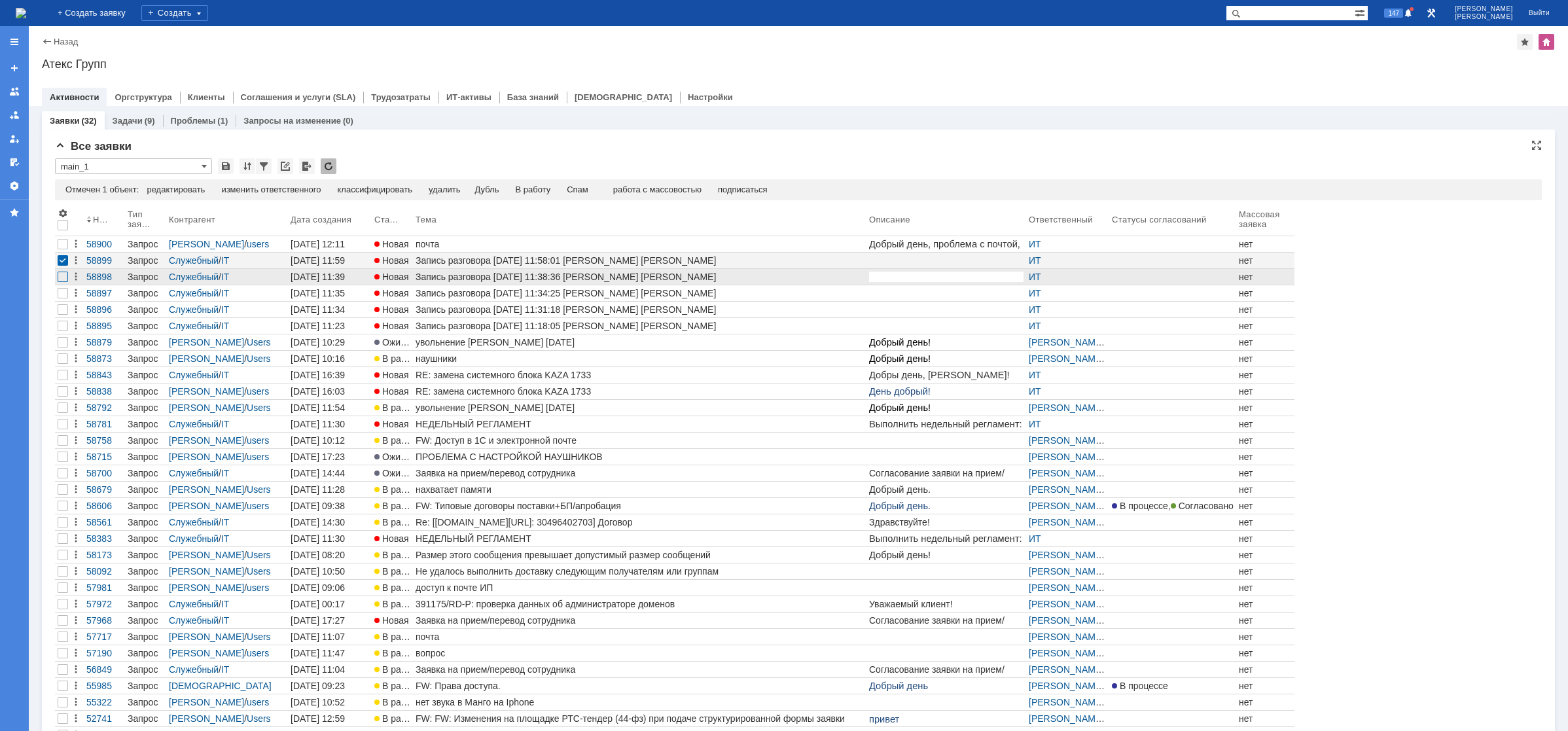
click at [67, 281] on div at bounding box center [63, 278] width 11 height 11
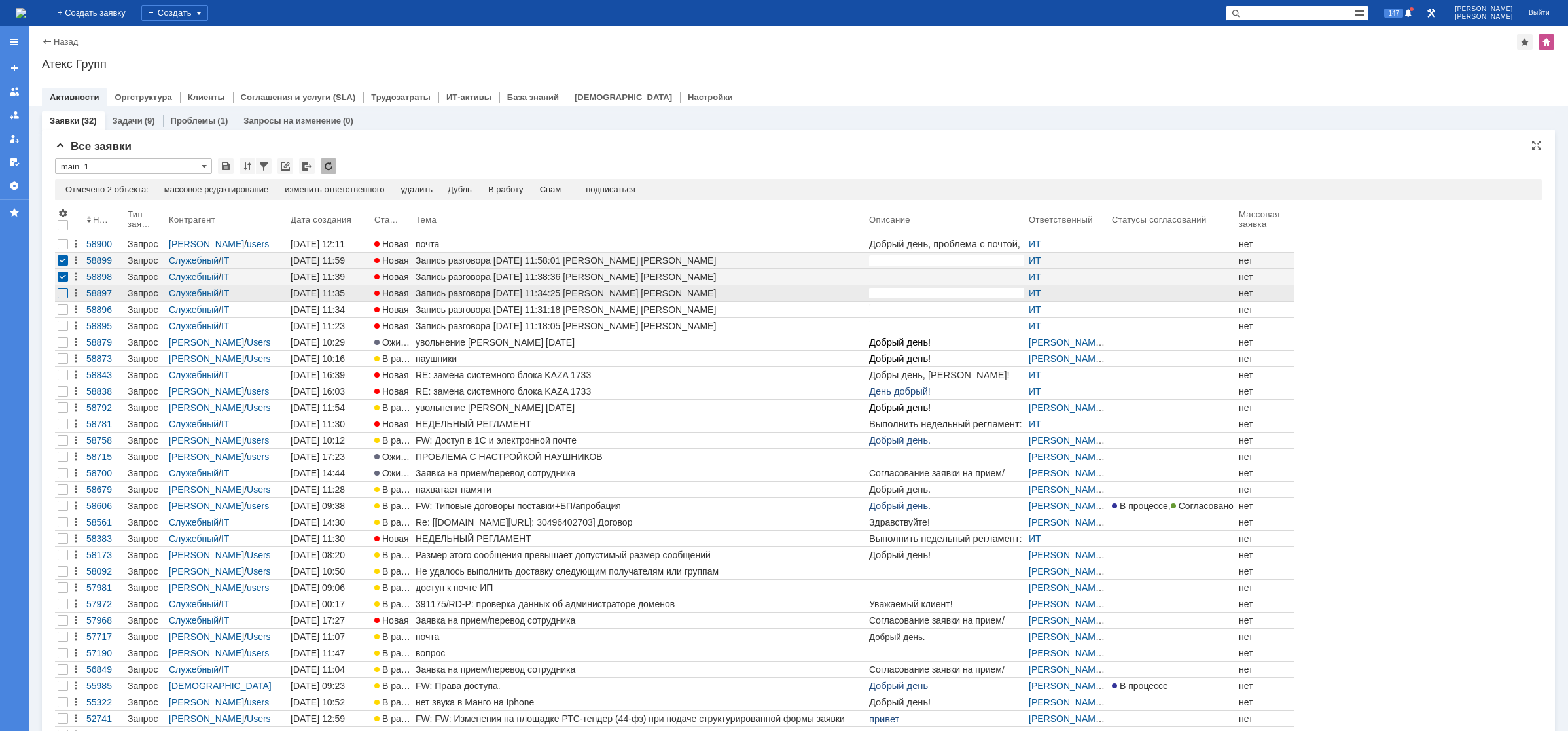
click at [63, 296] on div at bounding box center [63, 294] width 11 height 11
click at [60, 310] on div at bounding box center [63, 310] width 11 height 11
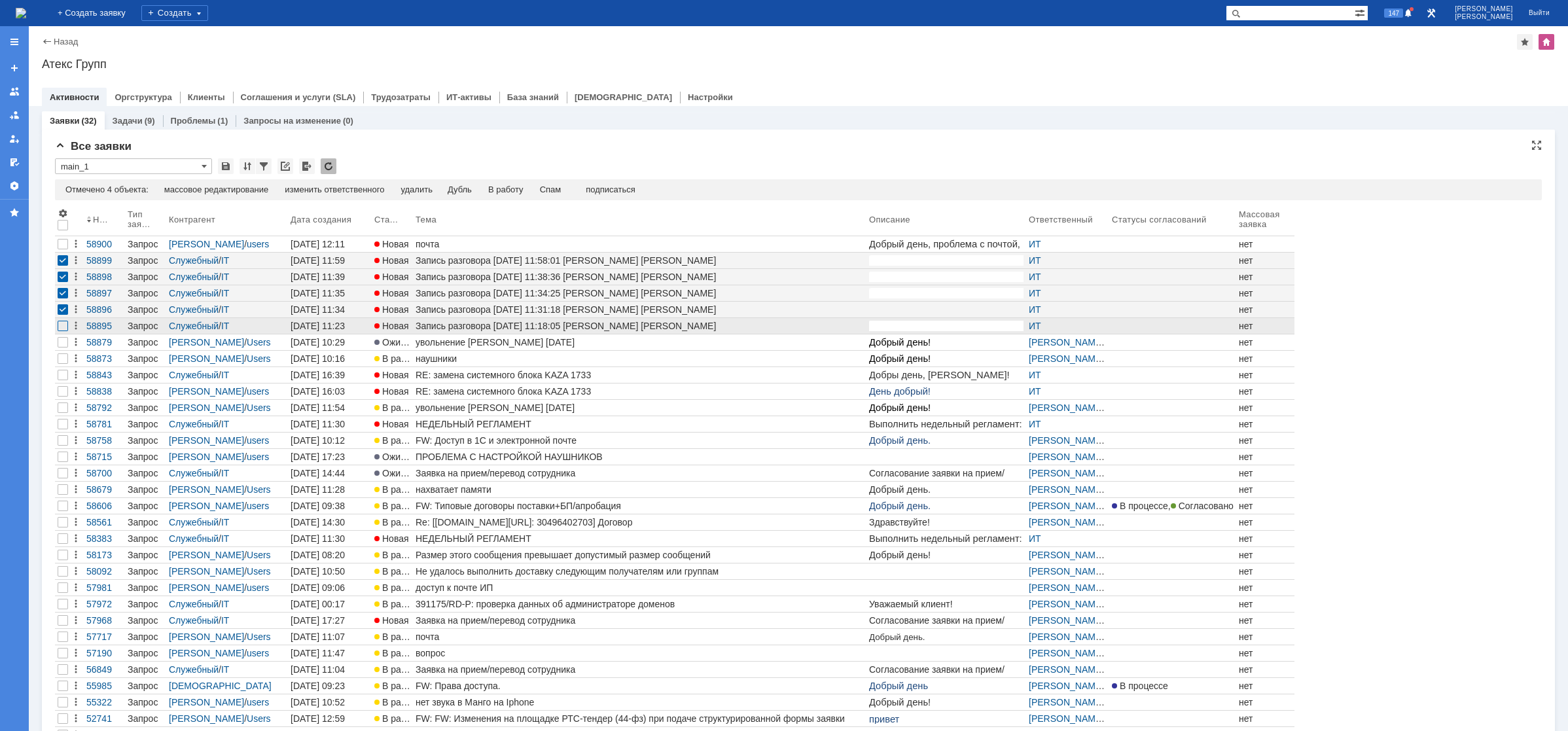
click at [62, 326] on div at bounding box center [63, 326] width 11 height 11
click at [566, 188] on div "Спам" at bounding box center [555, 190] width 22 height 11
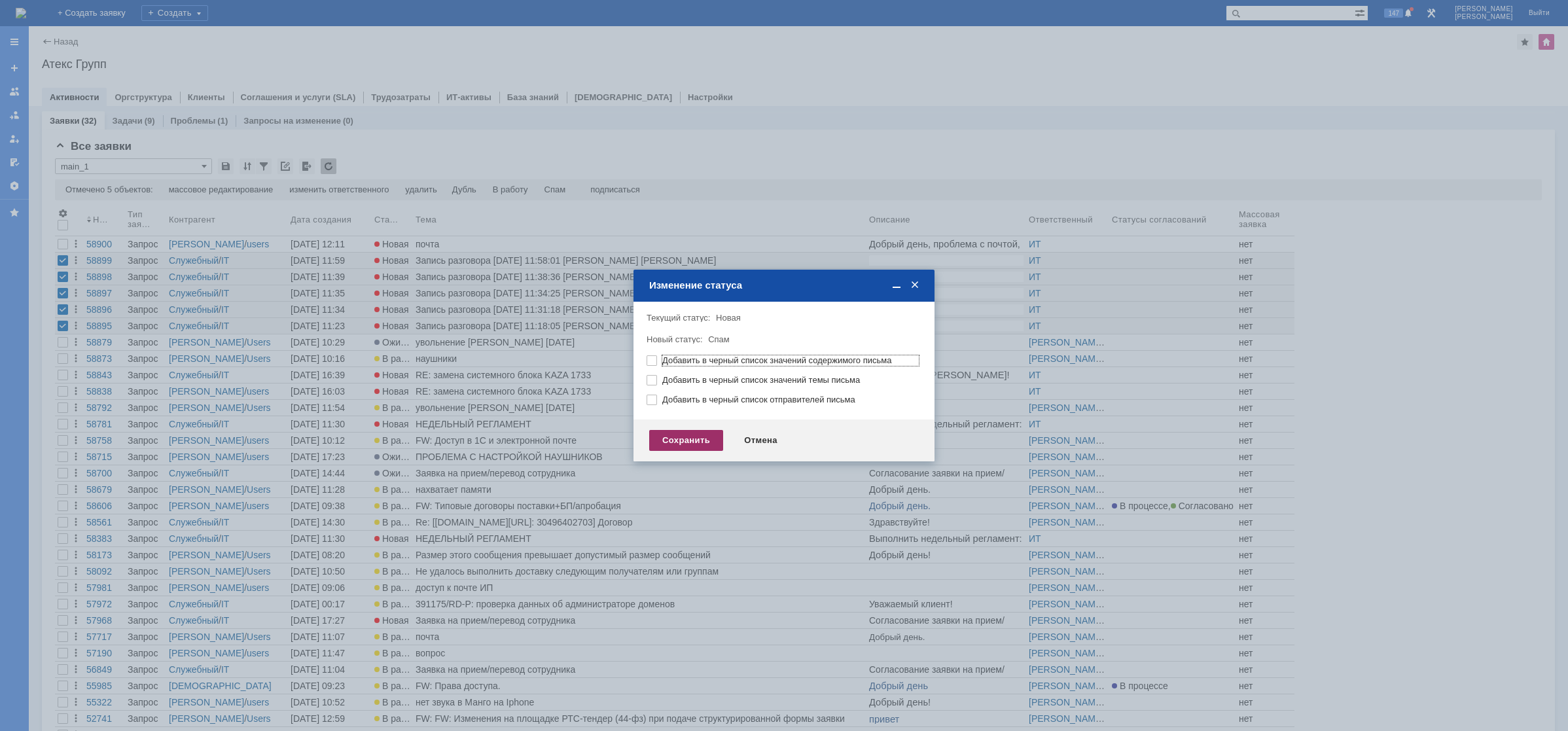
click at [679, 438] on div "Сохранить" at bounding box center [686, 440] width 74 height 21
